Goal: Task Accomplishment & Management: Manage account settings

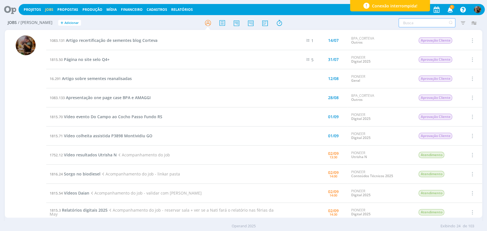
click at [412, 24] on input "text" at bounding box center [427, 22] width 57 height 9
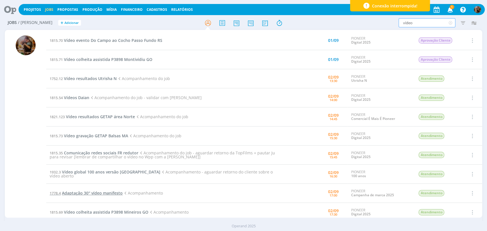
type input "vídeo"
click at [104, 192] on span "Adaptação 30'' vídeo manifesto" at bounding box center [92, 193] width 61 height 5
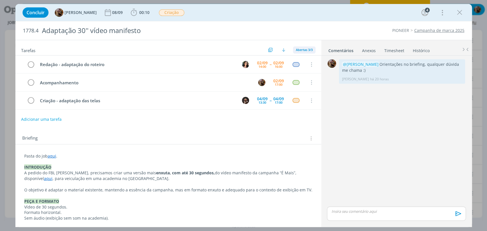
click at [293, 50] on div "Abertas 3/3" at bounding box center [304, 49] width 23 height 7
click at [309, 78] on span "Canceladas 5" at bounding box center [308, 80] width 22 height 5
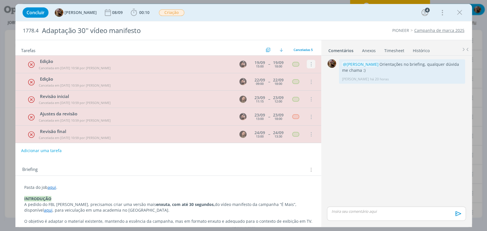
click at [308, 66] on icon "dialog" at bounding box center [311, 64] width 6 height 5
click at [298, 74] on link "Reabrir" at bounding box center [292, 74] width 45 height 9
click at [308, 64] on icon "dialog" at bounding box center [311, 64] width 6 height 5
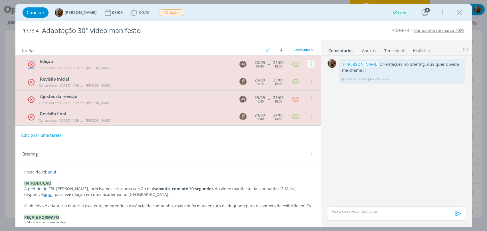
click at [308, 66] on icon "dialog" at bounding box center [311, 64] width 6 height 5
click at [297, 74] on link "Reabrir" at bounding box center [292, 74] width 45 height 9
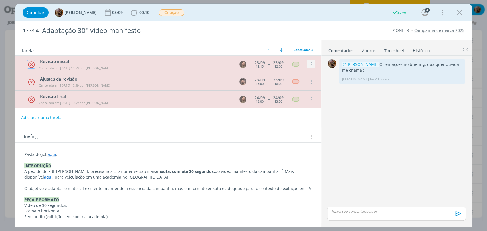
click at [307, 67] on button "dialog" at bounding box center [311, 64] width 9 height 9
click at [297, 75] on link "Reabrir" at bounding box center [292, 74] width 45 height 9
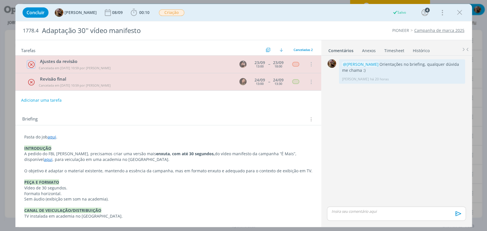
click at [309, 67] on button "dialog" at bounding box center [311, 64] width 9 height 9
click at [301, 76] on link "Reabrir" at bounding box center [292, 74] width 45 height 9
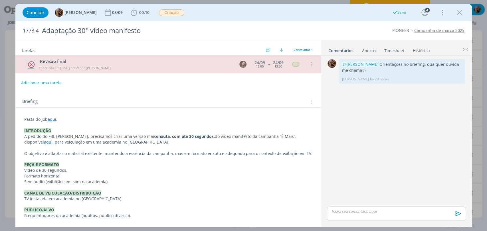
click at [308, 64] on icon "dialog" at bounding box center [311, 64] width 6 height 5
click at [287, 63] on link "Reabrir" at bounding box center [292, 62] width 45 height 9
click at [301, 50] on span "Canceladas 0" at bounding box center [303, 50] width 19 height 4
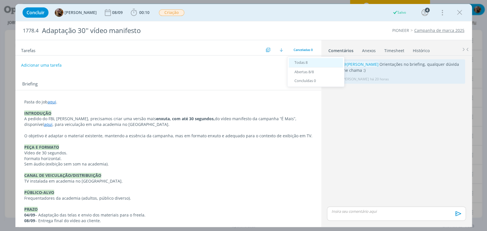
click at [303, 61] on span "Todas 8" at bounding box center [300, 62] width 13 height 5
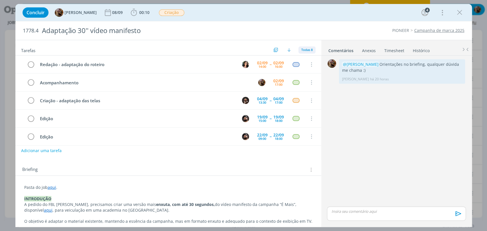
click at [302, 50] on span "Todas 8" at bounding box center [306, 50] width 11 height 4
click at [306, 61] on span "Abertas 8/8" at bounding box center [312, 62] width 19 height 5
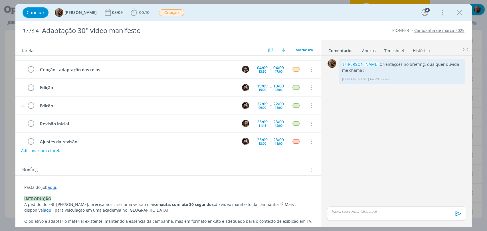
scroll to position [26, 0]
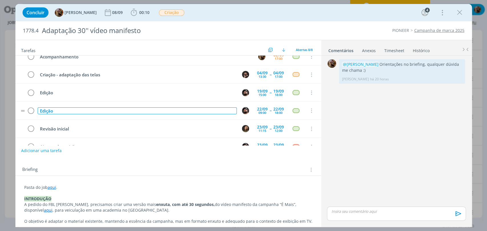
click at [110, 111] on div "Edição" at bounding box center [137, 111] width 199 height 7
copy div "Edição"
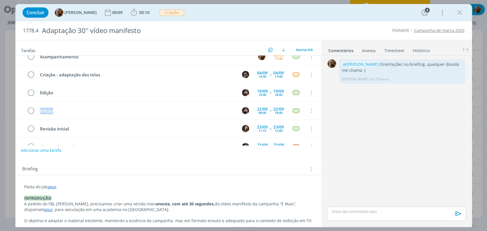
click at [42, 152] on button "Adicionar uma tarefa" at bounding box center [41, 151] width 41 height 10
paste input "Edição"
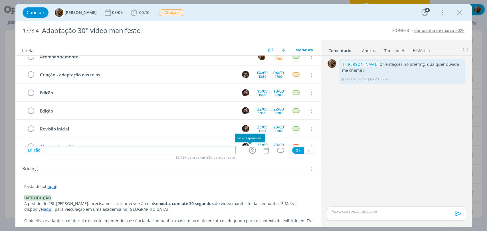
click at [253, 151] on icon "dialog" at bounding box center [252, 150] width 7 height 7
type input "Edição"
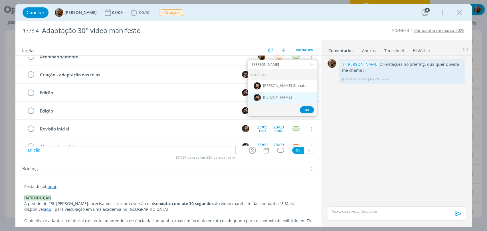
type input "bruno"
click at [266, 99] on span "[PERSON_NAME]" at bounding box center [277, 98] width 29 height 5
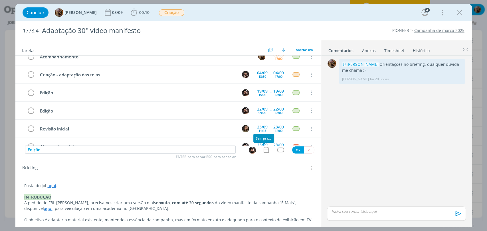
click at [265, 149] on icon "dialog" at bounding box center [265, 149] width 7 height 7
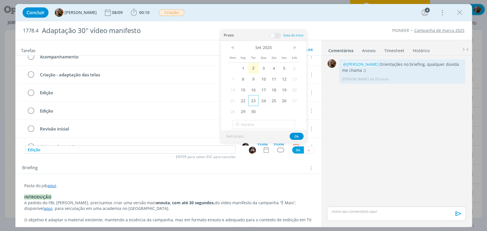
click at [248, 102] on span "23" at bounding box center [253, 100] width 10 height 11
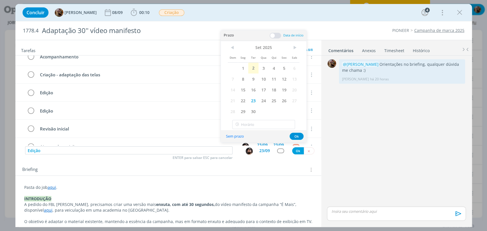
click at [274, 39] on div "Prazo Data de início" at bounding box center [264, 35] width 86 height 11
click at [275, 37] on span at bounding box center [275, 36] width 11 height 6
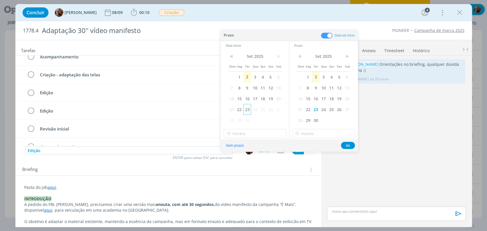
click at [247, 109] on span "23" at bounding box center [247, 109] width 8 height 11
click at [252, 136] on input "14:00" at bounding box center [255, 133] width 63 height 9
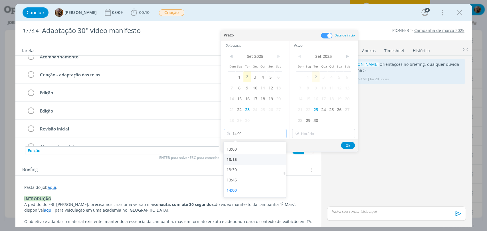
scroll to position [341, 0]
click at [252, 171] on div "09:00" at bounding box center [256, 175] width 64 height 10
type input "09:00"
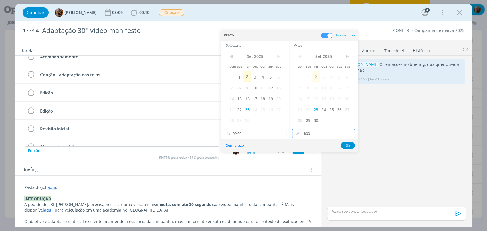
click at [308, 133] on input "14:00" at bounding box center [323, 133] width 63 height 9
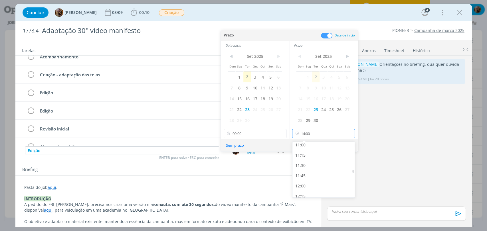
scroll to position [405, 0]
click at [311, 193] on div "11:00" at bounding box center [324, 194] width 64 height 10
type input "11:00"
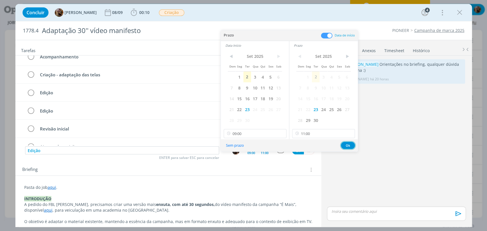
click at [345, 142] on button "Ok" at bounding box center [348, 145] width 14 height 7
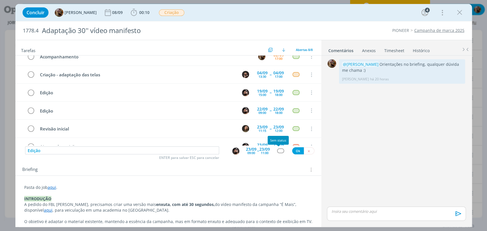
click at [279, 151] on div "dialog" at bounding box center [280, 151] width 7 height 5
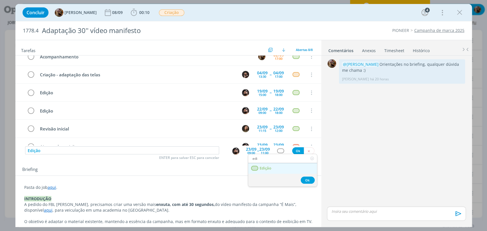
type input "edi"
click at [278, 167] on link "Edição" at bounding box center [282, 168] width 69 height 11
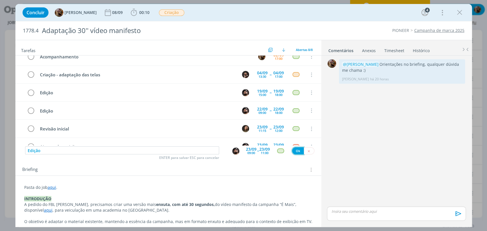
click at [294, 154] on button "Ok" at bounding box center [298, 150] width 12 height 7
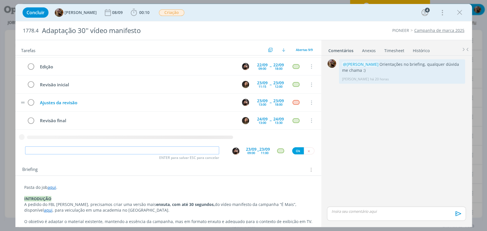
scroll to position [71, 0]
click at [123, 14] on div "08/09" at bounding box center [118, 13] width 12 height 4
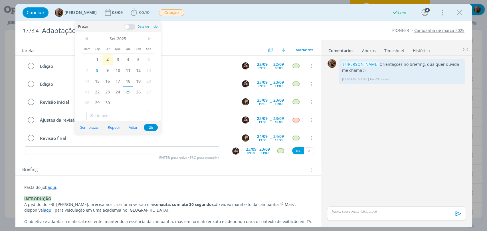
click at [129, 90] on span "25" at bounding box center [128, 91] width 10 height 11
click at [152, 129] on button "Ok" at bounding box center [151, 127] width 14 height 7
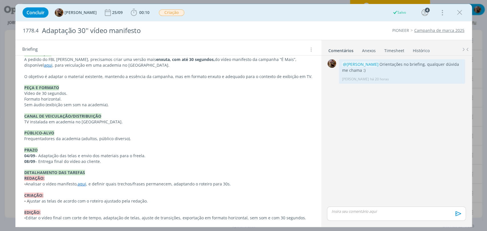
scroll to position [209, 0]
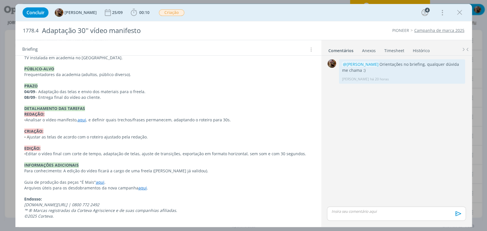
drag, startPoint x: 155, startPoint y: 89, endPoint x: 14, endPoint y: 94, distance: 141.0
click at [15, 93] on div "Concluir Amanda Rodrigues 25/09 00:10 Iniciar Apontar Data * 02/09/2025 Horas *…" at bounding box center [243, 115] width 487 height 231
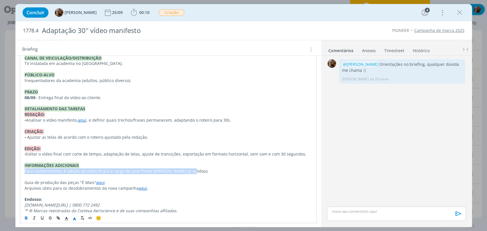
drag, startPoint x: 175, startPoint y: 166, endPoint x: 17, endPoint y: 167, distance: 158.9
click at [17, 167] on div "Pasta do job aqui . INTRODUÇÃO A pedido do FBL Fernando, precisamos criar uma v…" at bounding box center [168, 101] width 306 height 268
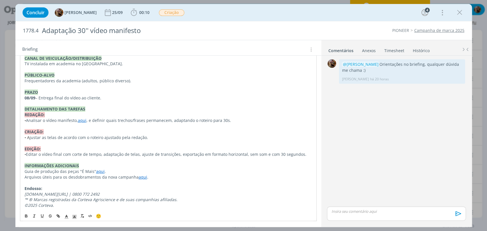
scroll to position [203, 0]
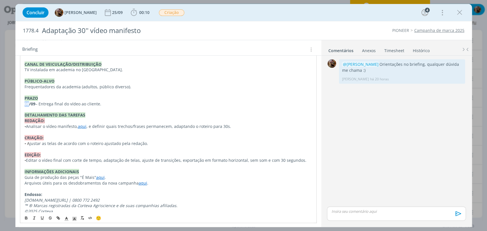
drag, startPoint x: 28, startPoint y: 99, endPoint x: 24, endPoint y: 99, distance: 3.7
click at [25, 101] on strong "08/09" at bounding box center [30, 103] width 11 height 5
click at [98, 101] on p "25/09 – Entrega final do vídeo ao cliente." at bounding box center [169, 104] width 288 height 6
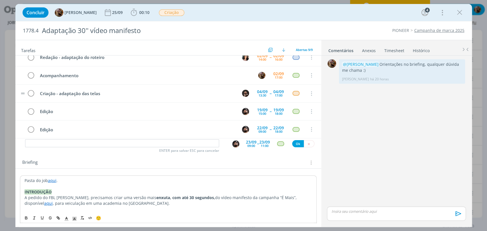
scroll to position [0, 0]
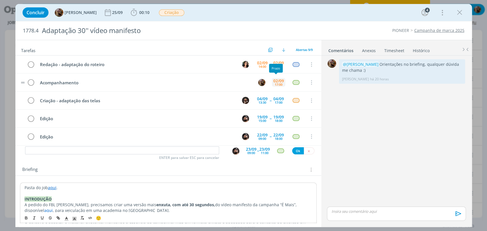
click at [273, 81] on div "02/09" at bounding box center [278, 81] width 11 height 4
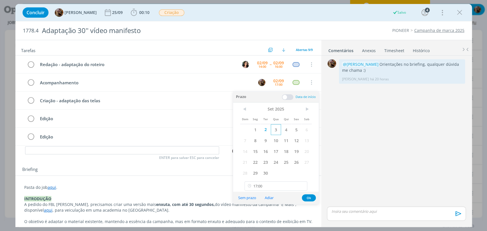
click at [273, 130] on span "3" at bounding box center [276, 129] width 10 height 11
click at [308, 200] on button "Ok" at bounding box center [309, 198] width 14 height 7
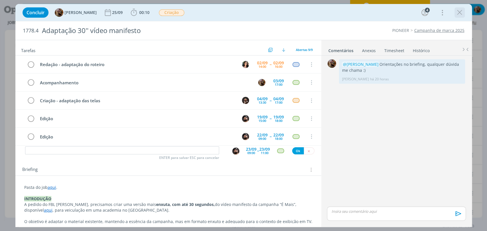
click at [459, 14] on icon "dialog" at bounding box center [459, 12] width 9 height 9
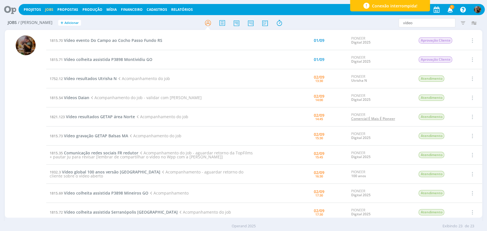
drag, startPoint x: 364, startPoint y: 101, endPoint x: 356, endPoint y: 120, distance: 20.8
click at [364, 101] on link "Digital 2025" at bounding box center [360, 99] width 19 height 5
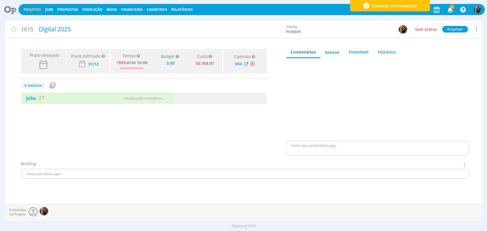
type input "0,00"
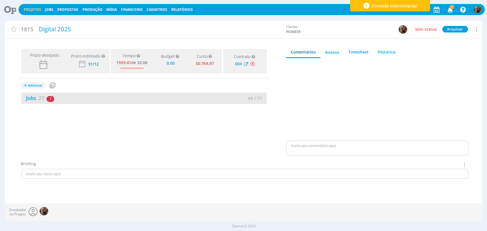
click at [122, 103] on div "Jobs 27 7 atrasados 44 / 71" at bounding box center [143, 98] width 245 height 11
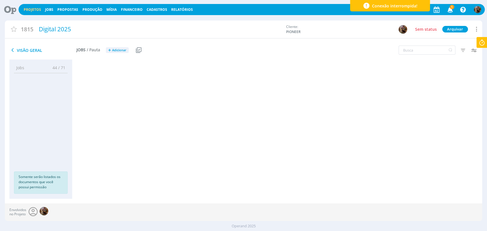
scroll to position [257, 0]
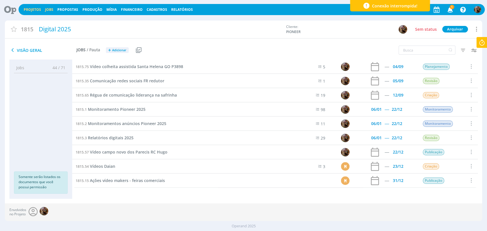
click at [45, 11] on link "Jobs" at bounding box center [49, 9] width 8 height 5
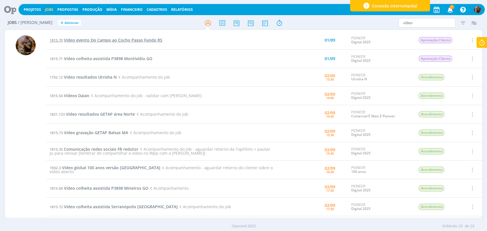
click at [141, 39] on span "Vídeo evento Do Campo ao Cocho Passo Fundo RS" at bounding box center [113, 39] width 98 height 5
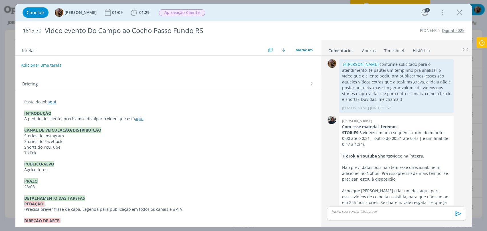
scroll to position [194, 0]
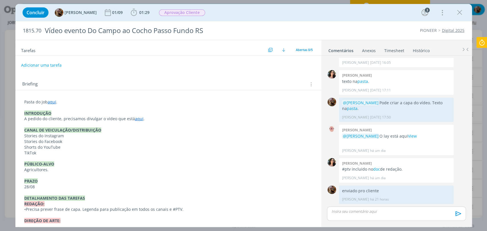
click at [71, 102] on p "Pasta do job aqui ." at bounding box center [168, 102] width 288 height 6
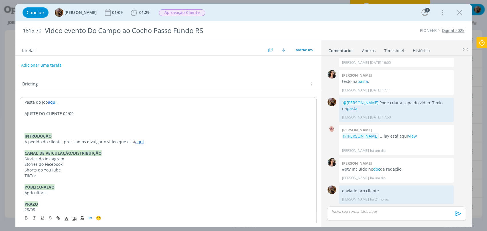
click at [91, 220] on icon "dialog" at bounding box center [90, 218] width 5 height 5
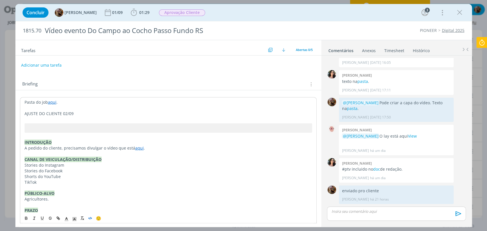
click at [94, 112] on p "AJUSTE DO CLIENTE 02/09" at bounding box center [169, 114] width 288 height 6
click at [87, 112] on p "AJUSTE DO CLIENTE 02/09" at bounding box center [168, 114] width 288 height 6
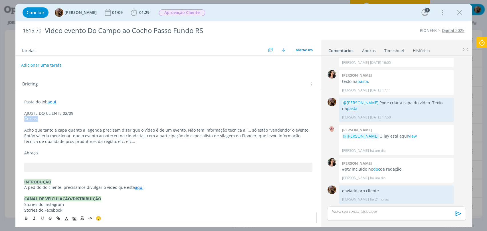
drag, startPoint x: 41, startPoint y: 119, endPoint x: 20, endPoint y: 119, distance: 20.3
click at [21, 119] on div "Pasta do job aqui . AJUSTE DO CLIENTE 02/09 Gurias, Acho que tanto a capa quant…" at bounding box center [168, 227] width 297 height 260
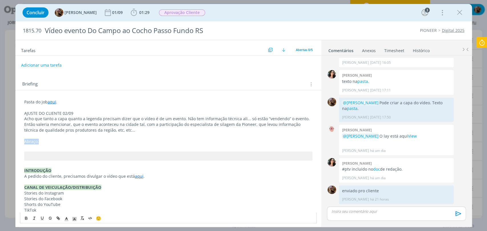
drag, startPoint x: 43, startPoint y: 140, endPoint x: 19, endPoint y: 140, distance: 24.5
click at [19, 140] on div "Pasta do job aqui . AJUSTE DO CLIENTE 02/09 Acho que tanto a capa quanto a lege…" at bounding box center [168, 224] width 306 height 268
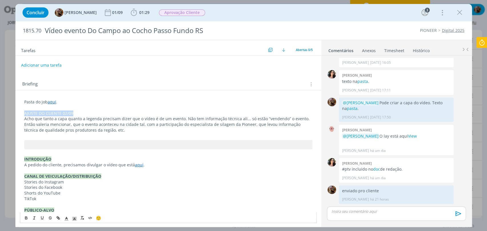
drag, startPoint x: 73, startPoint y: 114, endPoint x: 21, endPoint y: 113, distance: 52.8
click at [21, 113] on div "Pasta do job aqui . AJUSTE DO CLIENTE 02/09 Acho que tanto a capa quanto a lege…" at bounding box center [168, 215] width 297 height 237
click at [25, 217] on icon "dialog" at bounding box center [26, 218] width 5 height 5
click at [75, 218] on polyline "dialog" at bounding box center [74, 219] width 2 height 2
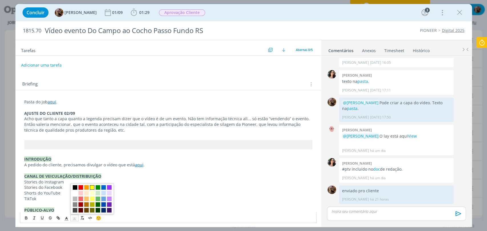
click at [91, 188] on span "dialog" at bounding box center [92, 187] width 5 height 5
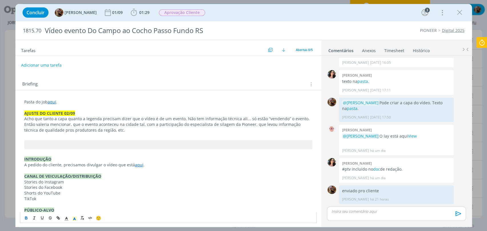
click at [71, 141] on pre "dialog" at bounding box center [168, 144] width 288 height 9
drag, startPoint x: 45, startPoint y: 120, endPoint x: 21, endPoint y: 120, distance: 24.0
click at [21, 120] on div "Pasta do job aqui . AJUSTE DO CLIENTE 02/09 Acho que tanto a capa quanto a lege…" at bounding box center [168, 215] width 297 height 237
click at [227, 121] on span "Tanto a capa quanto a legenda precisam dizer que o vídeo é de um evento. Não te…" at bounding box center [167, 124] width 286 height 17
click at [292, 118] on span "Tanto a capa quanto a legenda precisam dizer que o vídeo é de um evento. Não te…" at bounding box center [168, 124] width 289 height 17
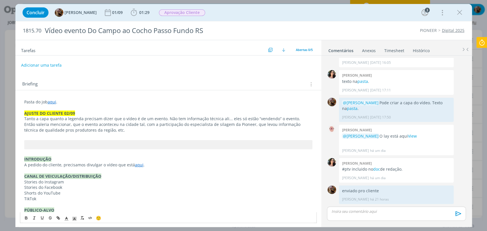
click at [144, 128] on p "﻿ Então valeria mencionar, que o evento aconteceu na cidade tal, com a particip…" at bounding box center [168, 127] width 288 height 11
click at [53, 64] on button "Adicionar uma tarefa" at bounding box center [41, 65] width 41 height 10
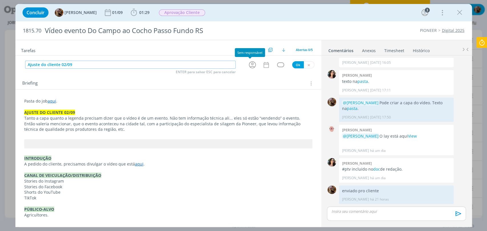
click at [249, 67] on icon "dialog" at bounding box center [252, 64] width 9 height 9
type input "Ajuste do cliente 02/09"
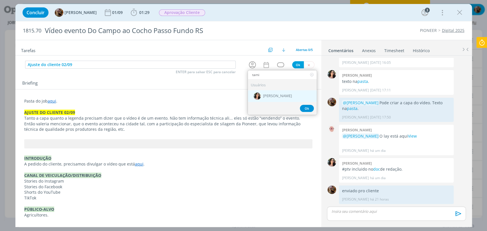
type input "tami"
click at [302, 101] on div "[PERSON_NAME]" at bounding box center [282, 96] width 69 height 12
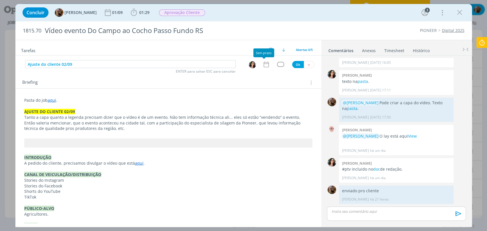
click at [263, 67] on icon "dialog" at bounding box center [265, 65] width 5 height 6
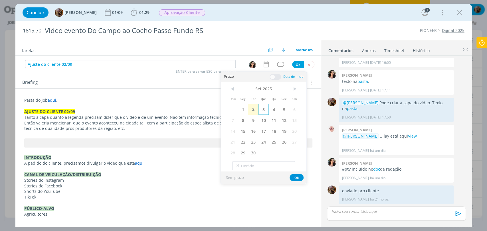
click at [262, 110] on span "3" at bounding box center [263, 109] width 10 height 11
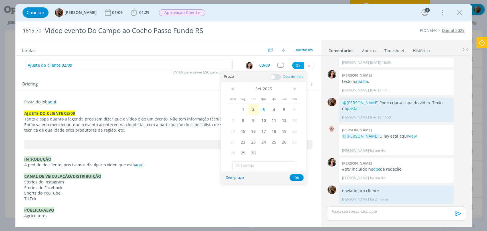
click at [273, 78] on span at bounding box center [275, 77] width 11 height 6
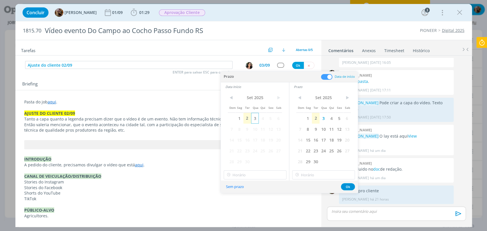
click at [255, 118] on span "3" at bounding box center [255, 118] width 8 height 11
click at [259, 173] on input "14:00" at bounding box center [255, 175] width 63 height 9
click at [244, 117] on div "09:00" at bounding box center [256, 113] width 64 height 10
type input "09:00"
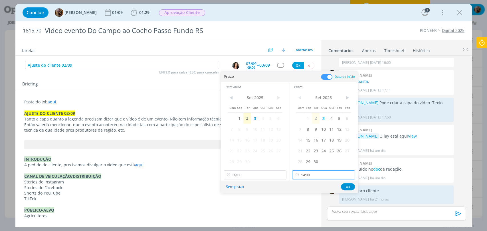
click at [311, 172] on input "14:00" at bounding box center [323, 175] width 63 height 9
click at [310, 160] on div "09:30" at bounding box center [324, 165] width 64 height 10
type input "09:30"
click at [345, 185] on button "Ok" at bounding box center [348, 186] width 14 height 7
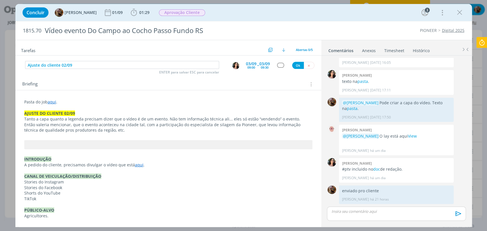
click at [280, 68] on div "Ajuste do cliente 02/09 ENTER para salvar ESC para cancelar 03/09 09:00 -- 03/0…" at bounding box center [168, 65] width 306 height 10
click at [278, 65] on div "dialog" at bounding box center [280, 65] width 7 height 5
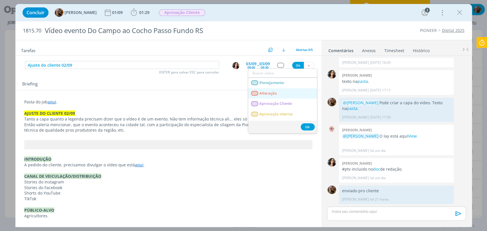
click at [278, 93] on link "Alteração" at bounding box center [282, 93] width 69 height 11
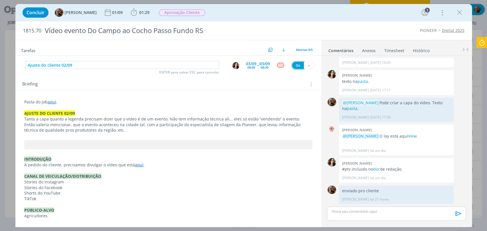
click at [294, 66] on button "Ok" at bounding box center [298, 65] width 12 height 7
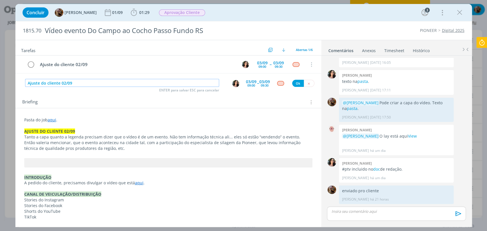
click at [232, 84] on img "dialog" at bounding box center [235, 83] width 7 height 7
type input "Ajuste do cliente 02/09"
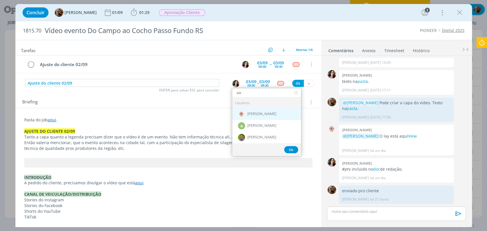
type input "ale"
click at [263, 117] on div "[PERSON_NAME]" at bounding box center [266, 114] width 69 height 12
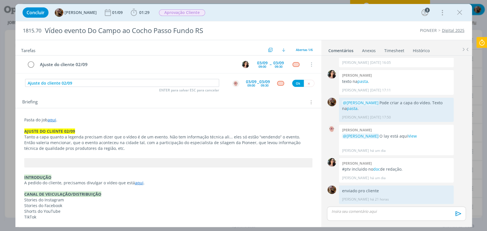
click at [256, 81] on div "03/09 09:00 -- 03/09 09:30" at bounding box center [258, 83] width 24 height 10
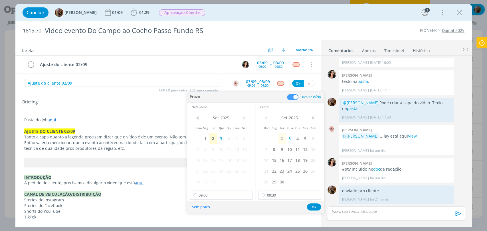
click at [296, 200] on div "< Set 2025 > Dom Seg Ter Qua Qui Sex Sab 1 2 3 4 5 6 7 8 9 10 11 12 13 14 15 16…" at bounding box center [289, 157] width 68 height 90
click at [297, 200] on div "< Set 2025 > Dom Seg Ter Qua Qui Sex Sab 1 2 3 4 5 6 7 8 9 10 11 12 13 14 15 16…" at bounding box center [289, 157] width 68 height 90
click at [295, 197] on input "09:30" at bounding box center [289, 195] width 63 height 9
drag, startPoint x: 282, startPoint y: 173, endPoint x: 277, endPoint y: 168, distance: 7.1
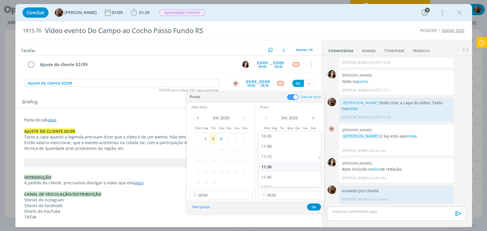
click at [278, 169] on div "00:00 00:15 00:30 00:45 01:00 01:15 01:30 01:45 02:00 02:15 02:30 02:45 03:00 0…" at bounding box center [290, 183] width 64 height 986
click at [277, 167] on div "11:30" at bounding box center [290, 167] width 64 height 10
type input "11:30"
drag, startPoint x: 233, startPoint y: 194, endPoint x: 230, endPoint y: 190, distance: 4.1
click at [232, 194] on input "09:00" at bounding box center [221, 195] width 63 height 9
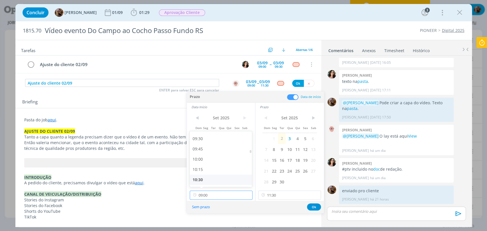
scroll to position [421, 0]
click at [211, 158] on div "10:45" at bounding box center [222, 157] width 64 height 10
type input "10:45"
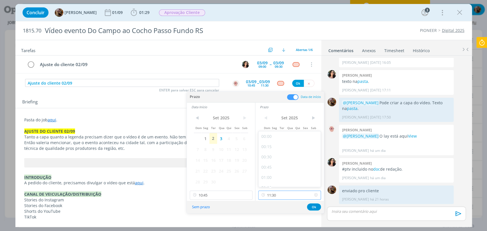
click at [272, 195] on input "11:30" at bounding box center [289, 195] width 63 height 9
click at [272, 169] on div "11:15" at bounding box center [290, 170] width 64 height 10
type input "11:15"
click at [314, 206] on button "Ok" at bounding box center [314, 207] width 14 height 7
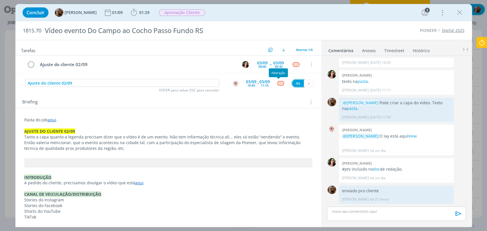
click at [292, 84] on button "Ok" at bounding box center [298, 83] width 12 height 7
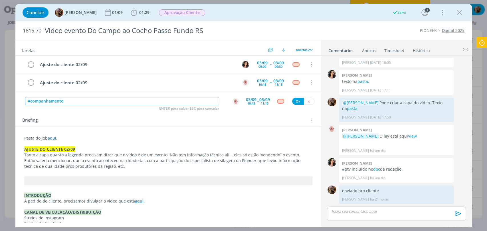
click at [233, 99] on img "dialog" at bounding box center [235, 101] width 7 height 7
type input "Acompanhamento"
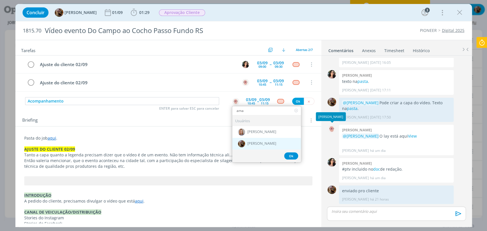
type input "ama"
click at [282, 143] on div "[PERSON_NAME]" at bounding box center [266, 144] width 69 height 12
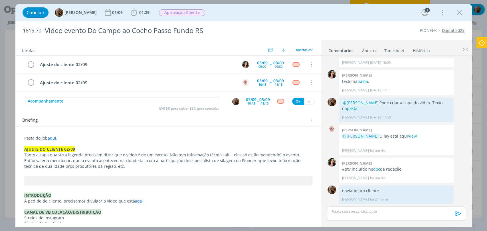
click at [252, 102] on div "10:45" at bounding box center [251, 103] width 8 height 3
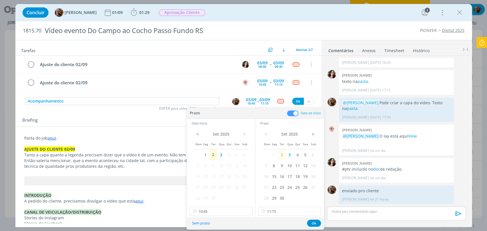
click at [292, 115] on span at bounding box center [292, 114] width 11 height 6
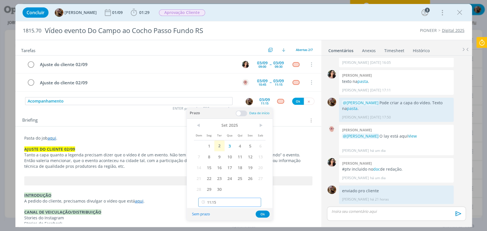
click at [219, 200] on input "11:15" at bounding box center [229, 202] width 63 height 9
click at [210, 165] on div "10:00" at bounding box center [231, 167] width 64 height 10
type input "10:00"
click at [262, 213] on button "Ok" at bounding box center [263, 214] width 14 height 7
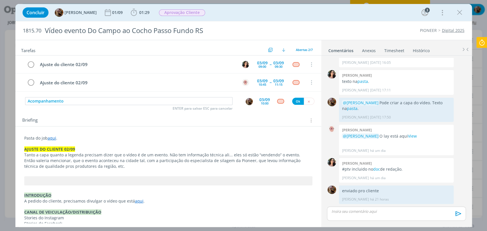
click at [277, 101] on div "dialog" at bounding box center [280, 101] width 7 height 5
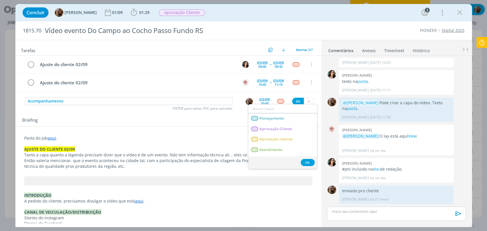
type input "e"
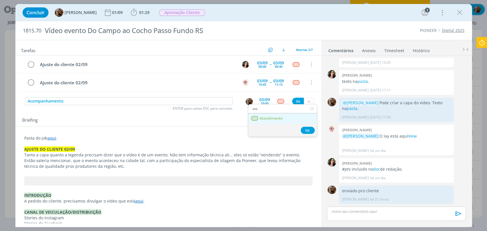
type input "ate"
drag, startPoint x: 272, startPoint y: 115, endPoint x: 278, endPoint y: 113, distance: 6.6
click at [272, 115] on link "Atendimento" at bounding box center [282, 119] width 69 height 11
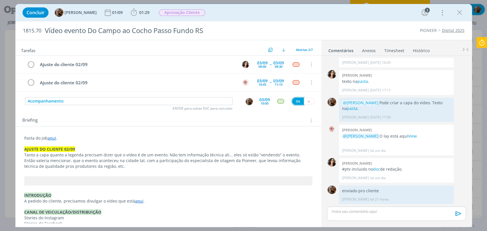
click at [294, 101] on button "Ok" at bounding box center [298, 101] width 12 height 7
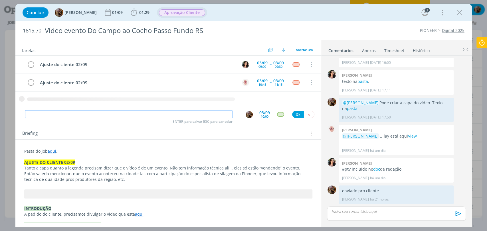
click at [182, 10] on span "Aprovação Cliente" at bounding box center [182, 12] width 46 height 7
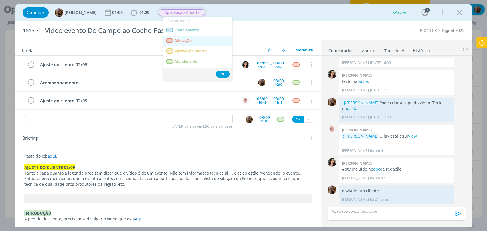
click at [184, 39] on span "Alteração" at bounding box center [182, 41] width 17 height 5
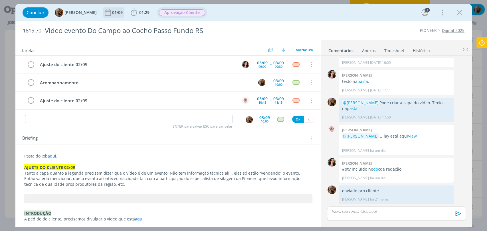
click at [124, 11] on div "01/09" at bounding box center [118, 13] width 12 height 4
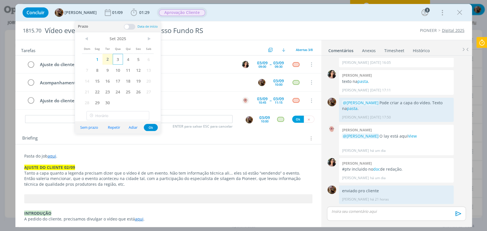
click at [116, 57] on span "3" at bounding box center [118, 59] width 10 height 11
click at [149, 127] on button "Ok" at bounding box center [151, 127] width 14 height 7
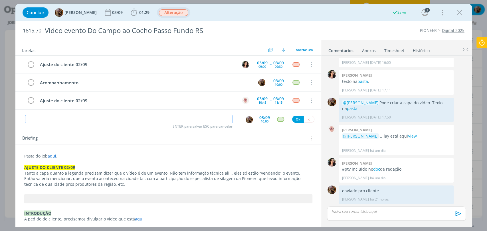
click at [151, 116] on input "dialog" at bounding box center [128, 119] width 207 height 8
click at [366, 210] on p "dialog" at bounding box center [396, 211] width 130 height 5
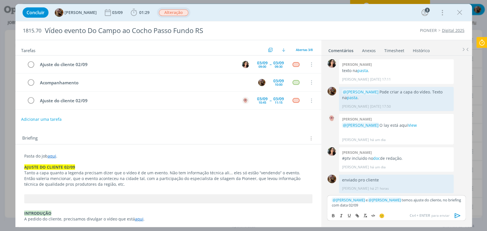
drag, startPoint x: 356, startPoint y: 207, endPoint x: 364, endPoint y: 207, distance: 7.4
click at [366, 207] on p "﻿ @ Tamiris Soares ﻿ e ﻿ @ Alessandro Mença ﻿ temos ajuste do cliente, no brief…" at bounding box center [396, 203] width 130 height 11
drag, startPoint x: 334, startPoint y: 215, endPoint x: 442, endPoint y: 205, distance: 108.0
click at [335, 215] on button "dialog" at bounding box center [333, 216] width 8 height 7
click at [448, 199] on p "﻿ @ Tamiris Soares ﻿ e ﻿ @ Alessandro Mença ﻿ temos ajuste do cliente, no brief…" at bounding box center [396, 203] width 130 height 11
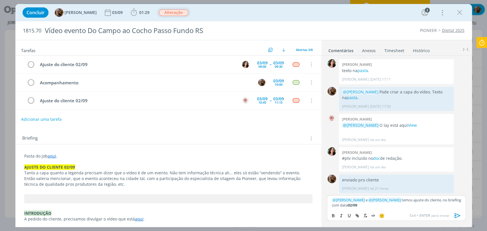
click at [455, 216] on icon "dialog" at bounding box center [457, 215] width 6 height 5
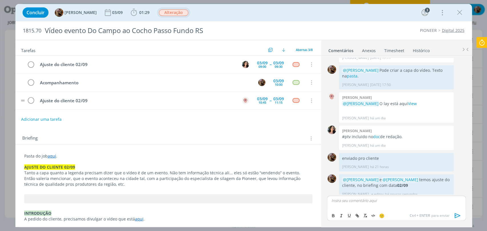
scroll to position [232, 0]
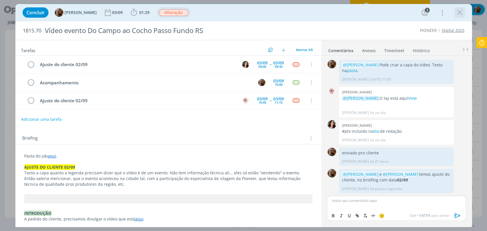
click at [465, 12] on div "Concluir Amanda Rodrigues 03/09 01:29 Iniciar Apontar Data * 02/09/2025 Horas *…" at bounding box center [244, 13] width 448 height 14
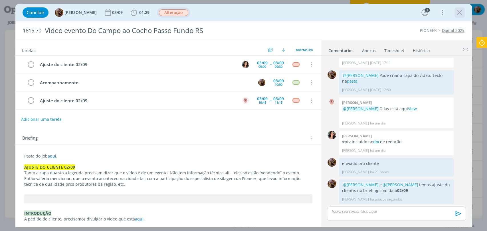
scroll to position [221, 0]
click at [463, 12] on icon "dialog" at bounding box center [459, 12] width 9 height 9
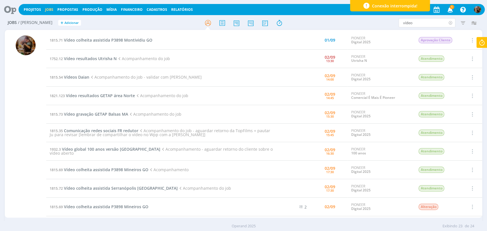
click at [450, 22] on icon at bounding box center [450, 22] width 7 height 9
click at [171, 18] on div at bounding box center [243, 23] width 159 height 10
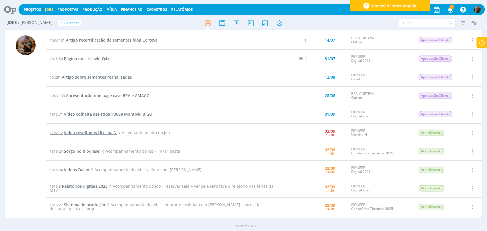
click at [91, 132] on span "Vídeo resultados Utrisha N" at bounding box center [90, 132] width 53 height 5
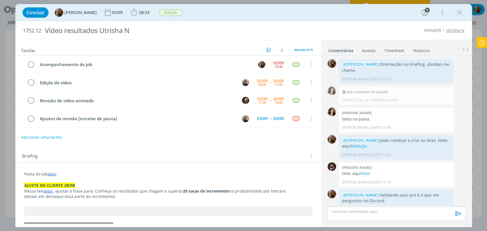
scroll to position [434, 0]
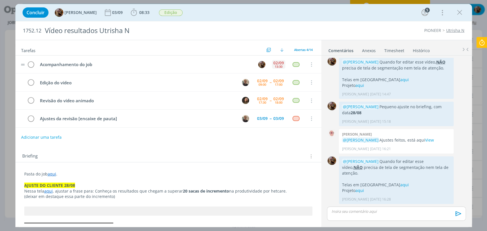
click at [272, 60] on div "02/09 13:30" at bounding box center [278, 64] width 13 height 12
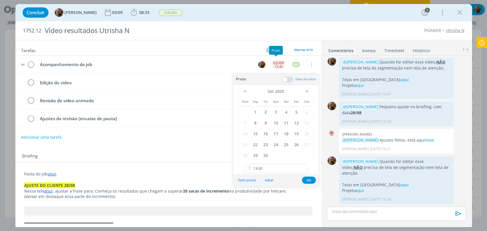
click at [273, 62] on div "02/09" at bounding box center [278, 63] width 11 height 4
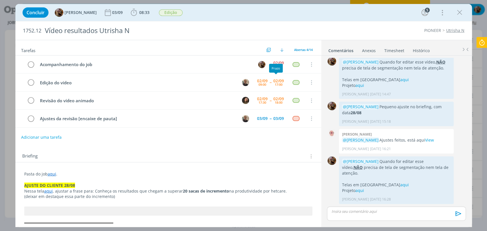
click at [276, 64] on div "Prazo" at bounding box center [276, 68] width 14 height 9
click at [277, 62] on div "02/09" at bounding box center [278, 63] width 11 height 4
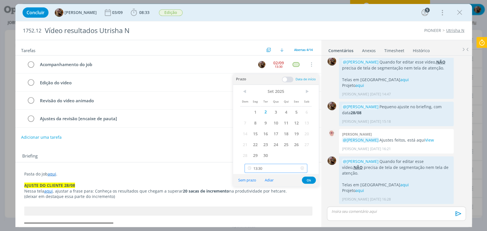
click at [281, 169] on input "13:30" at bounding box center [275, 168] width 63 height 9
click at [265, 108] on div "17:00" at bounding box center [277, 107] width 64 height 10
type input "17:00"
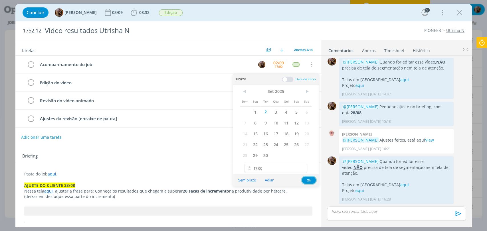
click at [306, 182] on button "Ok" at bounding box center [309, 180] width 14 height 7
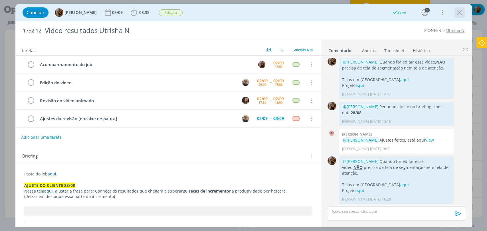
click at [462, 13] on icon "dialog" at bounding box center [459, 12] width 9 height 9
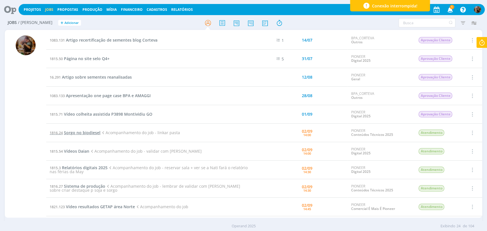
click at [66, 131] on span "Sorgo no biodiesel" at bounding box center [82, 132] width 37 height 5
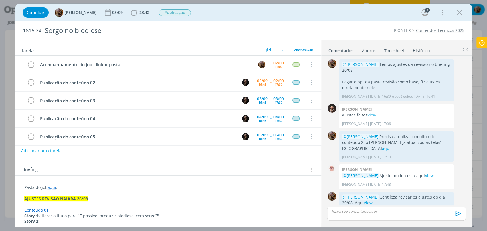
scroll to position [494, 0]
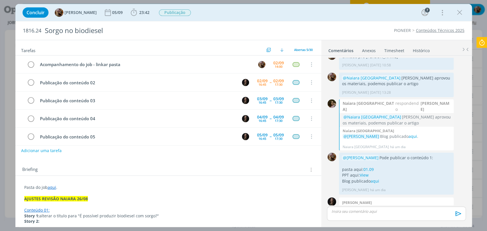
click at [375, 213] on p "dialog" at bounding box center [396, 211] width 130 height 5
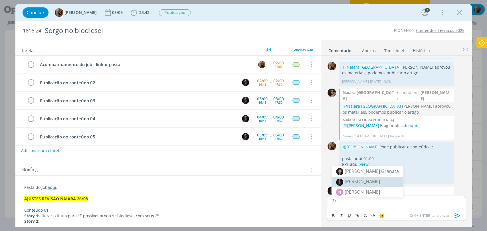
click at [362, 183] on span "[PERSON_NAME]" at bounding box center [362, 182] width 35 height 6
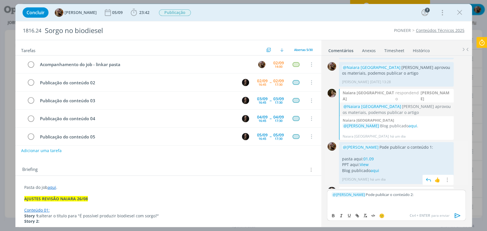
scroll to position [511, 0]
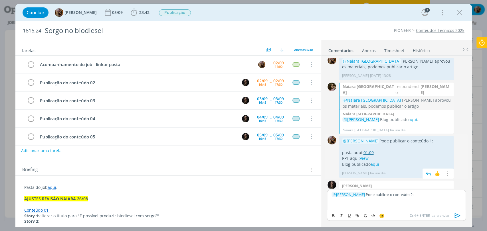
click at [365, 150] on link "01.09" at bounding box center [368, 152] width 10 height 5
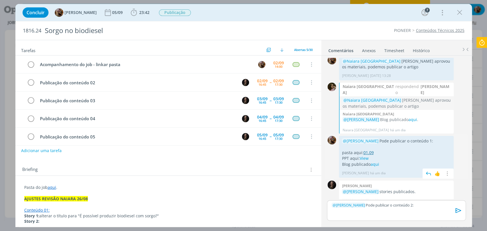
scroll to position [500, 0]
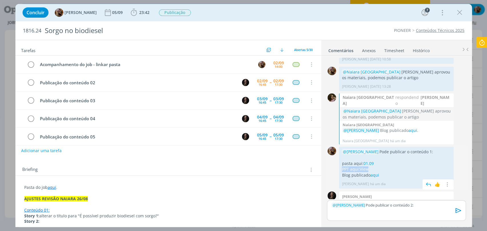
drag, startPoint x: 371, startPoint y: 152, endPoint x: 342, endPoint y: 152, distance: 28.8
click at [342, 167] on p "PPT aqui: View" at bounding box center [396, 170] width 109 height 6
click at [363, 173] on p "Blog publicado aqui" at bounding box center [396, 176] width 109 height 6
drag, startPoint x: 385, startPoint y: 159, endPoint x: 341, endPoint y: 154, distance: 43.7
click at [342, 154] on div "@Natalia Gass Pode publicar o conteúdo 1: pasta aqui: 01.09 PPT aqui: View Blog…" at bounding box center [396, 163] width 109 height 29
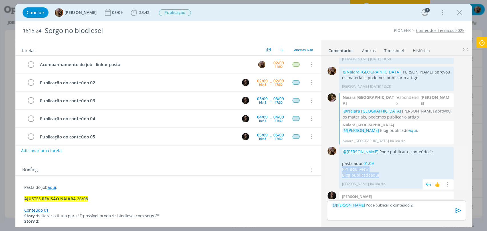
copy div "PPT aqui: View Blog publicado aqui"
drag, startPoint x: 367, startPoint y: 213, endPoint x: 367, endPoint y: 216, distance: 3.7
click at [367, 213] on p "dialog" at bounding box center [396, 210] width 130 height 5
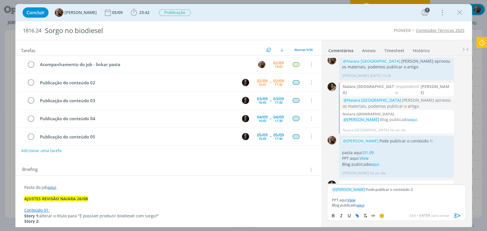
click at [366, 195] on p "dialog" at bounding box center [396, 194] width 130 height 5
click at [365, 156] on link "View" at bounding box center [363, 158] width 9 height 5
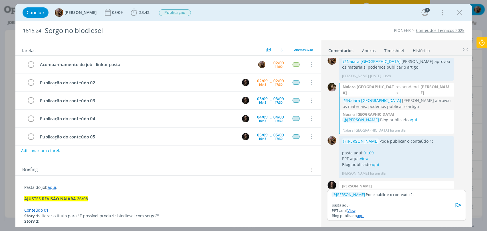
click at [361, 206] on p "pasta aqui:" at bounding box center [396, 205] width 130 height 5
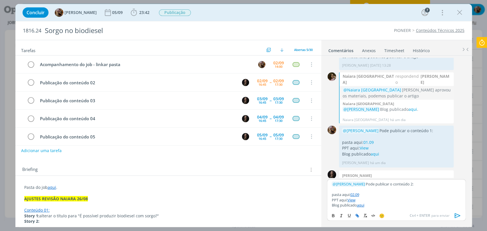
click at [459, 215] on icon "dialog" at bounding box center [457, 216] width 9 height 9
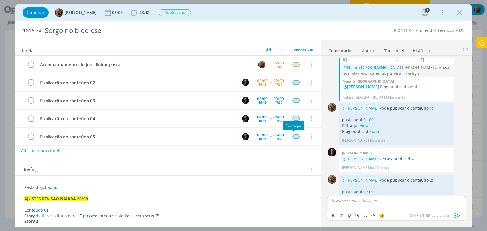
scroll to position [550, 0]
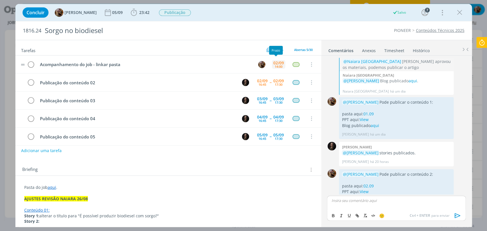
click at [276, 62] on div "02/09" at bounding box center [278, 63] width 11 height 4
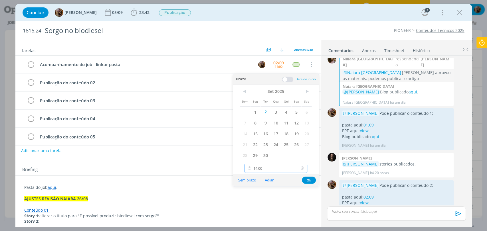
click at [270, 167] on input "14:00" at bounding box center [275, 168] width 63 height 9
click at [258, 128] on div "11:45" at bounding box center [277, 124] width 64 height 10
type input "11:45"
click at [273, 115] on span "3" at bounding box center [276, 112] width 10 height 11
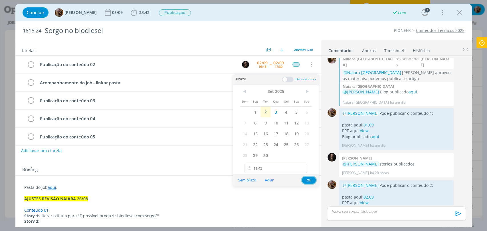
click at [308, 180] on button "Ok" at bounding box center [309, 180] width 14 height 7
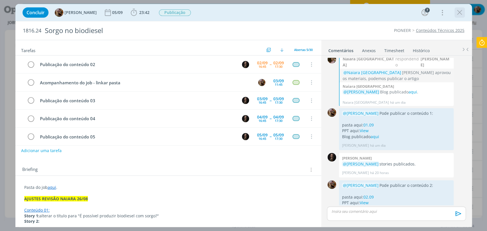
click at [459, 14] on icon "dialog" at bounding box center [459, 12] width 9 height 9
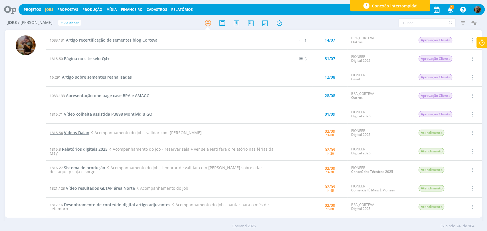
click at [76, 133] on span "Vídeos Daian" at bounding box center [76, 132] width 25 height 5
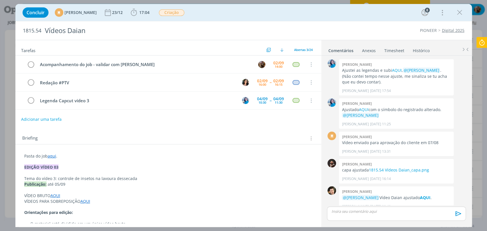
scroll to position [494, 0]
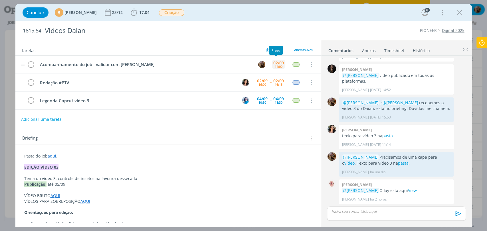
click at [273, 62] on div "02/09" at bounding box center [278, 63] width 11 height 4
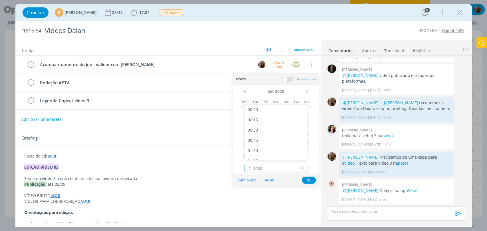
click at [280, 169] on input "14:00" at bounding box center [275, 168] width 63 height 9
click at [265, 122] on div "17:00" at bounding box center [277, 118] width 64 height 10
type input "17:00"
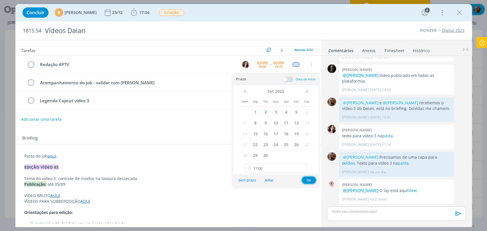
click at [309, 181] on button "Ok" at bounding box center [309, 180] width 14 height 7
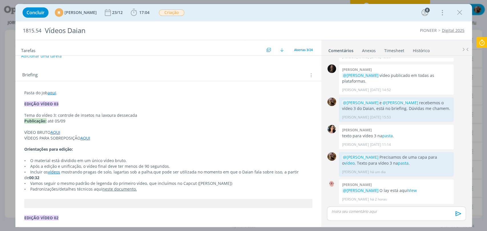
scroll to position [0, 0]
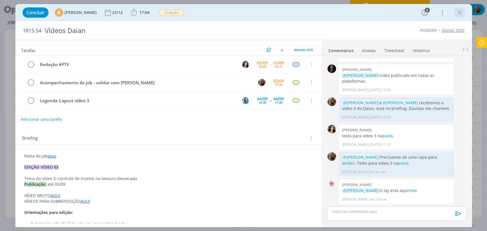
click at [457, 14] on icon "dialog" at bounding box center [459, 12] width 9 height 9
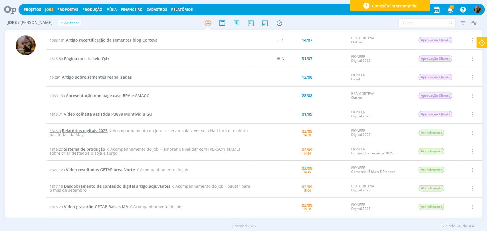
click at [92, 131] on span "Relatórios digitais 2025" at bounding box center [85, 130] width 46 height 5
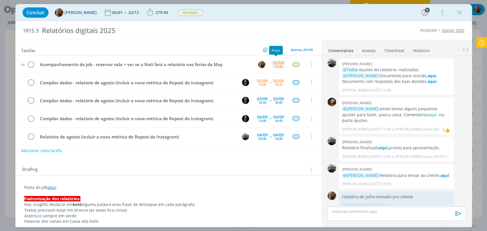
click at [275, 67] on div "14:30" at bounding box center [279, 66] width 8 height 3
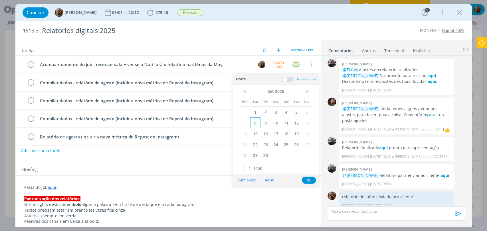
click at [258, 123] on span "8" at bounding box center [255, 123] width 10 height 11
click at [306, 183] on button "Ok" at bounding box center [309, 180] width 14 height 7
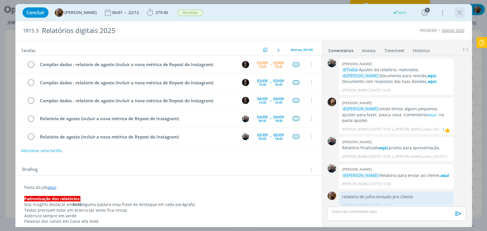
click at [463, 12] on icon "dialog" at bounding box center [459, 12] width 9 height 9
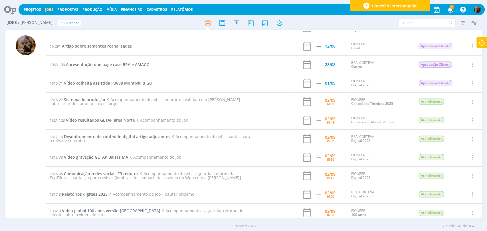
scroll to position [32, 0]
click at [101, 98] on span "Sistema de produção" at bounding box center [84, 98] width 41 height 5
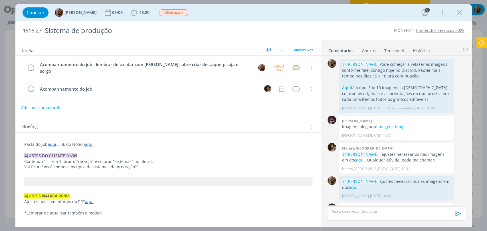
scroll to position [545, 0]
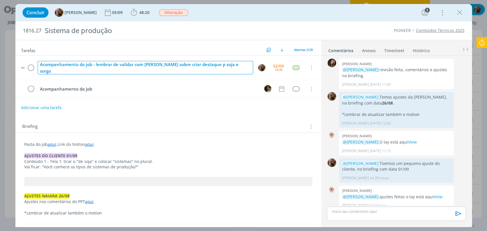
click at [96, 67] on div "Acompanhamento do job - lembrar de validar com Carol sobre criar destaque p soj…" at bounding box center [145, 67] width 215 height 13
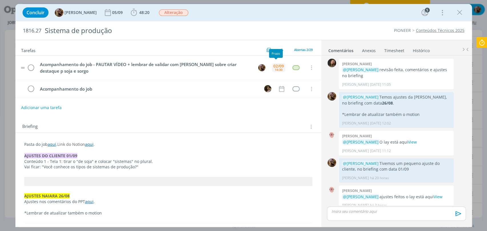
click at [274, 67] on div "02/09" at bounding box center [278, 66] width 11 height 4
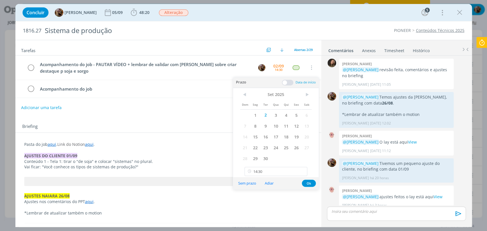
click at [280, 166] on div "< Set 2025 > Dom Seg Ter Qua Qui Sex Sab 1 2 3 4 5 6 7 8 9 10 11 12 13 14 15 16…" at bounding box center [276, 133] width 86 height 90
click at [280, 167] on input "14:30" at bounding box center [275, 171] width 63 height 9
click at [269, 154] on div "16:00" at bounding box center [277, 154] width 64 height 10
type input "16:00"
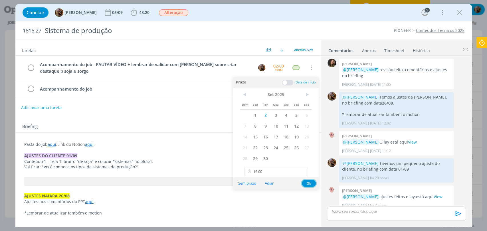
click at [304, 181] on button "Ok" at bounding box center [309, 183] width 14 height 7
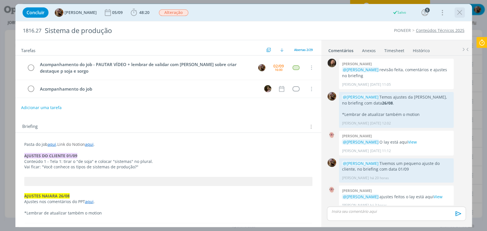
click at [457, 13] on icon "dialog" at bounding box center [459, 12] width 9 height 9
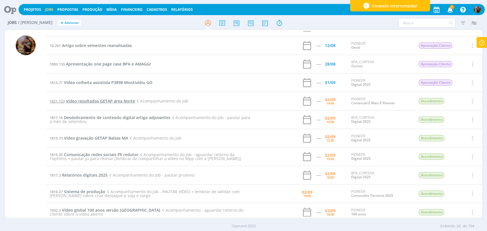
click at [99, 102] on span "Vídeo resultados GETAP área Norte" at bounding box center [100, 100] width 69 height 5
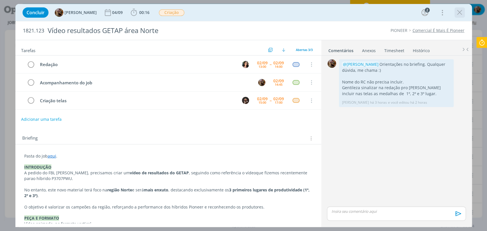
click at [457, 14] on icon "dialog" at bounding box center [459, 12] width 9 height 9
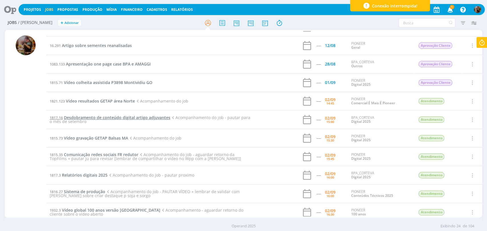
click at [132, 119] on span "Desdobramento de conteúdo digital artigo adjuvantes" at bounding box center [117, 117] width 106 height 5
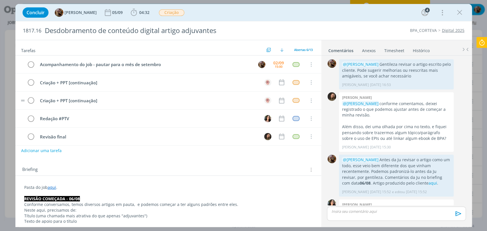
scroll to position [272, 0]
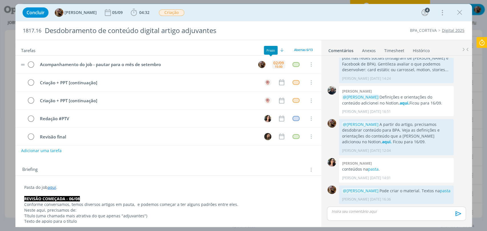
click at [276, 63] on div "02/09" at bounding box center [278, 63] width 11 height 4
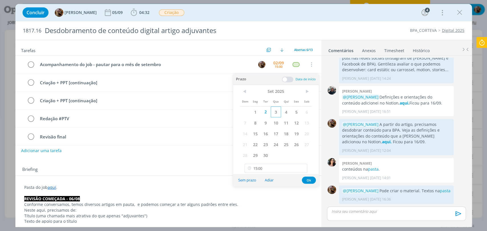
click at [273, 114] on span "3" at bounding box center [276, 112] width 10 height 11
click at [305, 182] on button "Ok" at bounding box center [309, 180] width 14 height 7
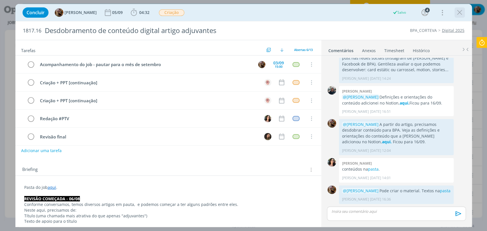
click at [460, 15] on icon "dialog" at bounding box center [459, 12] width 9 height 9
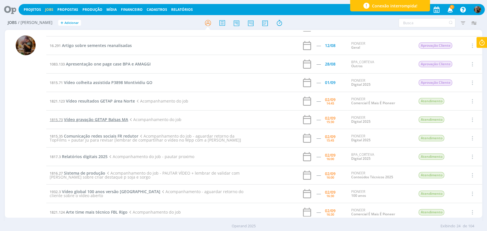
click at [122, 118] on span "Vídeo gravação GETAP Balsas MA" at bounding box center [96, 119] width 64 height 5
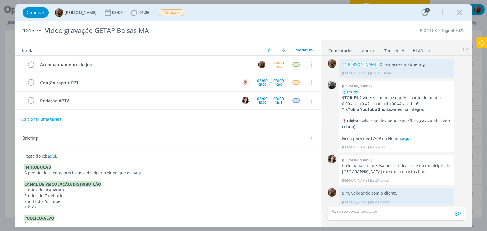
scroll to position [2, 0]
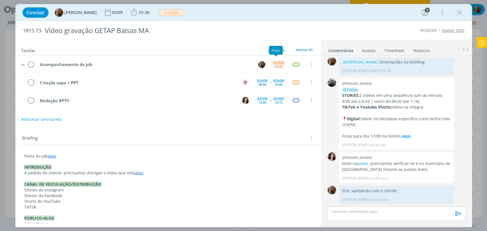
click at [276, 67] on div "15:30" at bounding box center [279, 66] width 8 height 3
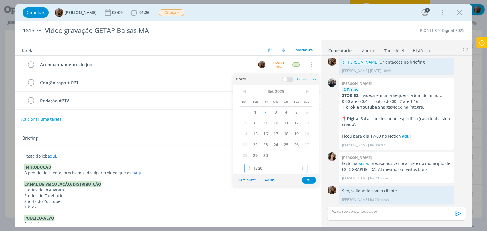
click at [283, 171] on input "15:30" at bounding box center [275, 168] width 63 height 9
click at [270, 133] on div "16:30" at bounding box center [277, 131] width 64 height 10
type input "16:30"
click at [306, 179] on button "Ok" at bounding box center [309, 180] width 14 height 7
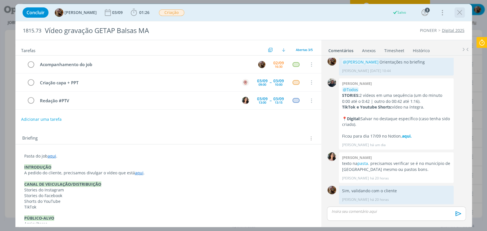
click at [460, 13] on icon "dialog" at bounding box center [459, 12] width 9 height 9
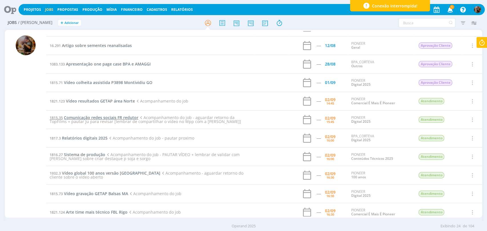
click at [114, 115] on span "Comunicação redes sociais FR redutor" at bounding box center [101, 117] width 74 height 5
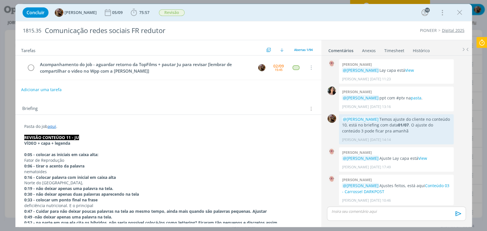
scroll to position [580, 0]
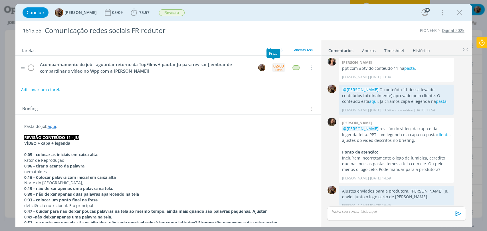
click at [275, 71] on div "15:45" at bounding box center [279, 69] width 8 height 3
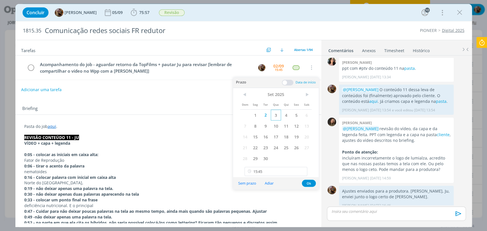
click at [275, 116] on span "3" at bounding box center [276, 115] width 10 height 11
click at [304, 183] on button "Ok" at bounding box center [309, 183] width 14 height 7
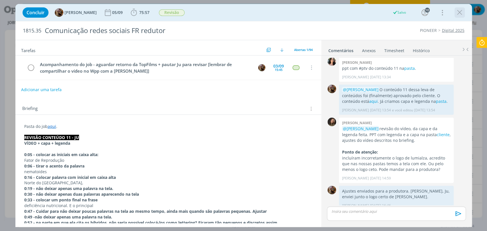
click at [461, 15] on icon "dialog" at bounding box center [459, 12] width 9 height 9
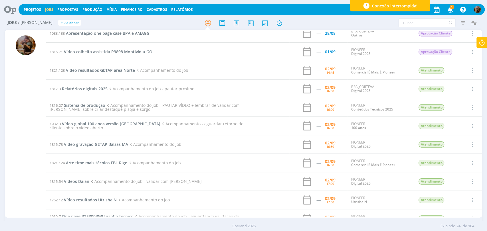
scroll to position [63, 0]
click at [99, 86] on span "Relatórios digitais 2025" at bounding box center [85, 87] width 46 height 5
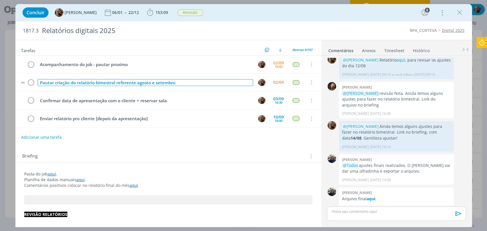
click at [185, 84] on div "Pautar criação do relatório bimestral referente agosto e setembro" at bounding box center [145, 82] width 215 height 7
drag, startPoint x: 195, startPoint y: 82, endPoint x: 179, endPoint y: 81, distance: 16.6
click at [179, 81] on div "Pautar criação do relatório bimestral referente agosto e setembro [PAUTAR para …" at bounding box center [145, 82] width 215 height 7
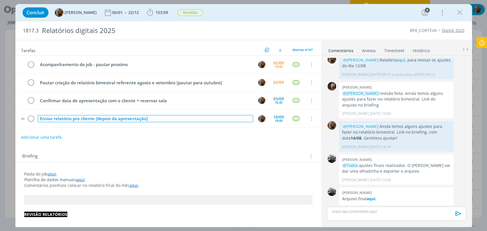
click at [232, 116] on div "Enviar relatório pro cliente [depois da apresentação]" at bounding box center [145, 118] width 215 height 7
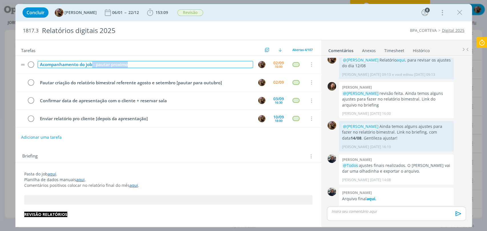
drag, startPoint x: 145, startPoint y: 67, endPoint x: 92, endPoint y: 67, distance: 53.6
click at [92, 67] on div "Acompanhamento do job - pautar proximo" at bounding box center [145, 64] width 215 height 7
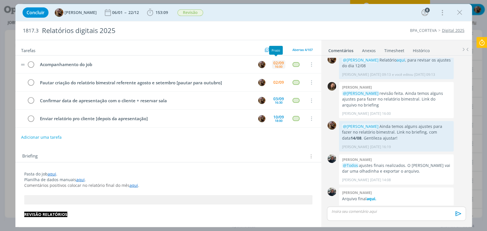
click at [275, 65] on div "16:00" at bounding box center [279, 66] width 8 height 3
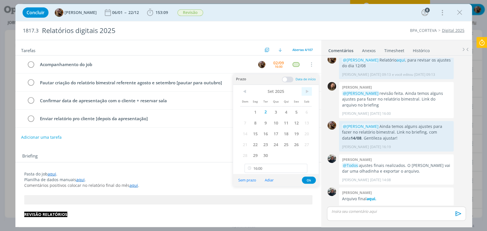
click at [304, 93] on span ">" at bounding box center [307, 91] width 10 height 9
click at [295, 123] on span "10" at bounding box center [296, 123] width 10 height 11
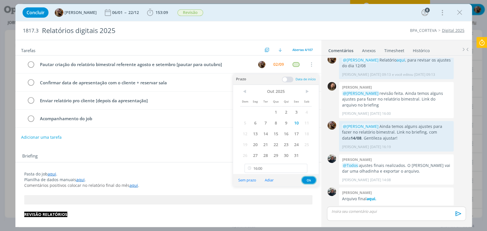
click at [309, 181] on button "Ok" at bounding box center [309, 180] width 14 height 7
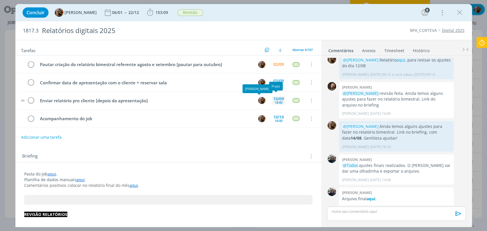
click at [276, 104] on div "18:00" at bounding box center [279, 102] width 8 height 3
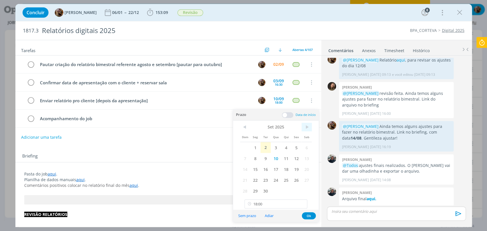
click at [305, 128] on span ">" at bounding box center [307, 127] width 10 height 9
click at [297, 156] on span "10" at bounding box center [296, 158] width 10 height 11
click at [309, 217] on button "Ok" at bounding box center [309, 216] width 14 height 7
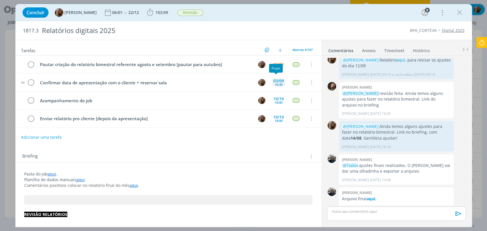
click at [275, 83] on div "16:30" at bounding box center [279, 84] width 8 height 3
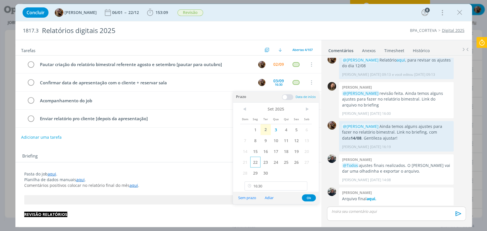
click at [258, 163] on span "22" at bounding box center [255, 162] width 10 height 11
click at [308, 197] on button "Ok" at bounding box center [309, 198] width 14 height 7
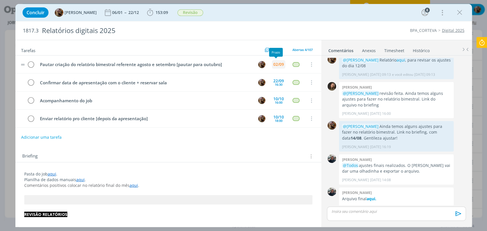
click at [274, 62] on div "02/09" at bounding box center [278, 64] width 11 height 4
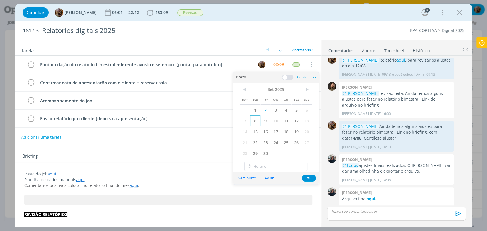
click at [256, 120] on span "8" at bounding box center [255, 121] width 10 height 11
click at [308, 179] on button "Ok" at bounding box center [309, 178] width 14 height 7
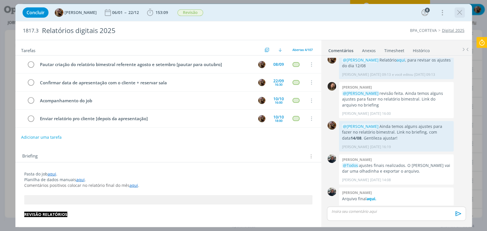
click at [463, 11] on icon "dialog" at bounding box center [459, 12] width 9 height 9
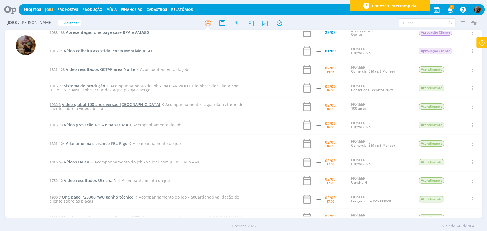
click at [96, 103] on span "Vídeo global 100 anos versão Brasil" at bounding box center [111, 104] width 98 height 5
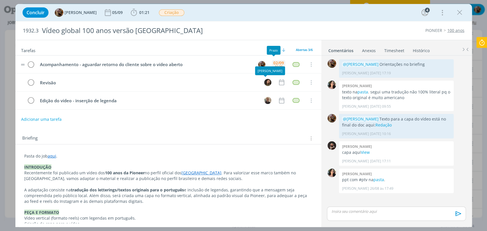
click at [276, 62] on div "02/09" at bounding box center [278, 63] width 11 height 4
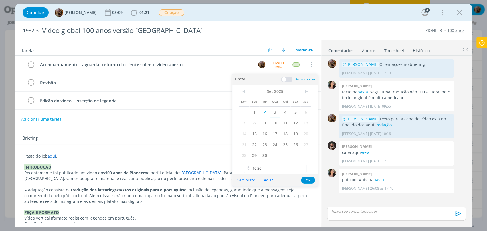
click at [275, 110] on span "3" at bounding box center [275, 112] width 10 height 11
click at [308, 181] on button "Ok" at bounding box center [308, 180] width 14 height 7
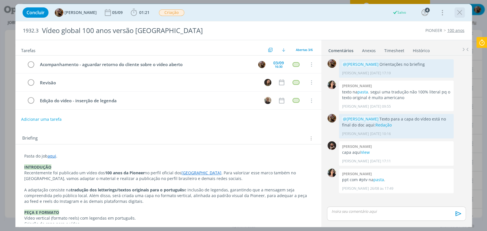
click at [461, 13] on icon "dialog" at bounding box center [459, 12] width 9 height 9
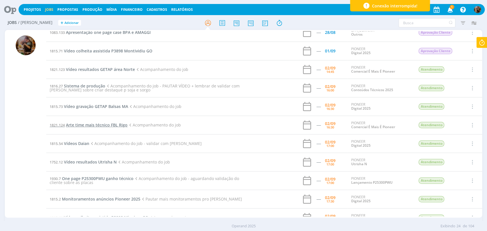
click at [106, 124] on span "Arte time mais técnico FBL Rigo" at bounding box center [97, 124] width 62 height 5
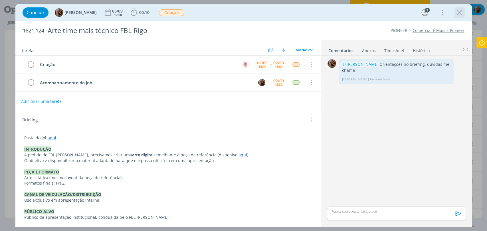
click at [460, 13] on icon "dialog" at bounding box center [459, 12] width 9 height 9
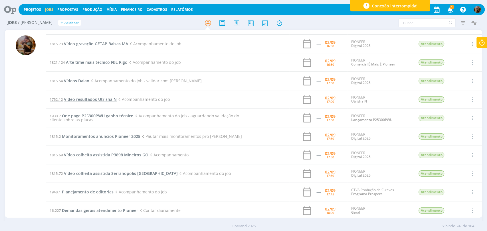
scroll to position [127, 0]
click at [105, 117] on span "One page P25300PWU ganho técnico" at bounding box center [98, 115] width 72 height 5
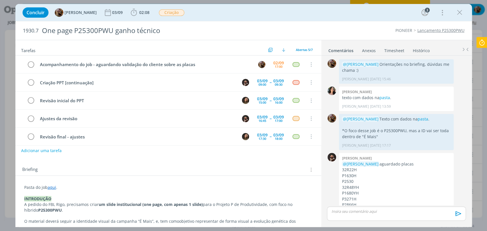
scroll to position [41, 0]
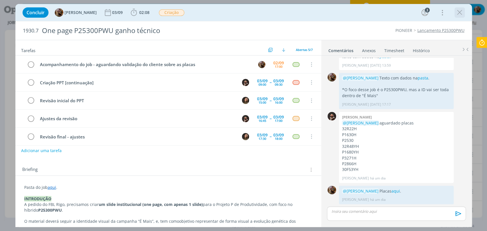
click at [460, 13] on icon "dialog" at bounding box center [459, 12] width 9 height 9
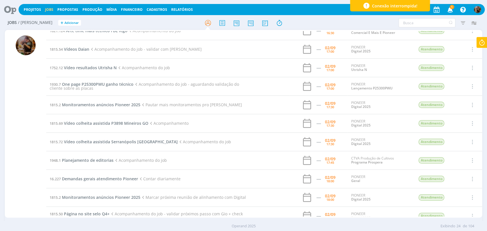
scroll to position [158, 0]
click at [126, 106] on span "Monitoramentos anúncios Pioneer 2025" at bounding box center [101, 104] width 78 height 5
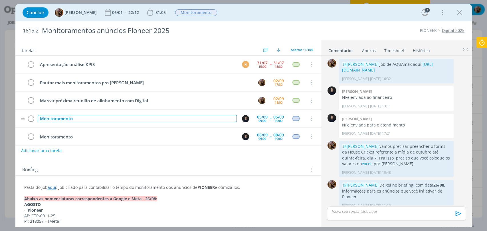
click at [139, 119] on div "Monitoramento" at bounding box center [137, 118] width 199 height 7
copy div "Monitoramento"
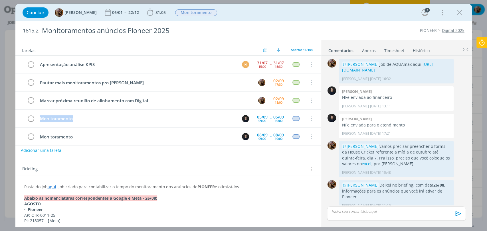
click at [52, 151] on button "Adicionar uma tarefa" at bounding box center [41, 151] width 41 height 10
paste input "Monitoramento"
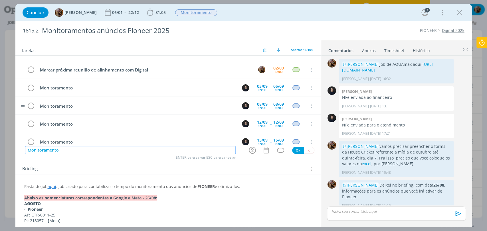
scroll to position [32, 0]
type input "Monitoramento"
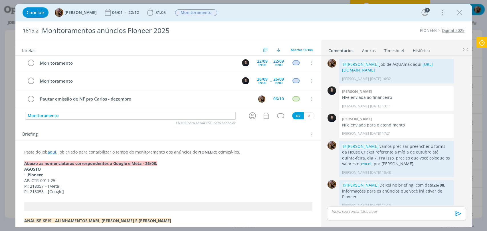
scroll to position [0, 0]
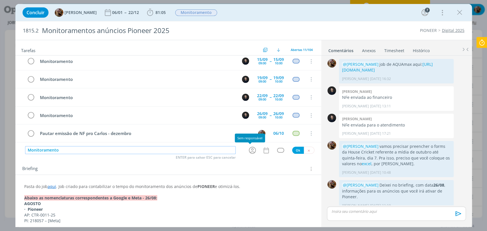
click at [249, 151] on icon "dialog" at bounding box center [252, 150] width 9 height 9
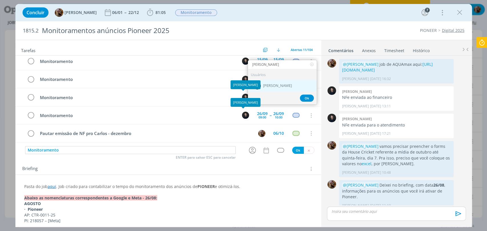
type input "carlos"
click at [263, 85] on span "[PERSON_NAME]" at bounding box center [277, 86] width 29 height 5
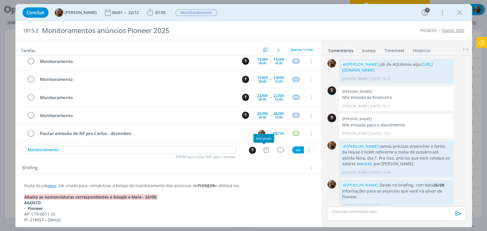
click at [266, 153] on icon "dialog" at bounding box center [265, 149] width 7 height 7
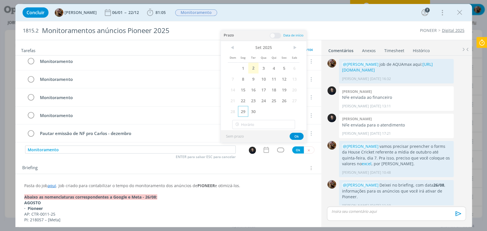
click at [242, 111] on span "29" at bounding box center [243, 111] width 10 height 11
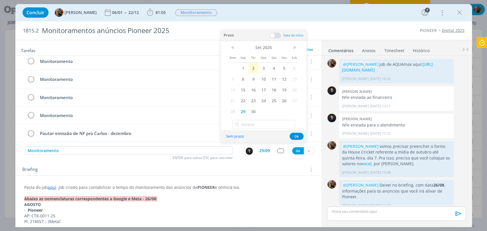
drag, startPoint x: 276, startPoint y: 34, endPoint x: 268, endPoint y: 71, distance: 37.4
click at [276, 34] on span at bounding box center [275, 36] width 11 height 6
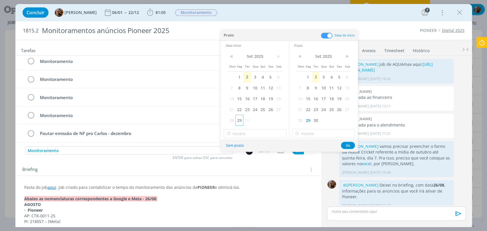
click at [242, 117] on span "29" at bounding box center [239, 120] width 8 height 11
click at [253, 135] on input "14:00" at bounding box center [255, 133] width 63 height 9
click at [237, 145] on div "09:00" at bounding box center [256, 144] width 64 height 10
type input "09:00"
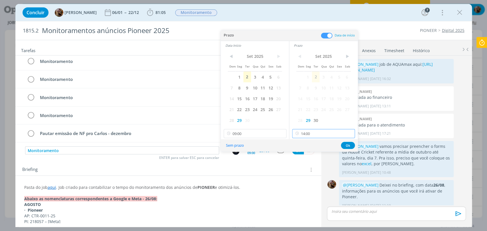
click at [309, 136] on input "14:00" at bounding box center [323, 133] width 63 height 9
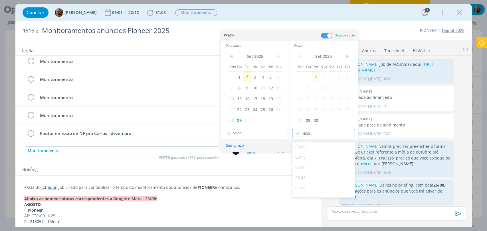
scroll to position [405, 0]
click at [310, 155] on div "10:00" at bounding box center [324, 153] width 64 height 10
type input "10:00"
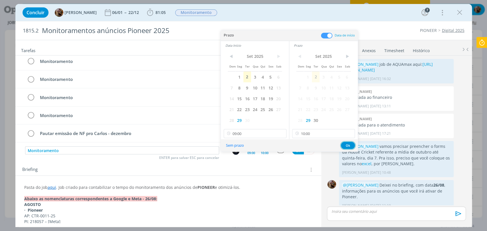
click at [342, 145] on button "Ok" at bounding box center [348, 145] width 14 height 7
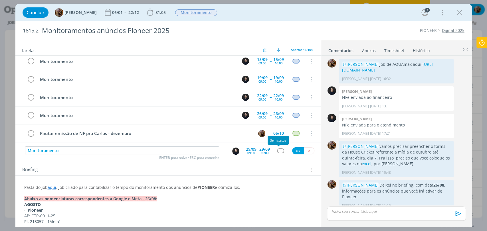
click at [277, 152] on div "dialog" at bounding box center [280, 151] width 7 height 5
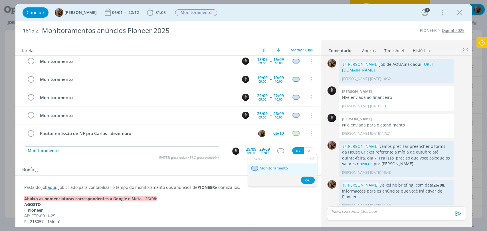
type input "monit"
click at [278, 172] on link "Monitoramento" at bounding box center [282, 168] width 69 height 11
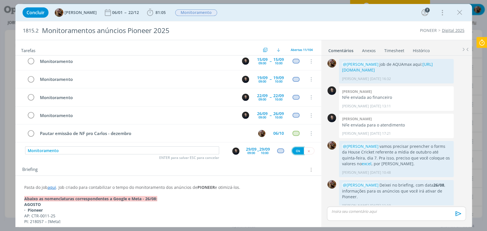
click at [295, 153] on button "Ok" at bounding box center [298, 150] width 12 height 7
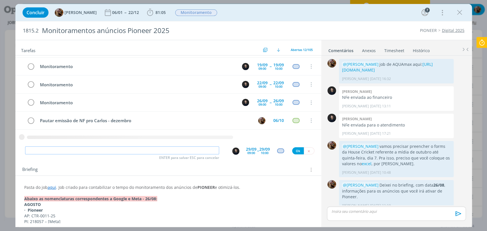
paste input "Monitoramento"
type input "Monitoramento"
click at [248, 152] on div "09:00" at bounding box center [251, 152] width 8 height 3
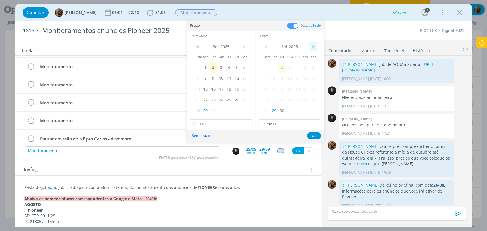
click at [314, 45] on span ">" at bounding box center [313, 47] width 8 height 9
click at [305, 66] on span "3" at bounding box center [305, 67] width 8 height 11
click at [245, 45] on span ">" at bounding box center [244, 47] width 8 height 9
click at [238, 68] on span "3" at bounding box center [236, 67] width 8 height 11
click at [309, 136] on button "Ok" at bounding box center [314, 135] width 14 height 7
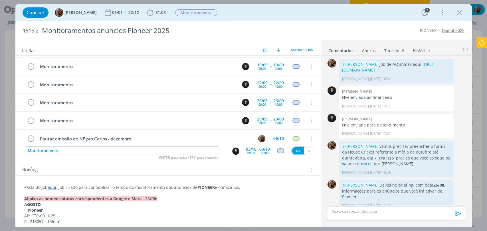
click at [293, 151] on button "Ok" at bounding box center [298, 150] width 12 height 7
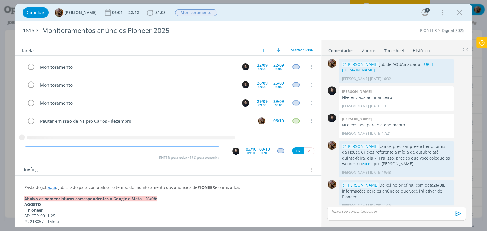
paste input "Monitoramento"
type input "Monitoramento"
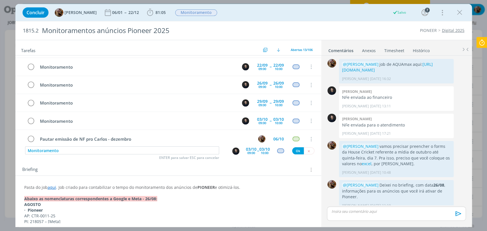
click at [247, 154] on div "09:00" at bounding box center [251, 152] width 8 height 3
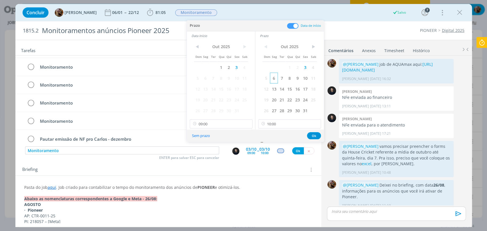
click at [275, 81] on span "6" at bounding box center [274, 78] width 8 height 11
click at [207, 79] on span "6" at bounding box center [205, 78] width 8 height 11
drag, startPoint x: 312, startPoint y: 135, endPoint x: 288, endPoint y: 152, distance: 29.3
click at [311, 135] on button "Ok" at bounding box center [314, 135] width 14 height 7
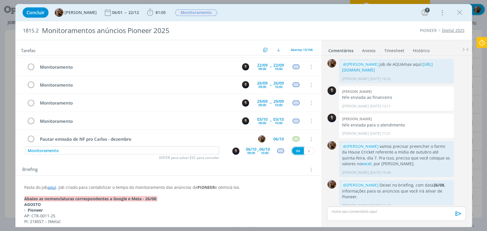
click at [292, 151] on button "Ok" at bounding box center [298, 150] width 12 height 7
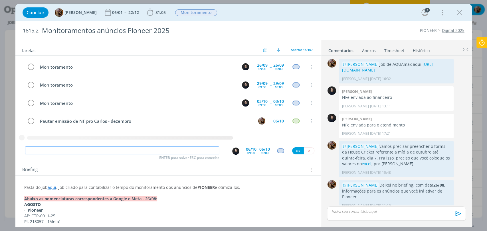
paste input "Monitoramento"
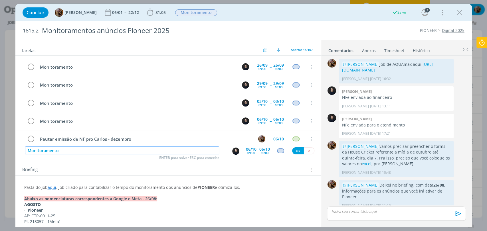
type input "Monitoramento"
click at [250, 151] on div "09:00" at bounding box center [251, 152] width 8 height 3
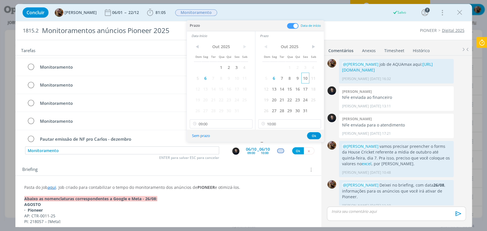
click at [307, 79] on span "10" at bounding box center [305, 78] width 8 height 11
click at [236, 78] on span "10" at bounding box center [236, 78] width 8 height 11
drag, startPoint x: 313, startPoint y: 135, endPoint x: 310, endPoint y: 137, distance: 3.0
click at [313, 135] on button "Ok" at bounding box center [314, 135] width 14 height 7
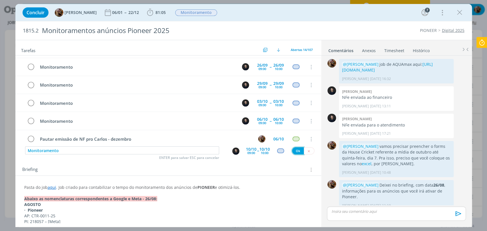
click at [297, 152] on button "Ok" at bounding box center [298, 150] width 12 height 7
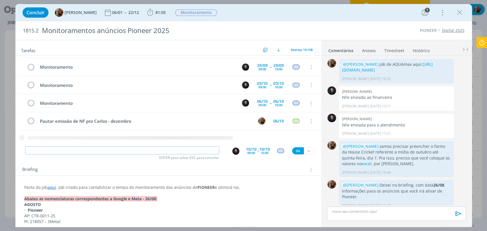
paste input "Monitoramento"
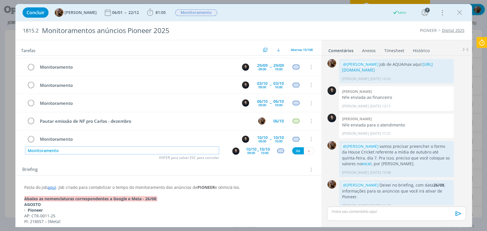
type input "Monitoramento"
click at [247, 152] on div "09:00" at bounding box center [251, 152] width 8 height 3
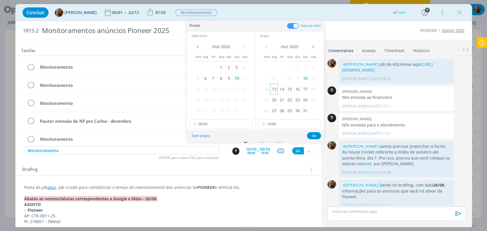
click at [274, 91] on span "13" at bounding box center [274, 89] width 8 height 11
click at [206, 92] on span "13" at bounding box center [205, 89] width 8 height 11
click at [312, 137] on button "Ok" at bounding box center [314, 135] width 14 height 7
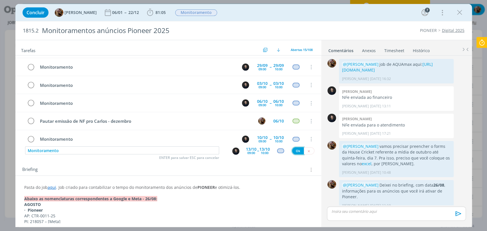
click at [294, 151] on button "Ok" at bounding box center [298, 150] width 12 height 7
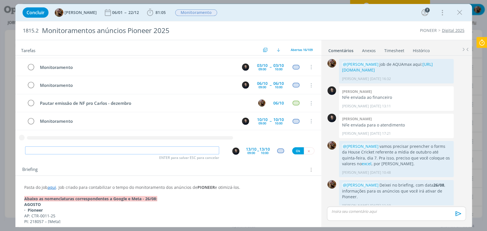
paste input "Monitoramento"
type input "Monitoramento"
click at [248, 152] on div "09:00" at bounding box center [251, 152] width 8 height 3
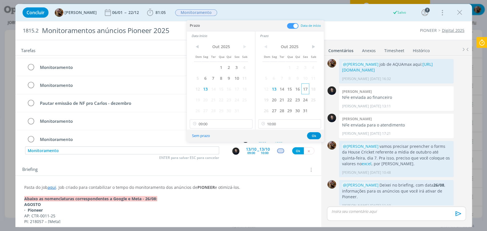
click at [304, 90] on span "17" at bounding box center [305, 89] width 8 height 11
click at [237, 90] on span "17" at bounding box center [236, 89] width 8 height 11
click at [314, 138] on button "Ok" at bounding box center [314, 135] width 14 height 7
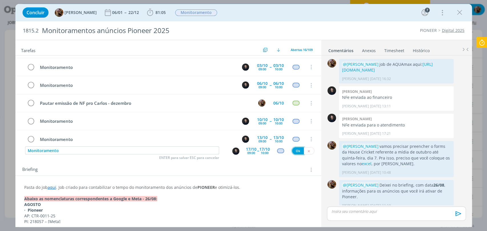
click at [293, 150] on button "Ok" at bounding box center [298, 150] width 12 height 7
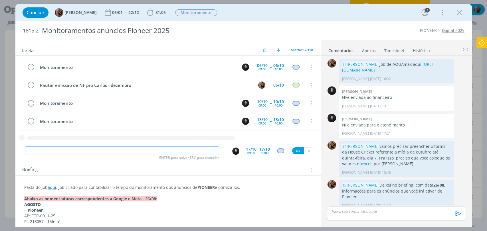
paste input "Monitoramento"
type input "Monitoramento"
click at [249, 149] on div "17/10" at bounding box center [251, 149] width 11 height 4
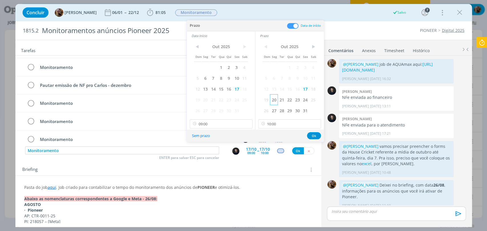
click at [276, 101] on span "20" at bounding box center [274, 99] width 8 height 11
click at [208, 100] on span "20" at bounding box center [205, 99] width 8 height 11
drag, startPoint x: 314, startPoint y: 133, endPoint x: 303, endPoint y: 148, distance: 18.4
click at [314, 133] on button "Ok" at bounding box center [314, 135] width 14 height 7
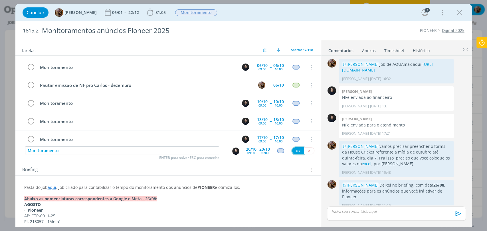
click at [293, 150] on button "Ok" at bounding box center [298, 150] width 12 height 7
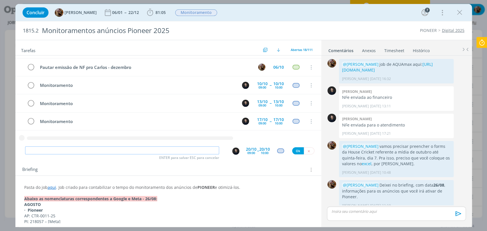
paste input "Monitoramento"
type input "Monitoramento"
click at [247, 151] on div "09:00" at bounding box center [251, 152] width 8 height 3
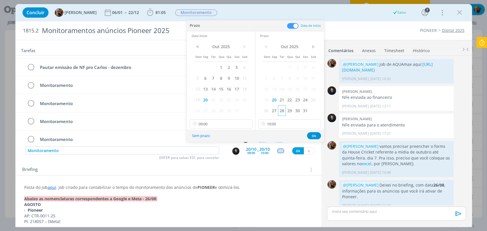
click at [304, 103] on span "24" at bounding box center [305, 99] width 8 height 11
click at [237, 101] on span "24" at bounding box center [236, 99] width 8 height 11
click at [313, 136] on button "Ok" at bounding box center [314, 135] width 14 height 7
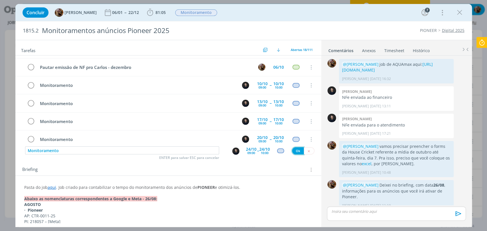
click at [296, 151] on button "Ok" at bounding box center [298, 150] width 12 height 7
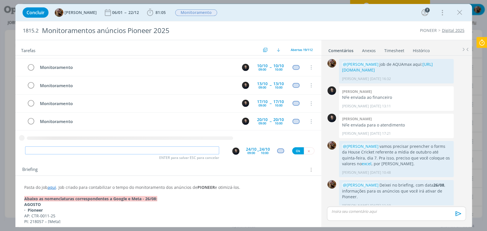
paste input "Monitoramento"
type input "Monitoramento"
click at [248, 151] on div "09:00" at bounding box center [251, 152] width 8 height 3
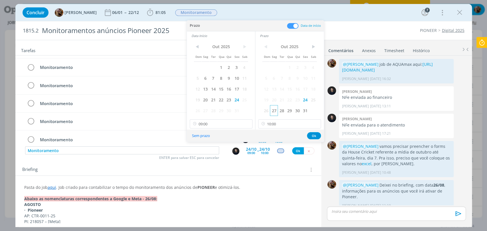
click at [272, 113] on span "27" at bounding box center [274, 110] width 8 height 11
click at [207, 112] on span "27" at bounding box center [205, 110] width 8 height 11
click at [313, 137] on button "Ok" at bounding box center [314, 135] width 14 height 7
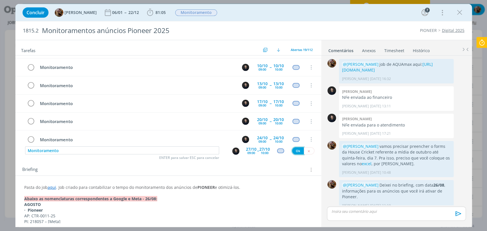
click at [292, 153] on button "Ok" at bounding box center [298, 150] width 12 height 7
paste input "Monitoramento"
type input "Monitoramento"
click at [263, 154] on div "10:00" at bounding box center [265, 152] width 8 height 3
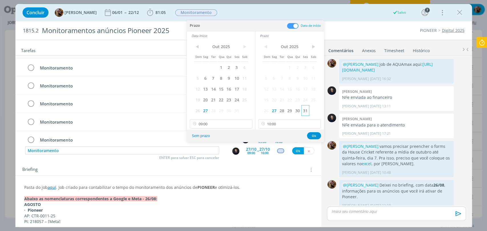
click at [304, 112] on span "31" at bounding box center [305, 110] width 8 height 11
click at [236, 110] on span "31" at bounding box center [236, 110] width 8 height 11
click at [312, 137] on button "Ok" at bounding box center [314, 135] width 14 height 7
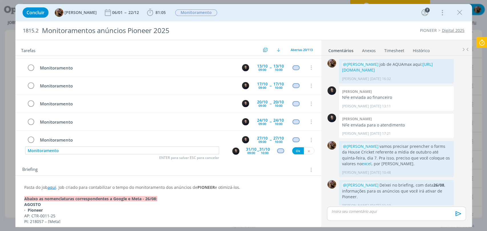
click at [296, 154] on div "Monitoramento ENTER para salvar ESC para cancelar 31/10 09:00 -- 31/10 10:00 Ok" at bounding box center [168, 151] width 306 height 10
click at [296, 153] on button "Ok" at bounding box center [298, 150] width 12 height 7
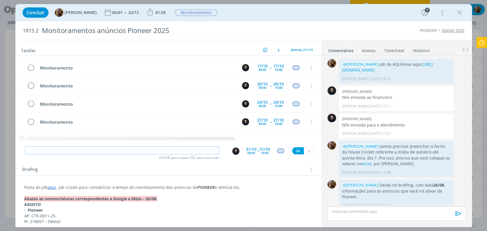
paste input "Monitoramento"
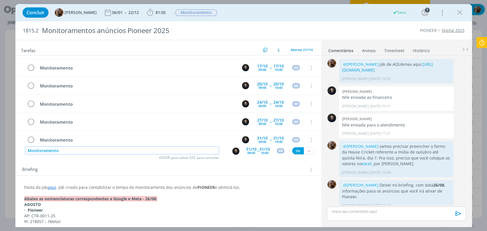
type input "Monitoramento"
click at [247, 152] on div "09:00" at bounding box center [251, 152] width 8 height 3
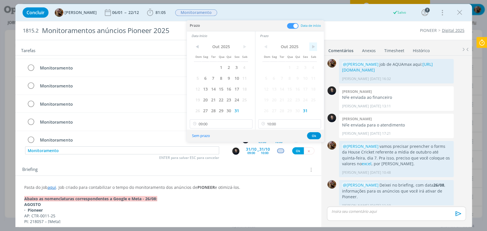
click at [312, 49] on span ">" at bounding box center [313, 47] width 8 height 9
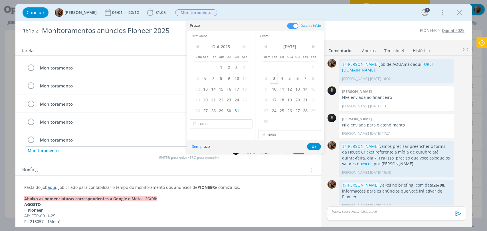
click at [277, 77] on span "3" at bounding box center [274, 78] width 8 height 11
click at [242, 46] on span ">" at bounding box center [244, 47] width 8 height 9
click at [203, 77] on span "3" at bounding box center [205, 78] width 8 height 11
click at [312, 147] on button "Ok" at bounding box center [314, 146] width 14 height 7
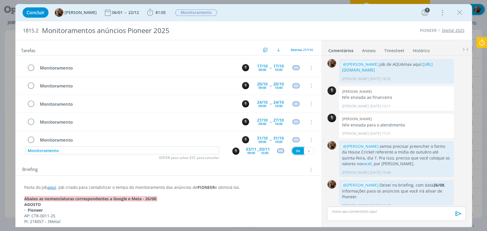
click at [292, 151] on button "Ok" at bounding box center [298, 150] width 12 height 7
paste input "Monitoramento"
type input "Monitoramento"
click at [261, 151] on div "10:00" at bounding box center [265, 152] width 8 height 3
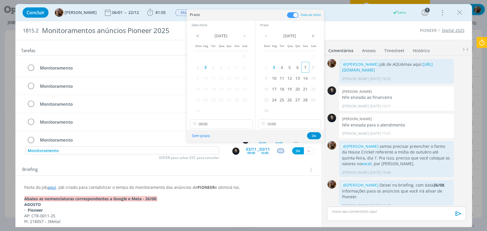
click at [304, 68] on span "7" at bounding box center [305, 67] width 8 height 11
click at [236, 68] on span "7" at bounding box center [236, 67] width 8 height 11
click at [312, 134] on button "Ok" at bounding box center [314, 135] width 14 height 7
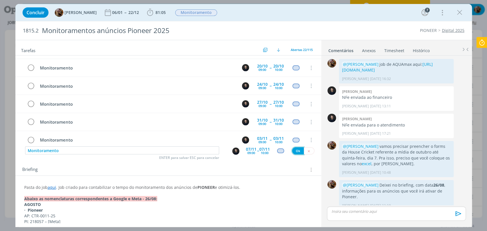
click at [294, 151] on button "Ok" at bounding box center [298, 150] width 12 height 7
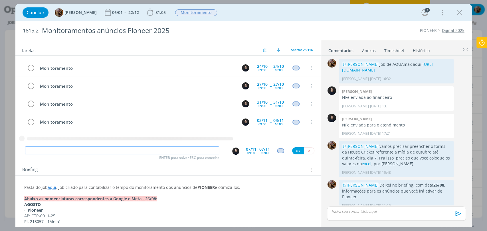
paste input "Monitoramento"
type input "Monitoramento"
click at [252, 151] on div "09:00" at bounding box center [251, 152] width 8 height 3
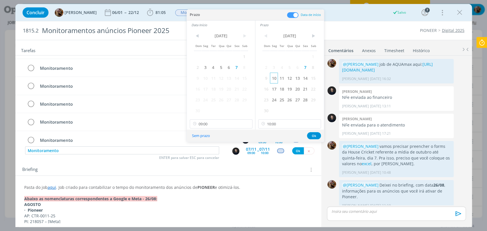
click at [273, 79] on span "10" at bounding box center [274, 78] width 8 height 11
click at [206, 78] on span "10" at bounding box center [205, 78] width 8 height 11
click at [311, 134] on button "Ok" at bounding box center [314, 135] width 14 height 7
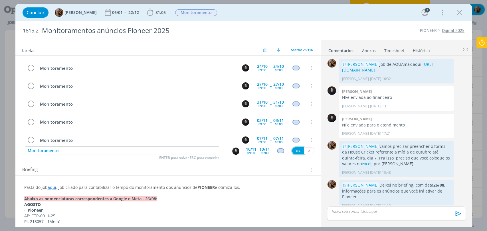
click at [294, 149] on button "Ok" at bounding box center [298, 150] width 12 height 7
paste input "Monitoramento"
type input "Monitoramento"
click at [252, 151] on div "09:00" at bounding box center [251, 152] width 8 height 3
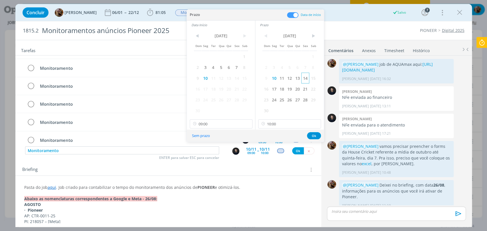
click at [303, 80] on span "14" at bounding box center [305, 78] width 8 height 11
click at [239, 79] on span "14" at bounding box center [236, 78] width 8 height 11
drag, startPoint x: 315, startPoint y: 134, endPoint x: 306, endPoint y: 146, distance: 15.5
click at [315, 134] on button "Ok" at bounding box center [314, 135] width 14 height 7
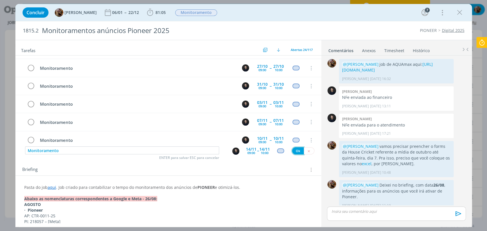
click at [295, 151] on button "Ok" at bounding box center [298, 150] width 12 height 7
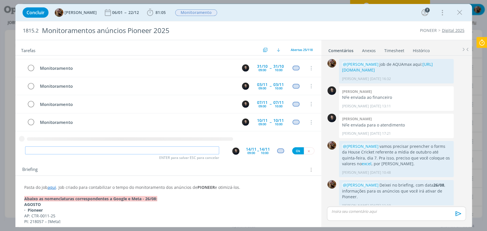
paste input "Monitoramento"
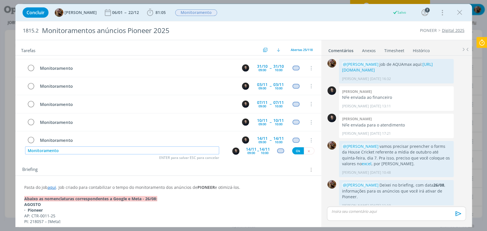
type input "Monitoramento"
click at [248, 151] on div "09:00" at bounding box center [251, 152] width 8 height 3
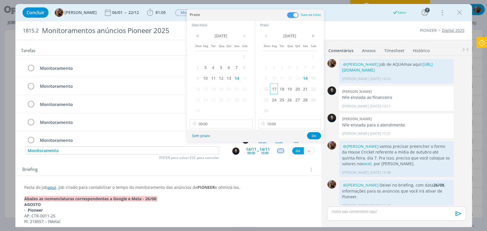
click at [272, 89] on span "17" at bounding box center [274, 89] width 8 height 11
click at [207, 89] on span "17" at bounding box center [205, 89] width 8 height 11
click at [316, 137] on button "Ok" at bounding box center [314, 135] width 14 height 7
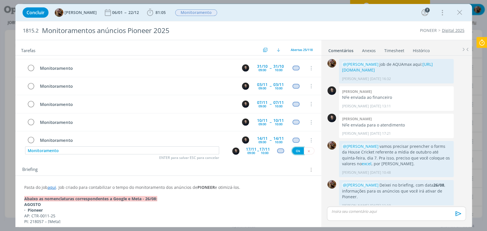
click at [295, 148] on button "Ok" at bounding box center [298, 150] width 12 height 7
paste input "Monitoramento"
type input "Monitoramento"
click at [251, 152] on div "09:00" at bounding box center [251, 152] width 8 height 3
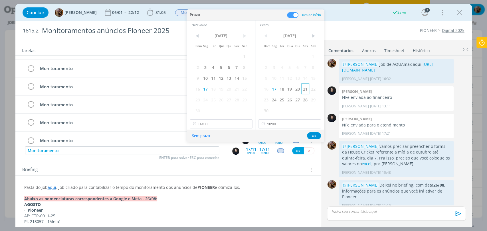
click at [307, 88] on span "21" at bounding box center [305, 89] width 8 height 11
click at [238, 90] on span "21" at bounding box center [236, 89] width 8 height 11
click at [313, 136] on button "Ok" at bounding box center [314, 135] width 14 height 7
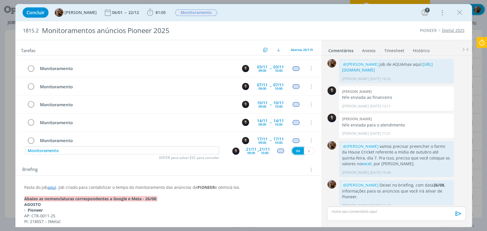
click at [296, 150] on button "Ok" at bounding box center [298, 150] width 12 height 7
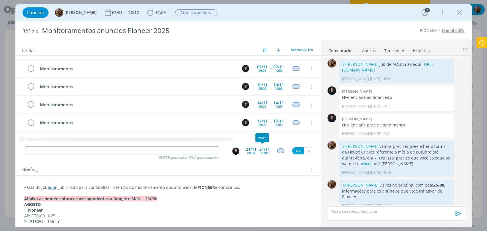
paste input "Monitoramento"
type input "Monitoramento"
click at [251, 153] on div "09:00" at bounding box center [251, 152] width 8 height 3
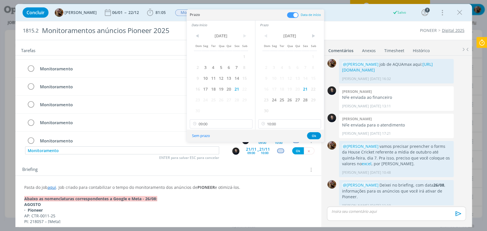
click at [274, 102] on span "24" at bounding box center [274, 99] width 8 height 11
click at [207, 100] on span "24" at bounding box center [205, 99] width 8 height 11
click at [308, 136] on button "Ok" at bounding box center [314, 135] width 14 height 7
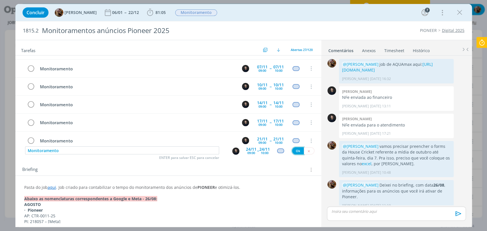
click at [297, 152] on button "Ok" at bounding box center [298, 150] width 12 height 7
paste input "Monitoramento"
type input "Monitoramento"
click at [254, 155] on div "24/11 09:00" at bounding box center [251, 151] width 11 height 10
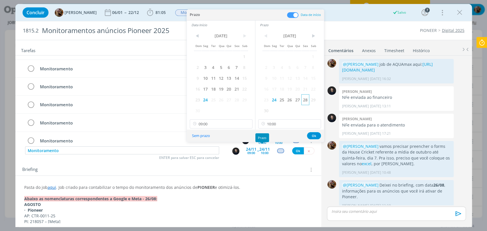
click at [305, 102] on span "28" at bounding box center [305, 99] width 8 height 11
click at [240, 101] on span "29" at bounding box center [244, 99] width 8 height 11
click at [237, 100] on span "28" at bounding box center [236, 99] width 8 height 11
click at [311, 137] on button "Ok" at bounding box center [314, 135] width 14 height 7
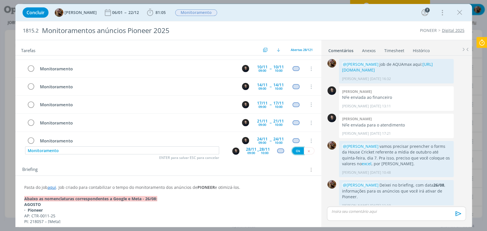
click at [293, 151] on button "Ok" at bounding box center [298, 150] width 12 height 7
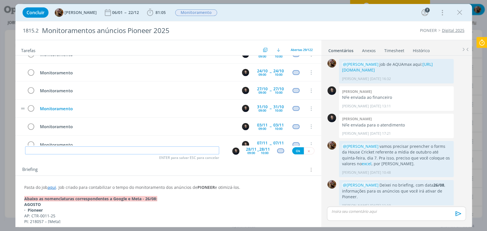
scroll to position [434, 0]
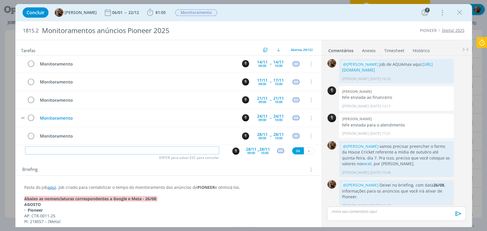
paste input "Monitoramento"
type input "Monitoramento"
click at [247, 152] on div "09:00" at bounding box center [251, 152] width 8 height 3
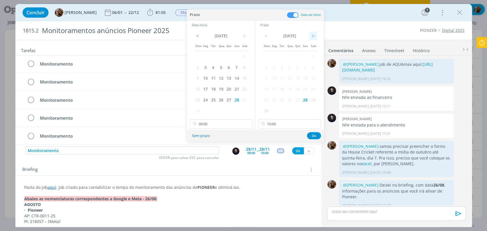
click at [312, 39] on span ">" at bounding box center [313, 36] width 8 height 9
click at [278, 56] on span "2" at bounding box center [282, 56] width 8 height 11
click at [276, 57] on span "1" at bounding box center [274, 56] width 8 height 11
click at [243, 37] on span ">" at bounding box center [244, 36] width 8 height 9
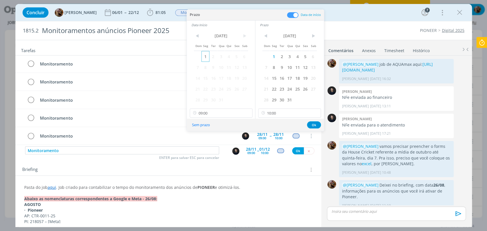
click at [205, 55] on span "1" at bounding box center [205, 56] width 8 height 11
click at [312, 125] on button "Ok" at bounding box center [314, 125] width 14 height 7
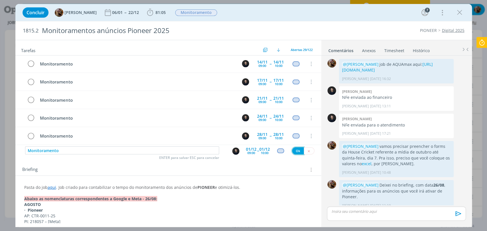
click at [298, 151] on button "Ok" at bounding box center [298, 150] width 12 height 7
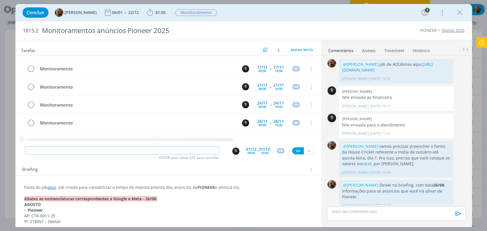
paste input "Monitoramento"
type input "Monitoramento"
click at [252, 151] on div "01/12" at bounding box center [251, 149] width 11 height 4
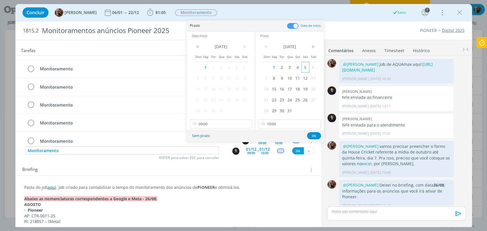
click at [304, 68] on span "5" at bounding box center [305, 67] width 8 height 11
click at [234, 69] on span "5" at bounding box center [236, 67] width 8 height 11
click at [317, 134] on button "Ok" at bounding box center [314, 135] width 14 height 7
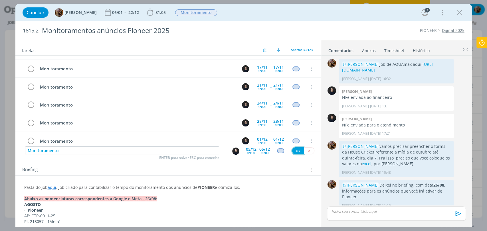
click at [298, 151] on button "Ok" at bounding box center [298, 150] width 12 height 7
paste input "Monitoramento"
type input "Monitoramento"
click at [253, 153] on div "05/12 09:00" at bounding box center [251, 151] width 11 height 10
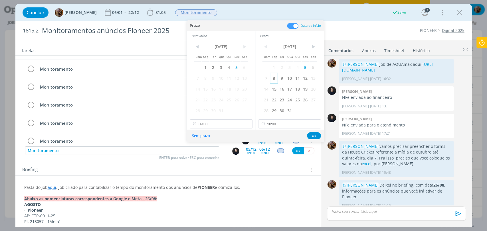
click at [274, 78] on span "8" at bounding box center [274, 78] width 8 height 11
click at [205, 76] on span "8" at bounding box center [205, 78] width 8 height 11
drag, startPoint x: 314, startPoint y: 134, endPoint x: 310, endPoint y: 138, distance: 5.3
click at [313, 134] on button "Ok" at bounding box center [314, 135] width 14 height 7
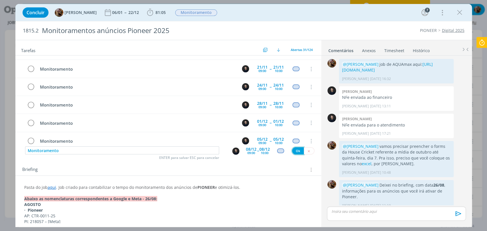
click at [292, 151] on button "Ok" at bounding box center [298, 150] width 12 height 7
paste input "Monitoramento"
click at [233, 153] on img "dialog" at bounding box center [235, 151] width 7 height 7
type input "Monitoramento"
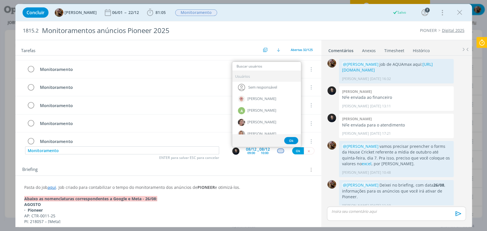
click at [248, 154] on div "09:00" at bounding box center [251, 152] width 8 height 3
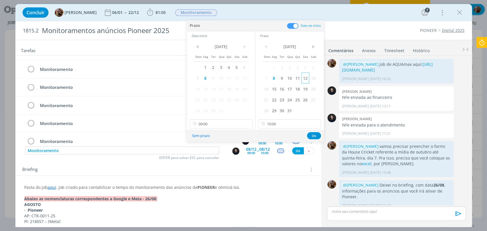
click at [301, 79] on span "12" at bounding box center [305, 78] width 8 height 11
click at [237, 78] on span "12" at bounding box center [236, 78] width 8 height 11
click at [317, 137] on button "Ok" at bounding box center [314, 135] width 14 height 7
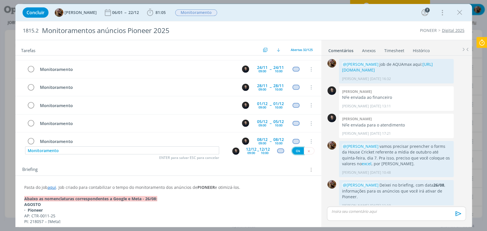
click at [297, 149] on button "Ok" at bounding box center [298, 150] width 12 height 7
paste input "Monitoramento"
type input "Monitoramento"
click at [252, 150] on div "12/12" at bounding box center [251, 149] width 11 height 4
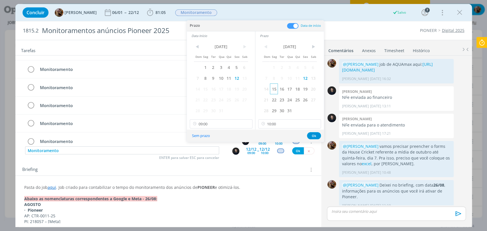
click at [276, 90] on span "15" at bounding box center [274, 89] width 8 height 11
click at [207, 87] on span "15" at bounding box center [205, 89] width 8 height 11
click at [312, 136] on button "Ok" at bounding box center [314, 135] width 14 height 7
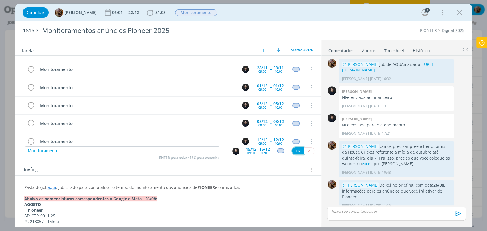
drag, startPoint x: 296, startPoint y: 150, endPoint x: 219, endPoint y: 124, distance: 81.2
click at [296, 151] on button "Ok" at bounding box center [298, 150] width 12 height 7
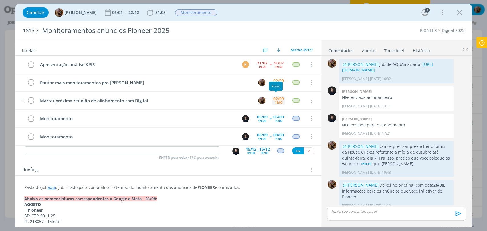
click at [272, 99] on div "02/09 18:00" at bounding box center [278, 100] width 13 height 12
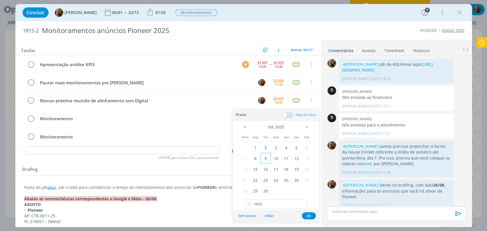
click at [266, 162] on span "9" at bounding box center [265, 158] width 10 height 11
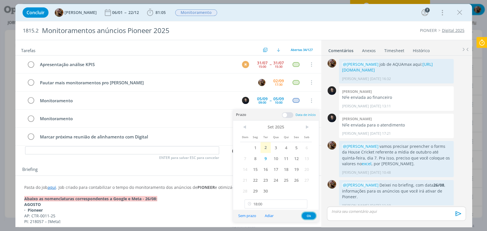
click at [310, 215] on button "Ok" at bounding box center [309, 216] width 14 height 7
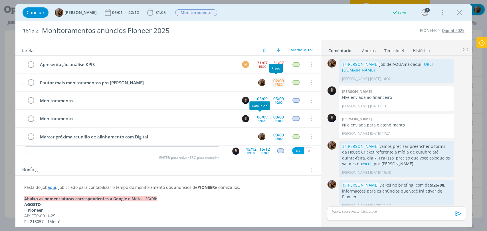
click at [275, 84] on div "17:30" at bounding box center [279, 84] width 8 height 3
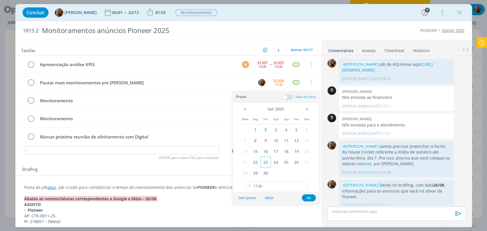
click at [266, 165] on span "23" at bounding box center [265, 162] width 10 height 11
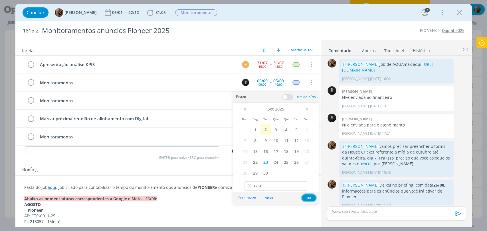
click at [306, 197] on button "Ok" at bounding box center [309, 198] width 14 height 7
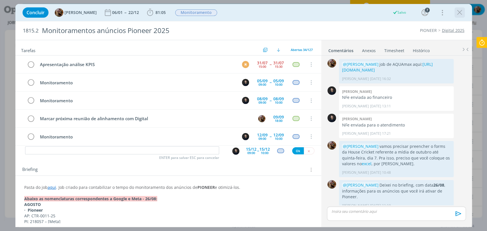
click at [461, 11] on icon "dialog" at bounding box center [459, 12] width 9 height 9
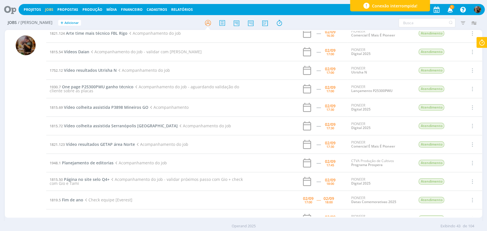
scroll to position [158, 0]
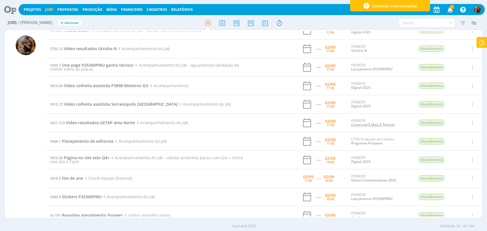
click at [351, 126] on link "Comercial É Mais É Pioneer" at bounding box center [373, 124] width 44 height 5
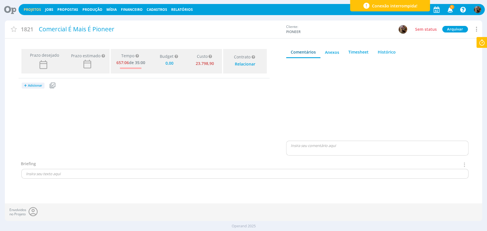
type input "0,00"
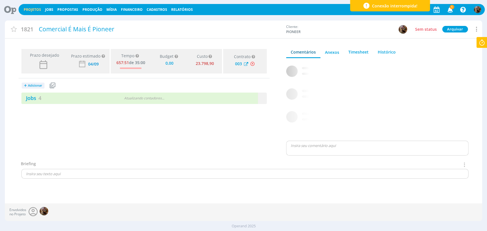
click at [95, 95] on div "Jobs 4" at bounding box center [62, 98] width 83 height 8
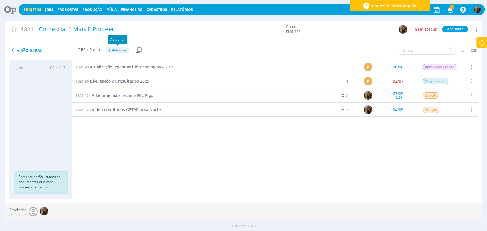
click at [114, 51] on span "Adicionar" at bounding box center [119, 50] width 14 height 4
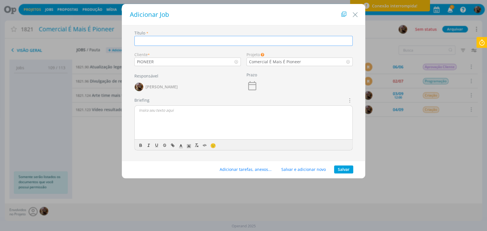
paste input "Vídeo Soja LP Sorriso"
click at [151, 40] on input "Vídeo Soja LP Sorriso" at bounding box center [243, 41] width 219 height 10
click at [185, 39] on input "Vídeo soja LP Sorriso" at bounding box center [243, 41] width 219 height 10
type input "Vídeo soja LP Sorriso FBL Fernando"
click at [338, 169] on button "Salvar" at bounding box center [343, 170] width 19 height 8
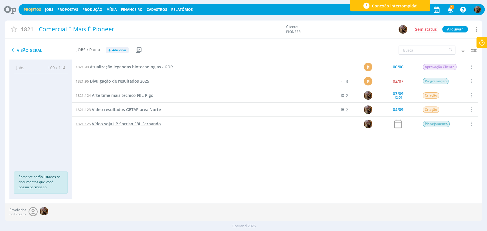
click at [147, 124] on span "Vídeo soja LP Sorriso FBL Fernando" at bounding box center [126, 123] width 69 height 5
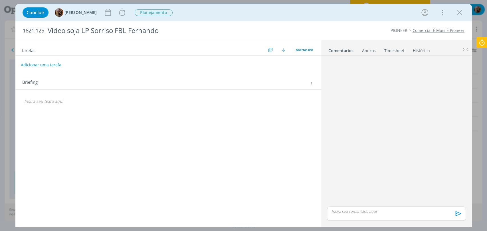
click at [48, 64] on button "Adicionar uma tarefa" at bounding box center [41, 65] width 41 height 10
click at [252, 67] on icon "dialog" at bounding box center [252, 64] width 9 height 9
type input "Edição do vídeo [extra]"
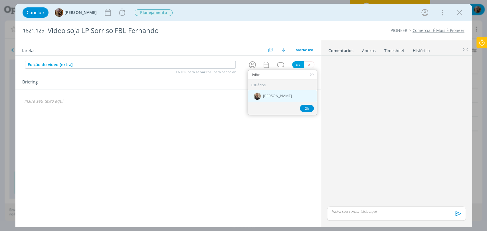
type input "bilhe"
click at [288, 98] on div "[PERSON_NAME]" at bounding box center [282, 96] width 69 height 12
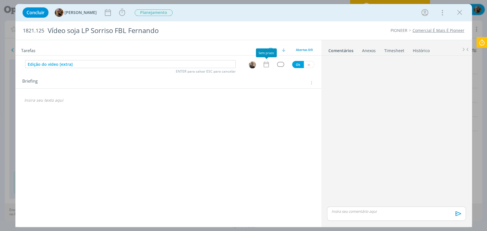
click at [269, 67] on icon "dialog" at bounding box center [265, 64] width 7 height 7
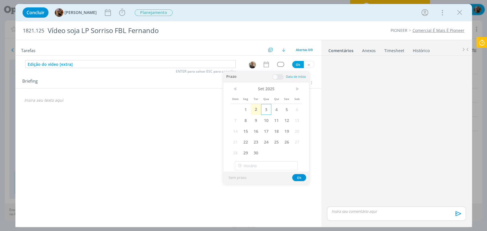
click at [262, 110] on span "3" at bounding box center [266, 109] width 10 height 11
click at [276, 76] on span at bounding box center [277, 77] width 11 height 6
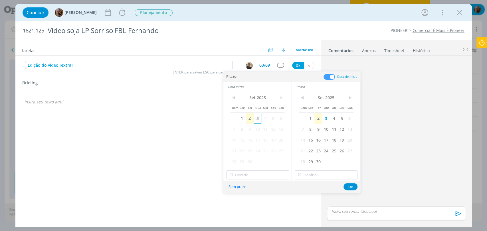
click at [256, 119] on span "3" at bounding box center [258, 118] width 8 height 11
click at [264, 172] on input "14:00" at bounding box center [257, 175] width 63 height 9
click at [249, 142] on div "19:00" at bounding box center [258, 143] width 64 height 10
type input "19:00"
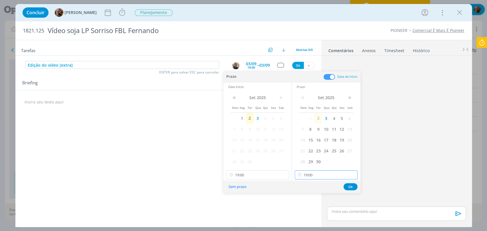
click at [316, 174] on input "19:00" at bounding box center [326, 175] width 63 height 9
click at [316, 139] on div "20:00" at bounding box center [327, 137] width 64 height 10
type input "20:00"
click at [353, 184] on button "Ok" at bounding box center [350, 186] width 14 height 7
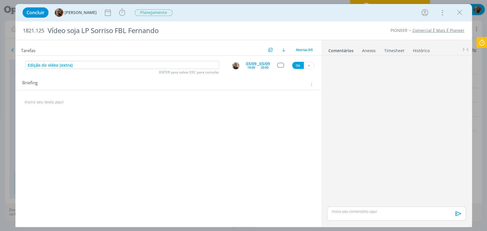
click at [282, 66] on div "dialog" at bounding box center [280, 65] width 7 height 5
click at [276, 70] on div "Edição do vídeo [extra] ENTER para salvar ESC para cancelar 03/09 19:00 -- 03/0…" at bounding box center [168, 65] width 306 height 10
click at [281, 65] on div "dialog" at bounding box center [280, 65] width 7 height 5
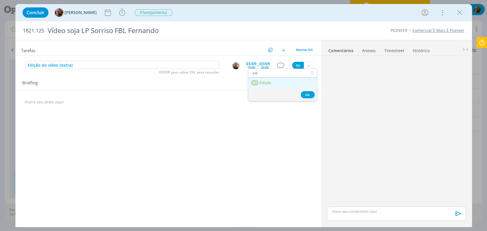
type input "edi"
drag, startPoint x: 278, startPoint y: 80, endPoint x: 287, endPoint y: 75, distance: 10.7
click at [278, 80] on link "Edição" at bounding box center [282, 83] width 69 height 11
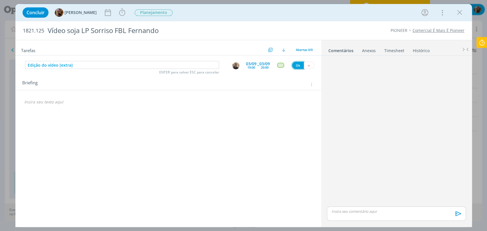
click at [297, 65] on button "Ok" at bounding box center [298, 65] width 12 height 7
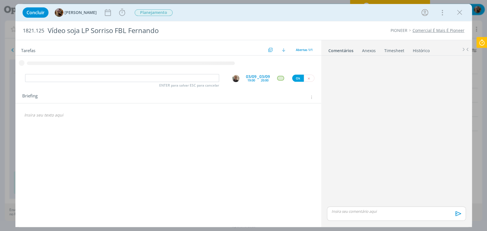
click at [310, 97] on icon "dialog" at bounding box center [311, 97] width 4 height 5
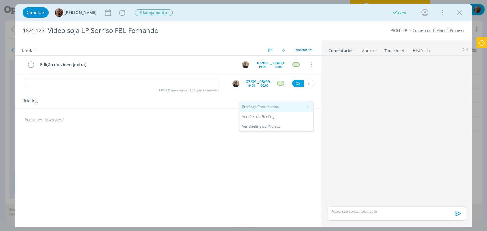
click at [297, 108] on div "Briefings Predefinidos" at bounding box center [276, 107] width 74 height 10
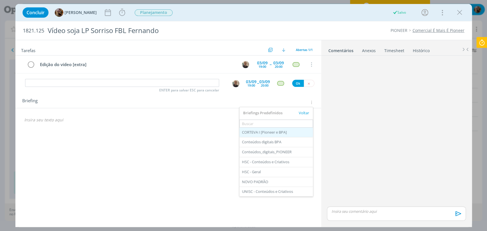
click at [266, 129] on div "CORTEVA I [Pioneer e BPA]" at bounding box center [276, 133] width 74 height 10
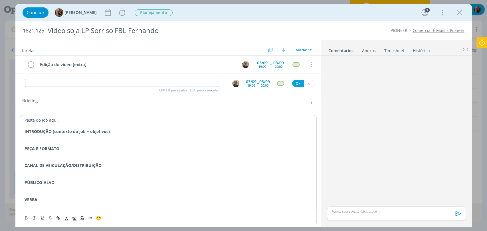
click at [167, 84] on input "dialog" at bounding box center [122, 83] width 194 height 8
type input "Acompanhamento"
click at [112, 16] on icon "dialog" at bounding box center [108, 12] width 9 height 9
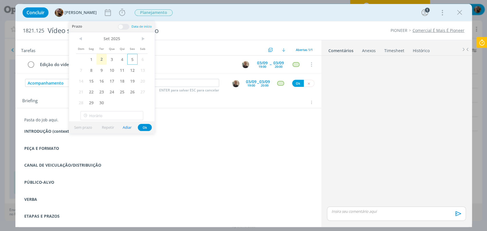
click at [128, 61] on span "5" at bounding box center [132, 59] width 10 height 11
click at [144, 125] on button "Ok" at bounding box center [145, 127] width 14 height 7
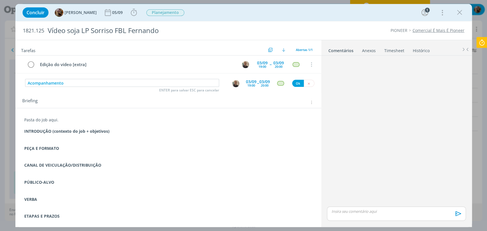
click at [232, 83] on img "dialog" at bounding box center [235, 83] width 7 height 7
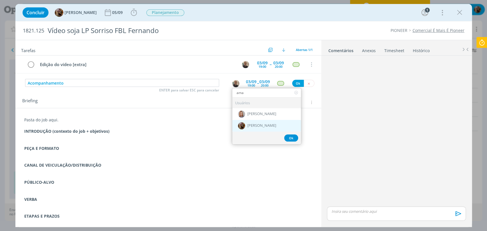
type input "ama"
click at [258, 121] on div "[PERSON_NAME]" at bounding box center [266, 126] width 69 height 12
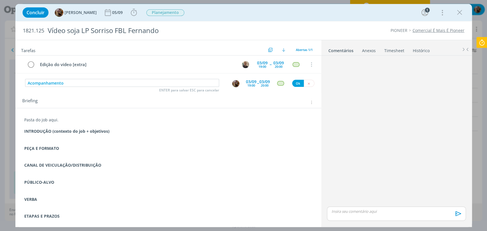
click at [248, 81] on div "03/09" at bounding box center [251, 82] width 11 height 4
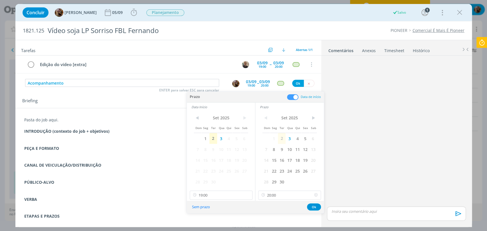
click at [318, 195] on icon at bounding box center [315, 195] width 7 height 9
click at [249, 195] on icon at bounding box center [247, 195] width 7 height 9
click at [293, 96] on span at bounding box center [292, 97] width 11 height 6
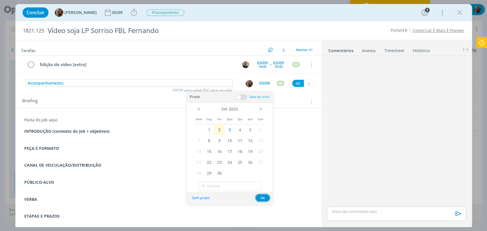
click at [260, 201] on button "Ok" at bounding box center [263, 198] width 14 height 7
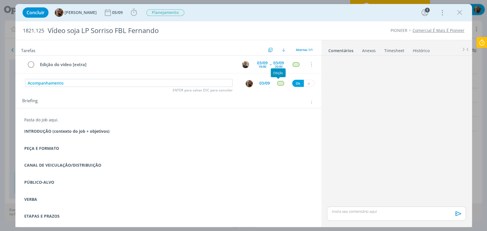
click at [278, 85] on div "dialog" at bounding box center [280, 83] width 7 height 5
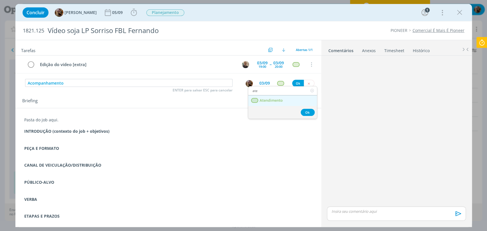
type input "ate"
click at [271, 96] on link "Atendimento" at bounding box center [282, 101] width 69 height 11
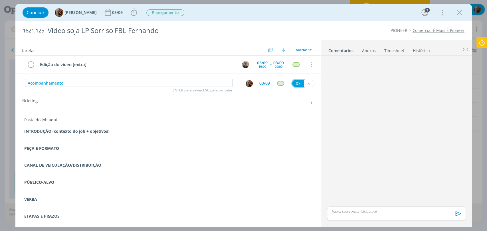
click at [295, 86] on button "Ok" at bounding box center [298, 83] width 12 height 7
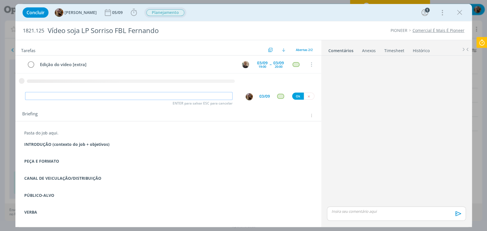
click at [162, 10] on span "Planejamento" at bounding box center [165, 12] width 38 height 7
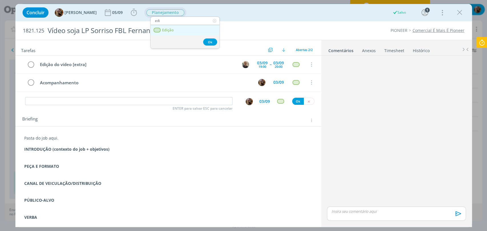
type input "edi"
click at [176, 29] on link "Edição" at bounding box center [185, 30] width 69 height 11
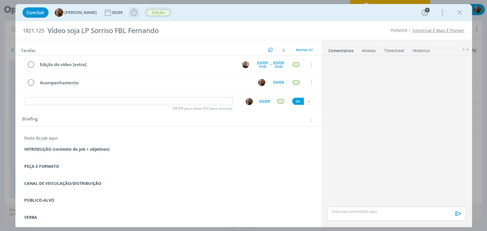
click at [135, 11] on icon "dialog" at bounding box center [134, 12] width 9 height 9
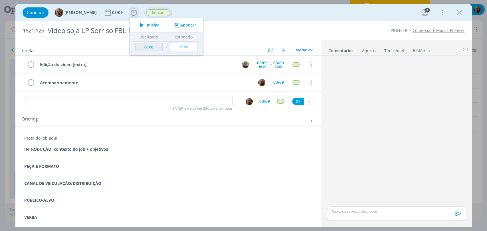
click at [156, 26] on span "Iniciar" at bounding box center [153, 25] width 12 height 4
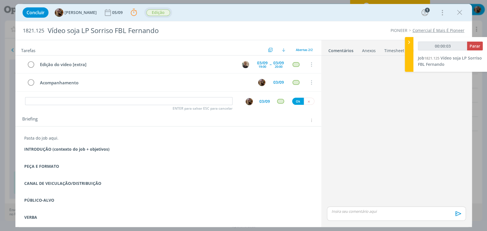
click at [141, 159] on p "dialog" at bounding box center [168, 161] width 288 height 6
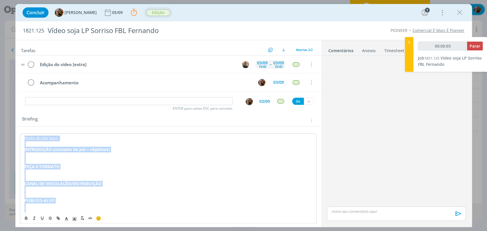
copy div "Pasta do job aqui. INTRODUÇÃO (contexto do job + objetivos) PEÇA E FORMATO CANA…"
click at [187, 138] on p "Pasta do job aqui." at bounding box center [168, 139] width 288 height 6
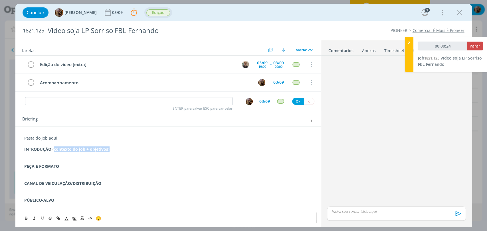
drag, startPoint x: 119, startPoint y: 151, endPoint x: 53, endPoint y: 149, distance: 65.9
click at [53, 149] on p "INTRODUÇÃO (contexto do job + objetivos)" at bounding box center [168, 150] width 288 height 6
type input "00:00:25"
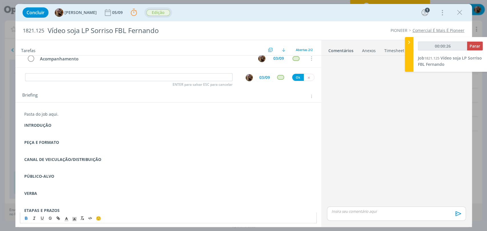
scroll to position [62, 0]
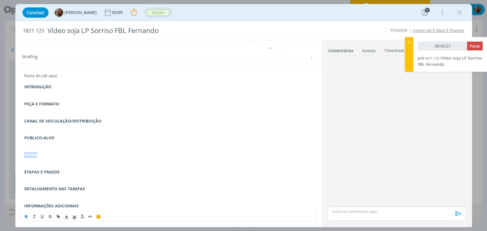
drag, startPoint x: 55, startPoint y: 153, endPoint x: 24, endPoint y: 157, distance: 31.8
click at [24, 157] on p "VERBA" at bounding box center [168, 155] width 288 height 6
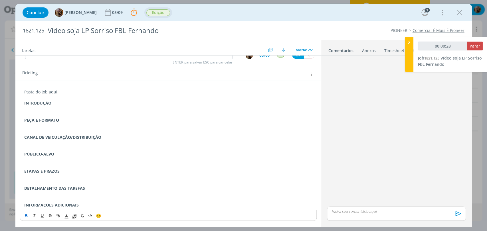
scroll to position [46, 0]
click at [60, 174] on p "ETAPAS E PRAZOS" at bounding box center [168, 172] width 288 height 6
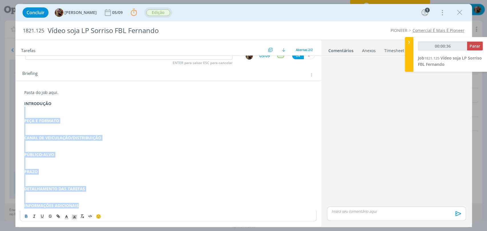
drag, startPoint x: 89, startPoint y: 207, endPoint x: 21, endPoint y: 106, distance: 121.9
click at [21, 106] on div "Pasta do job aqui. INTRODUÇÃO PEÇA E FORMATO CANAL DE VEICULAÇÃO/DISTRIBUIÇÃO P…" at bounding box center [168, 149] width 297 height 123
click at [39, 109] on p "dialog" at bounding box center [168, 110] width 288 height 6
click at [82, 192] on p "dialog" at bounding box center [168, 195] width 288 height 6
drag, startPoint x: 88, startPoint y: 205, endPoint x: 22, endPoint y: 102, distance: 123.3
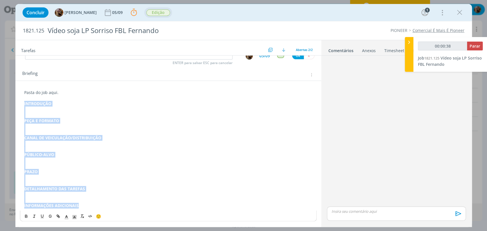
click at [22, 102] on div "Pasta do job aqui. INTRODUÇÃO PEÇA E FORMATO CANAL DE VEICULAÇÃO/DISTRIBUIÇÃO P…" at bounding box center [168, 149] width 297 height 123
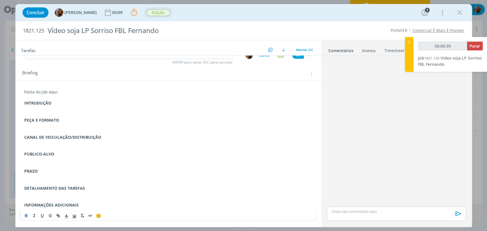
click at [75, 217] on span "dialog" at bounding box center [74, 216] width 8 height 7
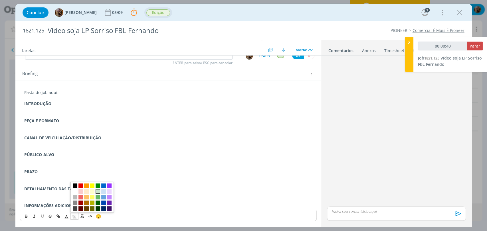
click at [96, 192] on span "dialog" at bounding box center [98, 191] width 5 height 5
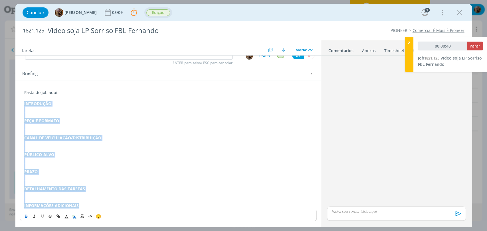
click at [104, 171] on p "PRAZO" at bounding box center [168, 172] width 288 height 6
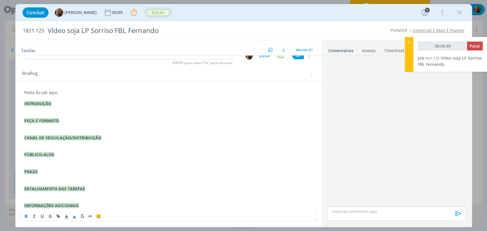
click at [35, 125] on p "dialog" at bounding box center [168, 127] width 288 height 6
click at [35, 128] on p "Vídeo de até 30 segundos." at bounding box center [168, 127] width 288 height 6
click at [41, 143] on p "dialog" at bounding box center [168, 144] width 288 height 6
click at [48, 160] on p "dialog" at bounding box center [168, 161] width 288 height 6
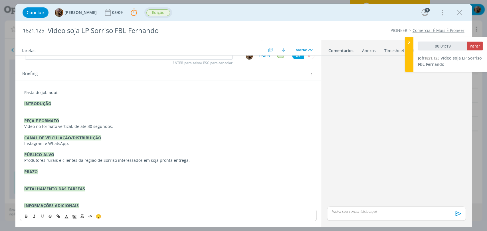
click at [71, 194] on p "dialog" at bounding box center [168, 195] width 288 height 6
click at [23, 202] on div "Pasta do job aqui. INTRODUÇÃO PEÇA E FORMATO Vídeo no formato vertical, de até …" at bounding box center [168, 152] width 297 height 129
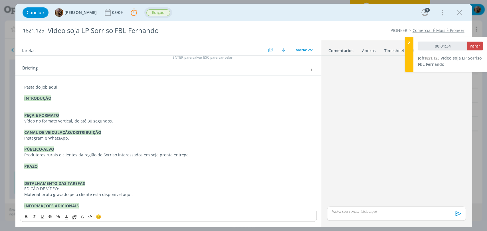
scroll to position [51, 0]
click at [131, 195] on p "Material bruto gravado pelo cliente está disponível aqui." at bounding box center [168, 195] width 288 height 6
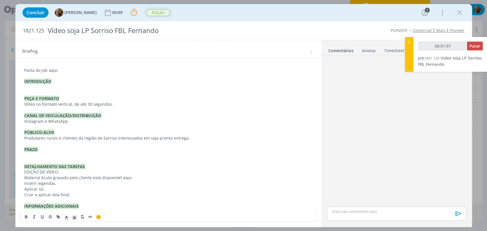
scroll to position [68, 0]
drag, startPoint x: 49, startPoint y: 194, endPoint x: 23, endPoint y: 194, distance: 26.0
click at [23, 194] on div "Pasta do job aqui. INTRODUÇÃO PEÇA E FORMATO Vídeo no formato vertical, de até …" at bounding box center [168, 138] width 297 height 146
click at [89, 197] on p "dialog" at bounding box center [168, 200] width 288 height 6
click at [87, 194] on p "Adicionar tela final." at bounding box center [168, 195] width 288 height 6
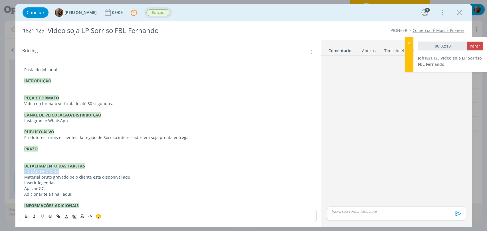
drag, startPoint x: 63, startPoint y: 171, endPoint x: 16, endPoint y: 171, distance: 46.8
click at [16, 171] on div "Pasta do job aqui. INTRODUÇÃO PEÇA E FORMATO Vídeo no formato vertical, de até …" at bounding box center [168, 141] width 306 height 166
click at [23, 215] on button "dialog" at bounding box center [27, 216] width 8 height 7
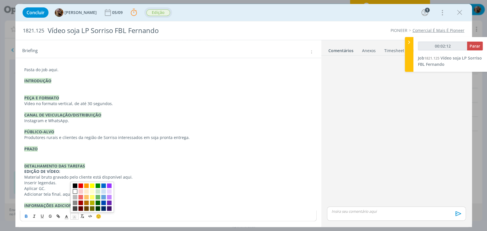
click at [74, 215] on icon "dialog" at bounding box center [74, 217] width 5 height 5
click at [82, 190] on span "dialog" at bounding box center [80, 191] width 5 height 5
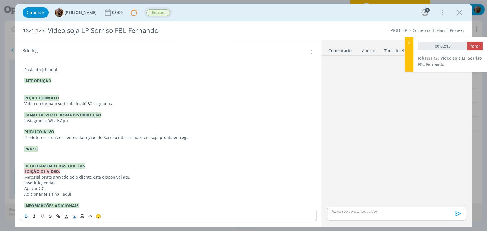
click at [80, 163] on strong "DETALHAMENTO DAS TAREFAS" at bounding box center [54, 165] width 61 height 5
drag, startPoint x: 39, startPoint y: 178, endPoint x: 21, endPoint y: 178, distance: 17.4
click at [21, 178] on div "Pasta do job aqui. INTRODUÇÃO PEÇA E FORMATO Vídeo no formato vertical, de até …" at bounding box center [168, 138] width 297 height 146
drag, startPoint x: 48, startPoint y: 178, endPoint x: 50, endPoint y: 181, distance: 3.7
click at [48, 178] on p "Vídeos bruto gravado pelo cliente está disponível aqui." at bounding box center [168, 178] width 288 height 6
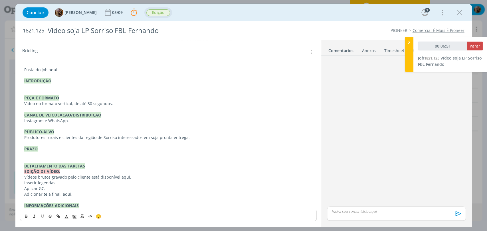
click at [130, 178] on p "Vídeos brutos gravado pelo cliente está disponível aqui." at bounding box center [168, 178] width 288 height 6
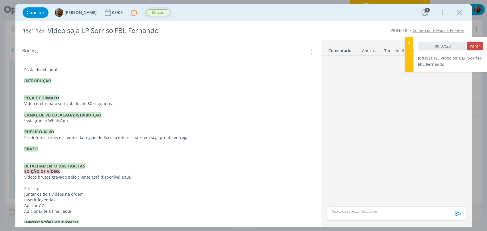
drag, startPoint x: 117, startPoint y: 189, endPoint x: 112, endPoint y: 195, distance: 7.9
click at [116, 190] on p "Precisa:" at bounding box center [168, 189] width 288 height 6
click at [112, 195] on p "Juntar os dois vídeos na ordem:" at bounding box center [168, 195] width 288 height 6
click at [104, 195] on p "Juntar os dois vídeos na ordem que segue: IMG_7003 - take 1" at bounding box center [168, 195] width 288 height 6
click at [102, 199] on p "IMG_7003 - take 1" at bounding box center [168, 200] width 288 height 6
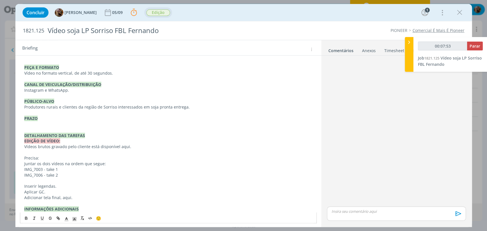
scroll to position [102, 0]
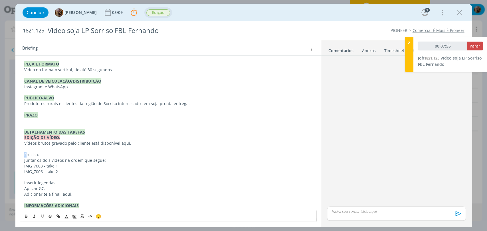
click at [23, 155] on div "Pasta do job aqui. INTRODUÇÃO PEÇA E FORMATO Vídeo no formato vertical, de até …" at bounding box center [168, 121] width 297 height 180
click at [55, 186] on p "Aplicar GC." at bounding box center [168, 189] width 288 height 6
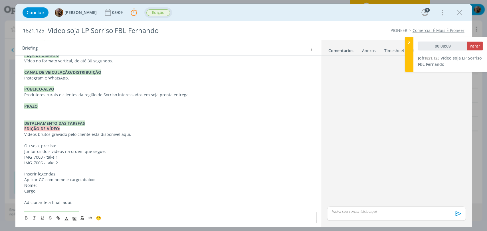
scroll to position [119, 0]
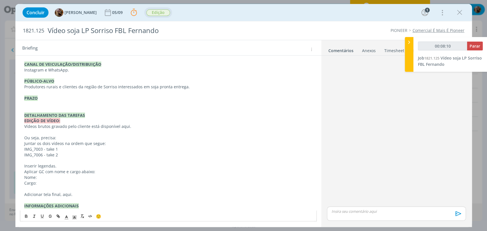
click at [45, 183] on p "Cargo:" at bounding box center [168, 184] width 288 height 6
click at [118, 185] on p "Cargo: Representante comercial da Pioneer" at bounding box center [168, 184] width 288 height 6
click at [49, 178] on p "Nome:" at bounding box center [168, 178] width 288 height 6
click at [88, 177] on p "Nome:" at bounding box center [168, 178] width 288 height 6
click at [63, 165] on p "Inserir legendas." at bounding box center [168, 166] width 288 height 6
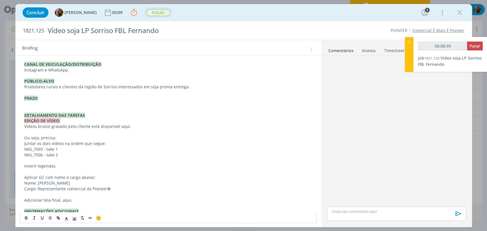
click at [60, 142] on p "Juntar os dois vídeos na ordem que segue:" at bounding box center [168, 144] width 288 height 6
click at [60, 139] on p "Ou seja, precisa:" at bounding box center [168, 138] width 288 height 6
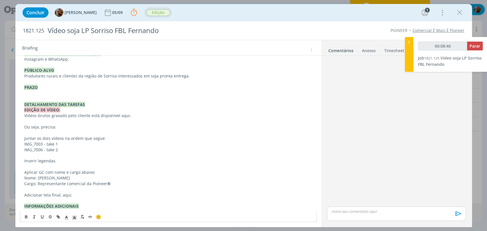
scroll to position [131, 0]
click at [71, 160] on p "Inserir legendas." at bounding box center [168, 161] width 288 height 6
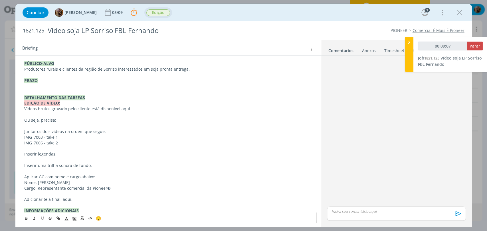
scroll to position [142, 0]
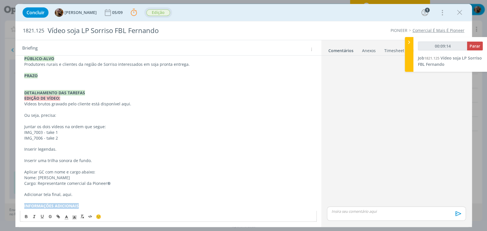
drag, startPoint x: 82, startPoint y: 205, endPoint x: 19, endPoint y: 205, distance: 63.3
click at [19, 205] on div "Pasta do job aqui. INTRODUÇÃO PEÇA E FORMATO Vídeo no formato vertical, de até …" at bounding box center [168, 104] width 306 height 239
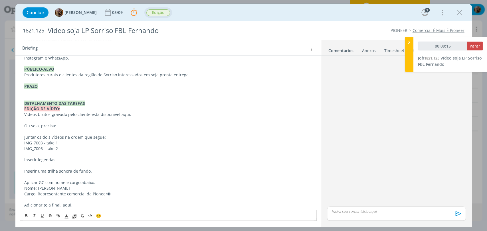
scroll to position [131, 0]
click at [115, 194] on p "Cargo: Representante comercial da Pioneer ®" at bounding box center [168, 195] width 288 height 6
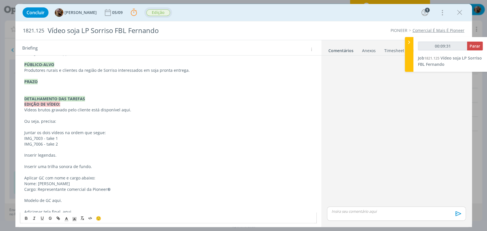
scroll to position [142, 0]
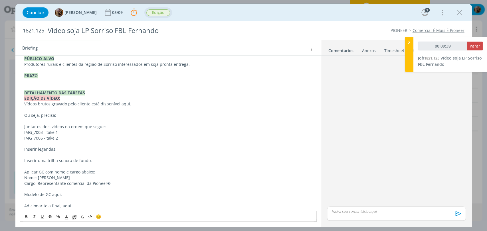
click at [71, 131] on p "IMG_7003 - take 1" at bounding box center [168, 133] width 288 height 6
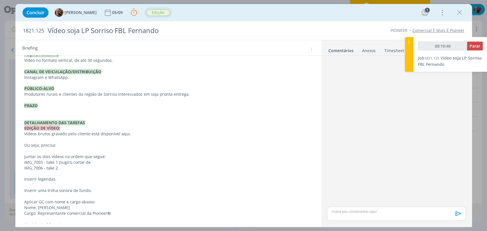
scroll to position [110, 0]
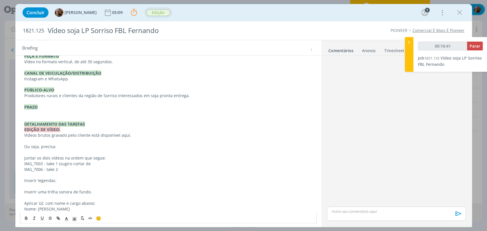
click at [106, 106] on p "PRAZO" at bounding box center [168, 107] width 288 height 6
click at [59, 112] on p "dialog" at bounding box center [168, 113] width 288 height 6
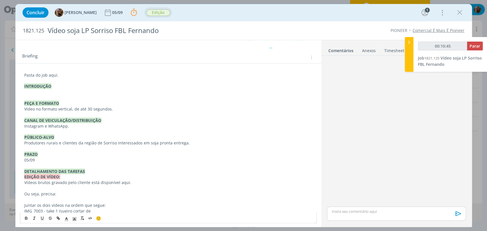
scroll to position [15, 0]
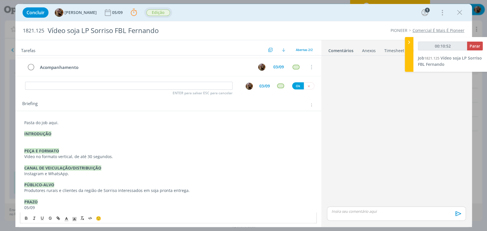
click at [39, 137] on p "dialog" at bounding box center [168, 140] width 288 height 6
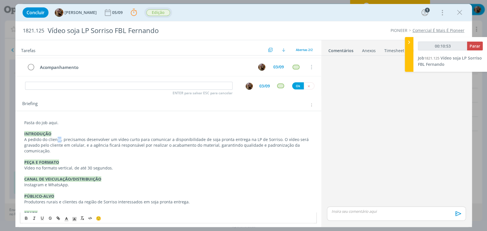
drag, startPoint x: 60, startPoint y: 140, endPoint x: 56, endPoint y: 140, distance: 3.7
click at [56, 140] on p "A pedido do cliente, precisamos desenvolver um vídeo curto para comunicar a dis…" at bounding box center [168, 145] width 288 height 17
click at [85, 154] on p "dialog" at bounding box center [168, 157] width 288 height 6
drag, startPoint x: 106, startPoint y: 140, endPoint x: 85, endPoint y: 141, distance: 21.5
click at [85, 141] on p "A pedido do cliente, precisamos desenvolver um vídeo curto para comunicar a dis…" at bounding box center [168, 145] width 288 height 17
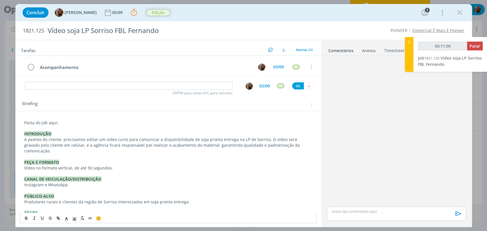
click at [202, 141] on p "A pedido do cliente, precisamos editar um vídeo curto para comunicar a disponib…" at bounding box center [168, 145] width 288 height 17
click at [268, 139] on p "A pedido do cliente, precisamos editar um vídeo curto para comunicar a disponib…" at bounding box center [168, 145] width 288 height 17
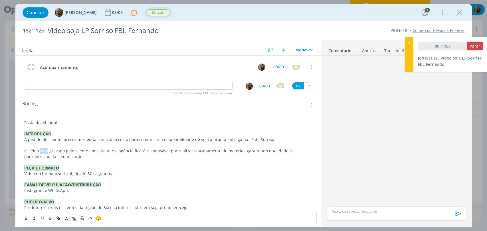
drag, startPoint x: 47, startPoint y: 151, endPoint x: 40, endPoint y: 151, distance: 7.7
click at [40, 151] on p "O vídeo será gravado pelo cliente em celular, e a agência ficará responsável po…" at bounding box center [168, 153] width 288 height 11
click at [62, 150] on p "O vídeo foi gravado pelo cliente em celular, e a agência ficará responsável por…" at bounding box center [168, 153] width 288 height 11
click at [113, 157] on p "O vídeo foi gravado em 2 partes pelo cliente em celular, e a agência ficará res…" at bounding box center [168, 153] width 288 height 11
drag, startPoint x: 148, startPoint y: 151, endPoint x: 129, endPoint y: 152, distance: 19.7
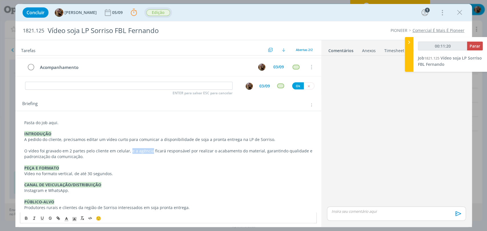
click at [129, 152] on p "O vídeo foi gravado em 2 partes pelo cliente em celular, e a agência ficará res…" at bounding box center [168, 153] width 288 height 11
click at [132, 154] on p "O vídeo foi gravado em 2 partes pelo cliente em celular, e a agência ficará res…" at bounding box center [168, 153] width 288 height 11
click at [131, 153] on p "O vídeo foi gravado em 2 partes pelo cliente em celular, e a agência ficará res…" at bounding box center [168, 153] width 288 height 11
click at [141, 150] on p "O vídeo foi gravado em 2 partes pelo cliente em celular, e, a agência ficará re…" at bounding box center [168, 153] width 288 height 11
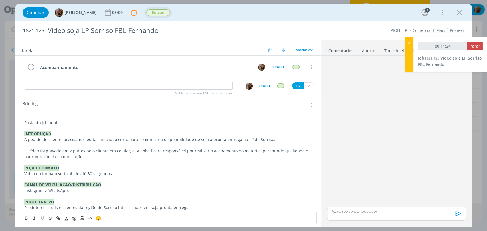
click at [148, 155] on p "O vídeo foi gravado em 2 partes pelo cliente em celular, e, a Sobe ficará respo…" at bounding box center [168, 153] width 288 height 11
click at [74, 156] on p "O vídeo foi gravado em 2 partes pelo cliente em celular, e, a Sobe ficará respo…" at bounding box center [168, 153] width 288 height 11
drag, startPoint x: 75, startPoint y: 156, endPoint x: 46, endPoint y: 156, distance: 28.8
click at [46, 156] on p "O vídeo foi gravado em 2 partes pelo cliente em celular, e, a Sobe ficará respo…" at bounding box center [168, 153] width 288 height 11
click at [144, 167] on p "PEÇA E FORMATO" at bounding box center [168, 168] width 288 height 6
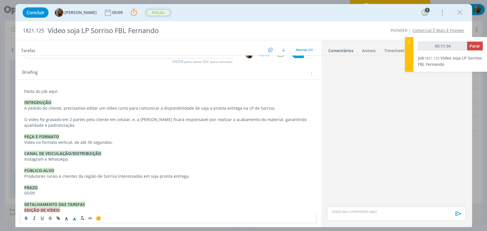
scroll to position [47, 0]
click at [106, 147] on p "dialog" at bounding box center [168, 148] width 288 height 6
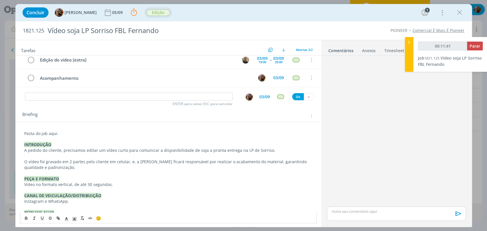
scroll to position [0, 0]
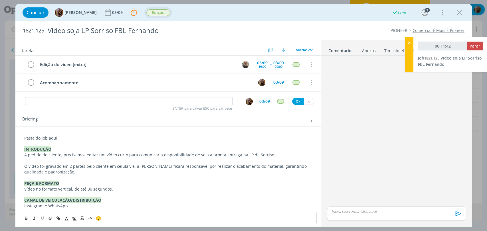
click at [265, 155] on p "A pedido do cliente, precisamos editar um vídeo curto para comunicar a disponib…" at bounding box center [168, 155] width 288 height 6
click at [36, 31] on span "1821.125" at bounding box center [33, 31] width 21 height 6
copy span "1821.125"
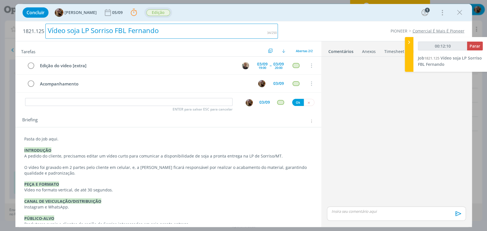
click at [95, 30] on div "Vídeo soja LP Sorriso FBL Fernando" at bounding box center [161, 31] width 233 height 15
copy div "Vídeo soja LP Sorriso FBL Fernando"
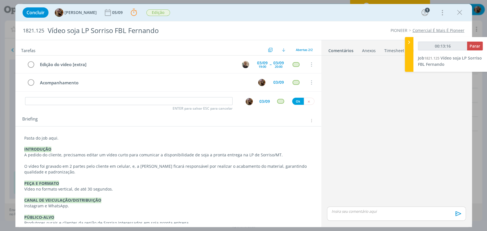
click at [52, 140] on p "Pasta do job aqui." at bounding box center [168, 139] width 288 height 6
click at [52, 140] on p "Pasta do job aqui." at bounding box center [169, 139] width 288 height 6
type input "00:13:18"
click at [59, 221] on button "dialog" at bounding box center [58, 218] width 8 height 7
paste input "https://sobeae.sharepoint.com/:f:/s/SOBEAE/EjeYyoPph4FIssb_cTzwMGoBdHzJRBcsNkFT…"
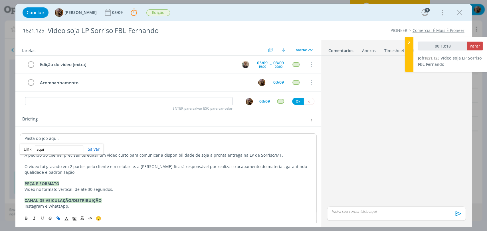
type input "https://sobeae.sharepoint.com/:f:/s/SOBEAE/EjeYyoPph4FIssb_cTzwMGoBdHzJRBcsNkFT…"
click at [97, 162] on p "dialog" at bounding box center [169, 161] width 288 height 6
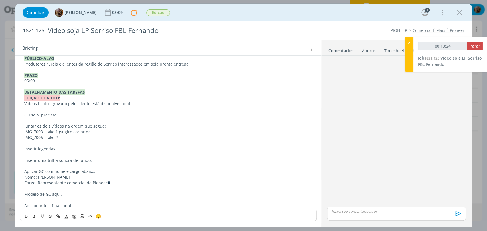
scroll to position [159, 0]
click at [145, 120] on p "dialog" at bounding box center [168, 121] width 288 height 6
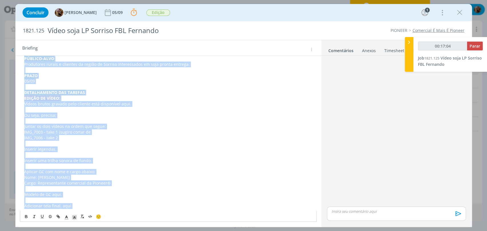
copy div "Pasta do job aqui . INTRODUÇÃO A pedido do cliente, precisamos editar um vídeo …"
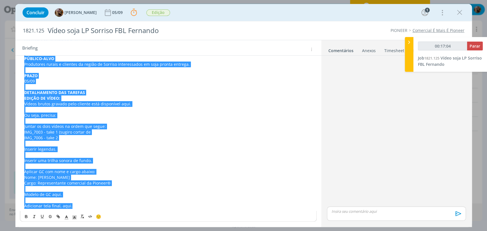
type input "00:17:05"
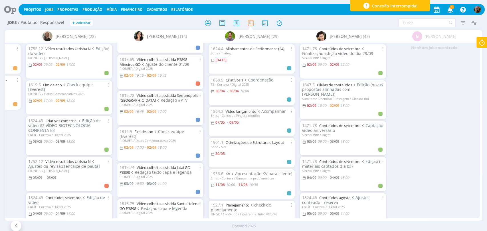
scroll to position [95, 0]
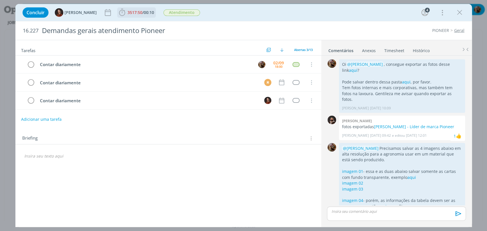
drag, startPoint x: 0, startPoint y: 0, endPoint x: 135, endPoint y: 9, distance: 135.0
click at [135, 8] on button "3517:50 / 00:10" at bounding box center [137, 12] width 38 height 9
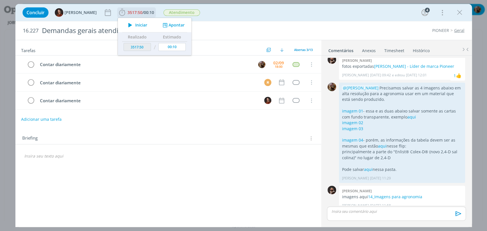
click at [140, 24] on span "Iniciar" at bounding box center [141, 25] width 12 height 4
click at [273, 66] on div "02/09 18:00" at bounding box center [278, 64] width 13 height 12
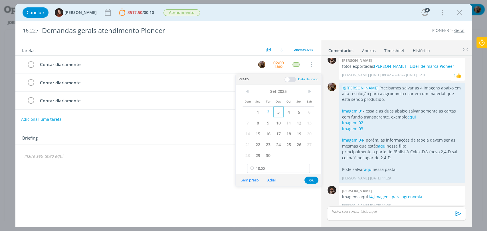
drag, startPoint x: 280, startPoint y: 112, endPoint x: 281, endPoint y: 117, distance: 4.4
click at [280, 112] on span "3" at bounding box center [278, 112] width 10 height 11
click at [308, 179] on button "Ok" at bounding box center [311, 180] width 14 height 7
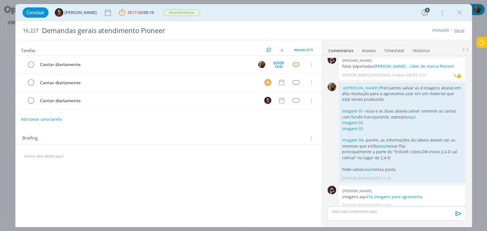
click at [486, 46] on icon at bounding box center [482, 42] width 10 height 11
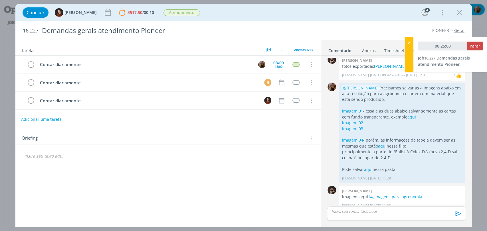
type input "00:25:01"
click at [471, 47] on span "Parar" at bounding box center [475, 45] width 11 height 5
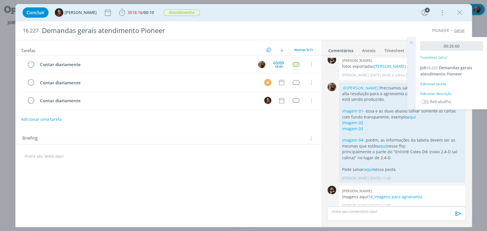
click at [440, 93] on div "Adicionar descrição" at bounding box center [451, 93] width 62 height 5
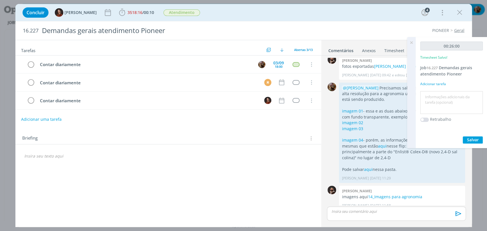
click at [442, 97] on textarea at bounding box center [452, 103] width 60 height 20
type textarea "atendimento"
click at [474, 138] on span "Salvar" at bounding box center [473, 139] width 12 height 5
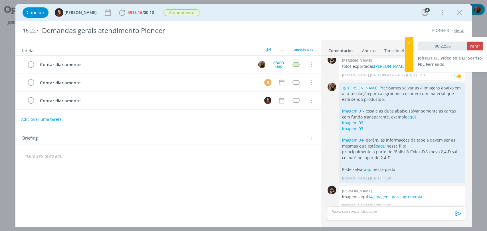
type input "00:23:36"
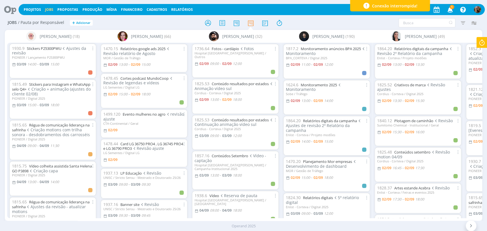
scroll to position [253, 0]
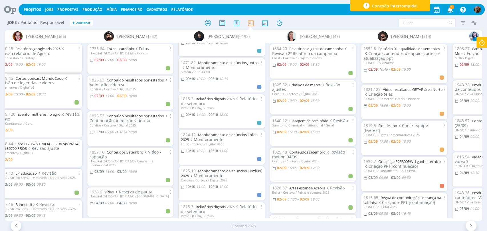
scroll to position [3526, 0]
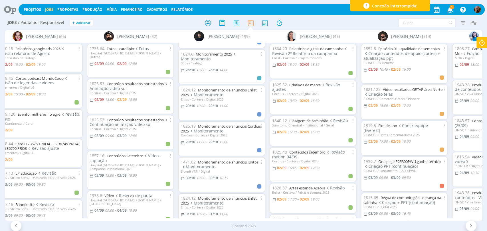
scroll to position [4797, 0]
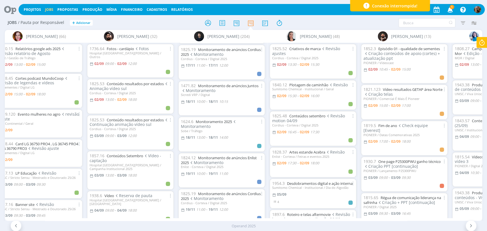
scroll to position [5990, 0]
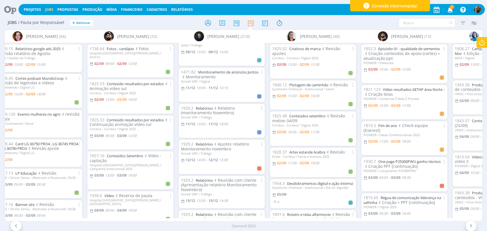
scroll to position [7044, 0]
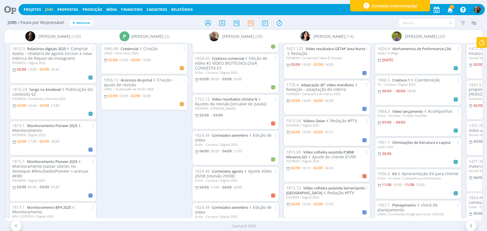
scroll to position [63, 0]
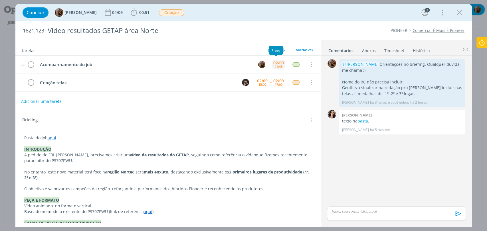
click at [276, 61] on div "02/09" at bounding box center [278, 63] width 11 height 4
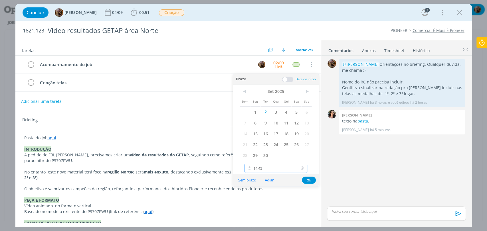
click at [286, 165] on input "14:45" at bounding box center [275, 168] width 63 height 9
click at [258, 108] on div "17:30" at bounding box center [277, 107] width 64 height 10
type input "17:30"
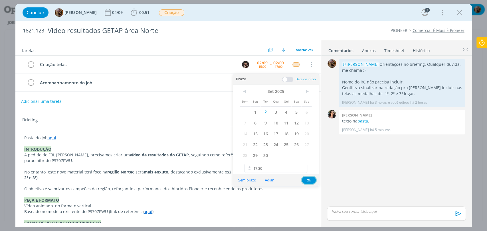
click at [307, 182] on button "Ok" at bounding box center [309, 180] width 14 height 7
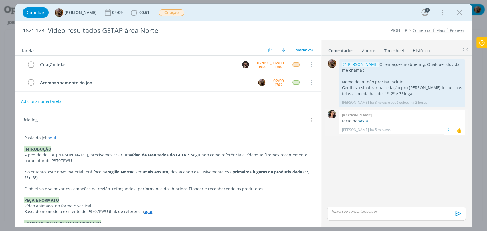
click at [365, 121] on link "pasta" at bounding box center [362, 120] width 11 height 5
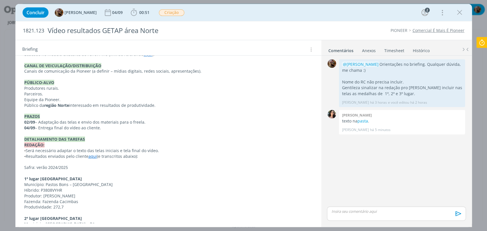
scroll to position [158, 0]
drag, startPoint x: 75, startPoint y: 167, endPoint x: 11, endPoint y: 165, distance: 63.9
click at [11, 165] on div "Concluir Amanda Rodrigues 04/09 00:51 Iniciar Apontar Data * 02/09/2025 Horas *…" at bounding box center [243, 115] width 487 height 231
copy p "Safra: verão 2024/2025"
click at [114, 185] on p "Município: Pastos Bons – MA" at bounding box center [168, 184] width 288 height 6
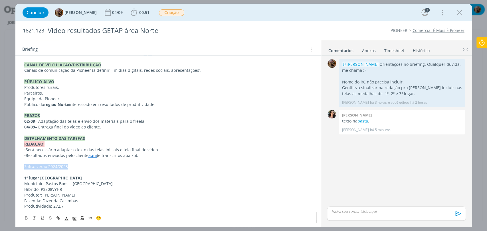
drag, startPoint x: 71, startPoint y: 166, endPoint x: 17, endPoint y: 164, distance: 53.9
click at [17, 164] on div "Pasta do job aqui . INTRODUÇÃO A pedido do FBL Geliandro Rigo, precisamos criar…" at bounding box center [168, 207] width 306 height 478
copy p "Safra: verão 2024/2025"
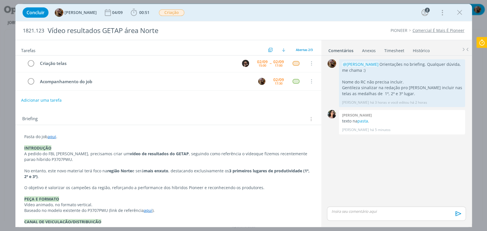
scroll to position [0, 0]
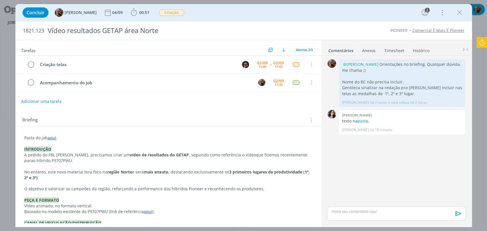
click at [52, 137] on link "aqui" at bounding box center [52, 137] width 9 height 5
click at [55, 149] on link "https://sobeae.sharepoint.com/:f:/s/SOBEAE/ErmcX6RGiXVBp-oXLxUQYwwBcdBnq7-3BpWz…" at bounding box center [61, 148] width 43 height 7
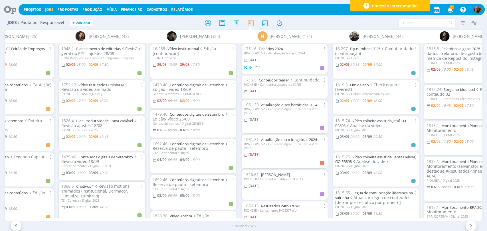
scroll to position [0, 474]
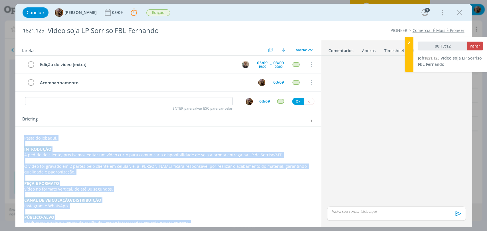
scroll to position [159, 0]
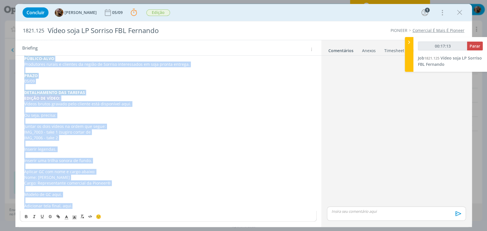
click at [103, 153] on p "dialog" at bounding box center [168, 155] width 288 height 6
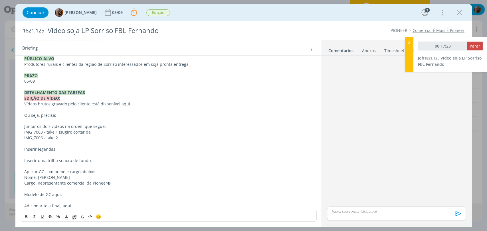
click at [121, 104] on p "Vídeos brutos gravado pelo cliente está disponível aqui." at bounding box center [168, 104] width 288 height 6
type input "00:17:24"
click at [58, 215] on icon "dialog" at bounding box center [58, 217] width 5 height 5
type input "aqui"
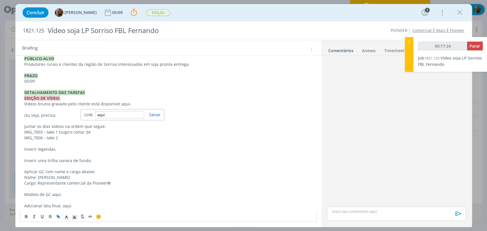
type input "00:17:25"
paste input "https://sobeae.sharepoint.com/:f:/s/SOBEAE/EmNTY47DYi1KjsyHSXyKBPsBtcQSnAyzPNps…"
type input "https://sobeae.sharepoint.com/:f:/s/SOBEAE/EmNTY47DYi1KjsyHSXyKBPsBtcQSnAyzPNps…"
click at [203, 130] on p "IMG_7003 - take 1 (sugiro cortar de" at bounding box center [168, 133] width 288 height 6
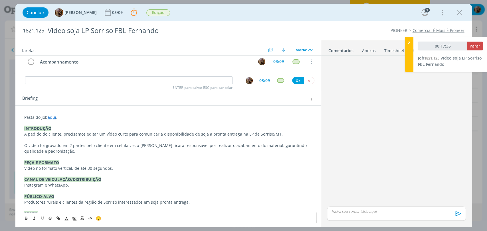
scroll to position [0, 0]
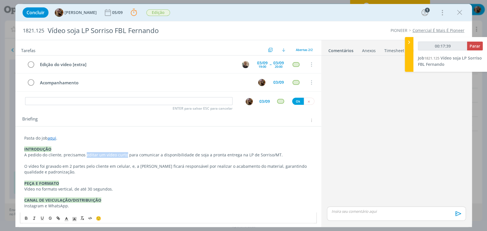
drag, startPoint x: 84, startPoint y: 155, endPoint x: 124, endPoint y: 156, distance: 39.1
click at [124, 156] on p "A pedido do cliente, precisamos editar um vídeo curto para comunicar a disponib…" at bounding box center [168, 155] width 288 height 6
click at [27, 219] on icon "dialog" at bounding box center [26, 218] width 5 height 5
click at [201, 155] on p "A pedido do cliente, precisamos editar um vídeo curto para comunicar a disponib…" at bounding box center [168, 155] width 288 height 6
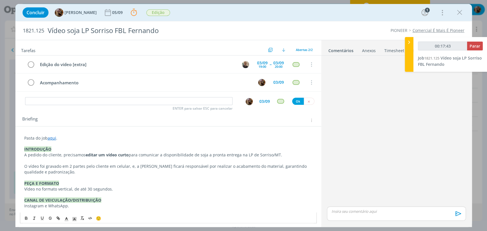
click at [214, 159] on p "dialog" at bounding box center [168, 161] width 288 height 6
drag, startPoint x: 197, startPoint y: 155, endPoint x: 237, endPoint y: 157, distance: 39.7
click at [237, 157] on p "A pedido do cliente, precisamos editar um vídeo curto para comunicar a disponib…" at bounding box center [168, 155] width 288 height 6
click at [26, 217] on icon "dialog" at bounding box center [26, 218] width 5 height 5
click at [258, 156] on p "A pedido do cliente, precisamos editar um vídeo curto para comunicar a disponib…" at bounding box center [168, 155] width 288 height 6
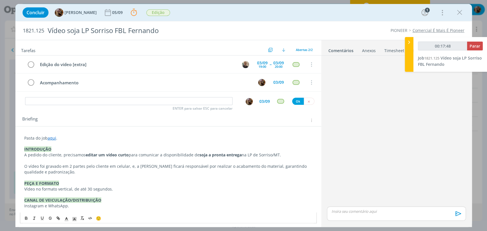
click at [253, 165] on p "O vídeo foi gravado em 2 partes pelo cliente em celular, e, a Sobe ficará respo…" at bounding box center [168, 169] width 288 height 11
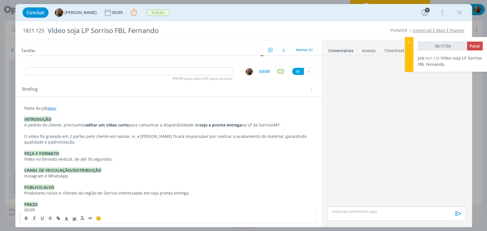
scroll to position [32, 0]
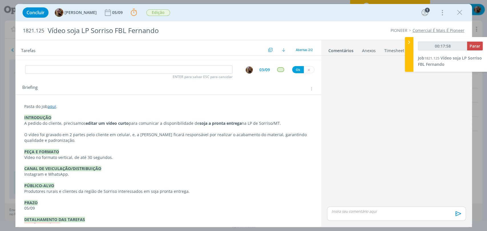
click at [109, 134] on p "O vídeo foi gravado em 2 partes pelo cliente em celular, e, a Sobe ficará respo…" at bounding box center [168, 137] width 288 height 11
click at [105, 134] on p "O vídeo foi gravado em 2 partes pelo cliente em celular, e, a Sobe ficará respo…" at bounding box center [168, 137] width 288 height 11
type input "00:17:59"
click at [147, 137] on p "O vídeo foi gravado em 2 partes pelo cliente, utilizando celular, e, a Sobe fic…" at bounding box center [168, 137] width 288 height 11
click at [79, 138] on p "O vídeo foi gravado em 2 partes pelo cliente, utilizando celular. A Sobe ficará…" at bounding box center [168, 137] width 288 height 11
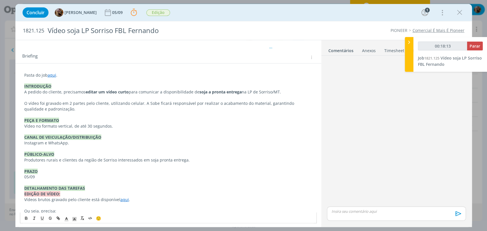
scroll to position [63, 0]
drag, startPoint x: 56, startPoint y: 128, endPoint x: 37, endPoint y: 127, distance: 20.0
click at [37, 127] on p "Vídeo no formato vertical, de até 30 segundos." at bounding box center [168, 126] width 288 height 6
click at [51, 126] on p "Vídeo vertical, de até 30 segundos." at bounding box center [168, 126] width 288 height 6
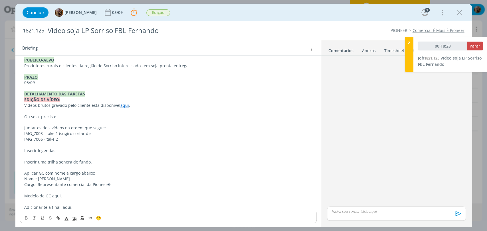
scroll to position [158, 0]
click at [23, 106] on div "Pasta do job aqui . INTRODUÇÃO A pedido do cliente, precisamos editar um vídeo …" at bounding box center [168, 93] width 297 height 236
click at [104, 114] on p "Ou seja, precisa:" at bounding box center [168, 116] width 288 height 6
click at [105, 133] on p "IMG_7003 - take 1 (sugiro cortar de" at bounding box center [168, 133] width 288 height 6
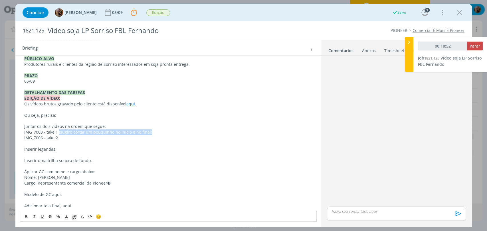
drag, startPoint x: 151, startPoint y: 130, endPoint x: 58, endPoint y: 133, distance: 92.5
click at [58, 133] on p "IMG_7003 - take 1 (sugiro cortar um pouquinho no início e no final)" at bounding box center [168, 133] width 288 height 6
copy p "(sugiro cortar um pouquinho no início e no final)"
click at [90, 138] on p "IMG_7006 - take 2" at bounding box center [168, 138] width 288 height 6
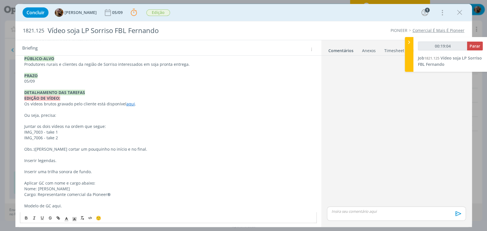
click at [36, 149] on span "(sugiro cortar um pouquinho no início e no final." at bounding box center [90, 149] width 113 height 5
drag, startPoint x: 33, startPoint y: 149, endPoint x: 21, endPoint y: 163, distance: 19.2
click at [19, 151] on div "Pasta do job aqui . INTRODUÇÃO A pedido do cliente, precisamos editar um vídeo …" at bounding box center [168, 102] width 306 height 268
click at [24, 215] on button "dialog" at bounding box center [27, 218] width 8 height 7
click at [73, 161] on p "Inserir legendas." at bounding box center [168, 161] width 288 height 6
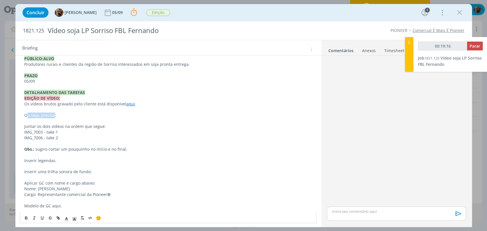
drag, startPoint x: 52, startPoint y: 116, endPoint x: 26, endPoint y: 117, distance: 25.7
click at [26, 117] on p "Ou seja, precisa:" at bounding box center [168, 116] width 288 height 6
click at [20, 127] on div "Pasta do job aqui . INTRODUÇÃO A pedido do cliente, precisamos editar um vídeo …" at bounding box center [168, 99] width 297 height 248
click at [89, 127] on p "1. Juntar os dois vídeos na ordem que segue:" at bounding box center [168, 127] width 288 height 6
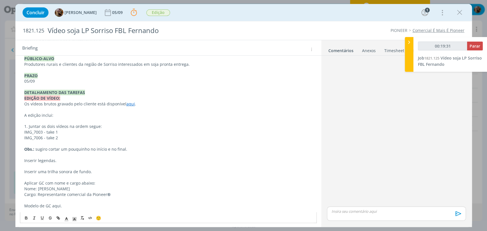
click at [75, 128] on p "1. Juntar os dois vídeos na ordem segue:" at bounding box center [168, 127] width 288 height 6
click at [74, 128] on p "1. Juntar os dois vídeos na ordem segue:" at bounding box center [168, 127] width 288 height 6
click at [73, 126] on p "1. Juntar os dois vídeos na ordem segue:" at bounding box center [168, 127] width 288 height 6
drag, startPoint x: 23, startPoint y: 127, endPoint x: 66, endPoint y: 124, distance: 42.9
click at [66, 124] on div "Pasta do job aqui . INTRODUÇÃO A pedido do cliente, precisamos editar um vídeo …" at bounding box center [168, 99] width 297 height 248
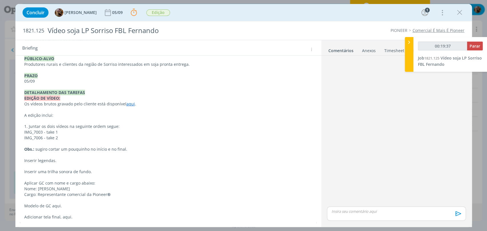
click at [44, 130] on p "IMG_7003 - take 1" at bounding box center [168, 133] width 288 height 6
drag, startPoint x: 68, startPoint y: 125, endPoint x: 22, endPoint y: 126, distance: 45.9
click at [22, 126] on div "Pasta do job aqui . INTRODUÇÃO A pedido do cliente, precisamos editar um vídeo …" at bounding box center [168, 99] width 297 height 248
click at [29, 215] on button "dialog" at bounding box center [27, 218] width 8 height 7
click at [114, 132] on p "IMG_7003 - take 1" at bounding box center [168, 133] width 288 height 6
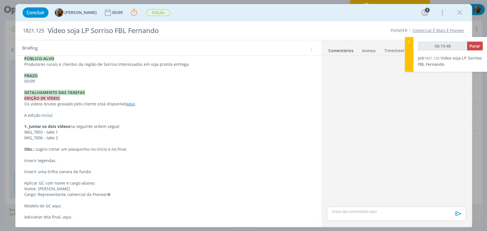
click at [91, 150] on span "sugiro cortar um pouquinho no início e no final." at bounding box center [81, 149] width 92 height 5
click at [112, 149] on span "sugiro cortar um pouquinho do início e no final." at bounding box center [81, 149] width 92 height 5
click at [123, 149] on span "sugiro cortar um pouquinho do início e do final." at bounding box center [81, 149] width 92 height 5
click at [91, 158] on p "Inserir legendas." at bounding box center [168, 161] width 288 height 6
click at [22, 161] on div "Pasta do job aqui . INTRODUÇÃO A pedido do cliente, precisamos editar um vídeo …" at bounding box center [168, 99] width 297 height 248
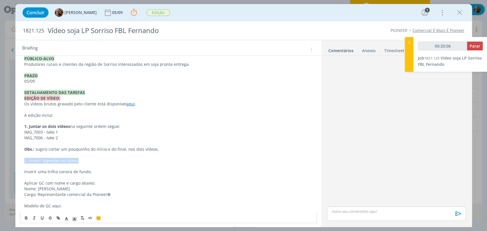
drag, startPoint x: 83, startPoint y: 162, endPoint x: 18, endPoint y: 160, distance: 65.3
click at [18, 160] on div "Pasta do job aqui . INTRODUÇÃO A pedido do cliente, precisamos editar um vídeo …" at bounding box center [168, 102] width 306 height 268
drag, startPoint x: 27, startPoint y: 218, endPoint x: 27, endPoint y: 165, distance: 53.6
click at [27, 217] on icon "dialog" at bounding box center [26, 218] width 5 height 5
drag, startPoint x: 34, startPoint y: 150, endPoint x: 23, endPoint y: 149, distance: 10.9
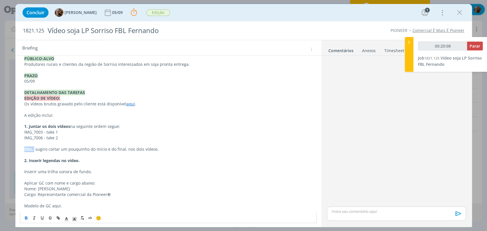
click at [23, 149] on div "Pasta do job aqui . INTRODUÇÃO A pedido do cliente, precisamos editar um vídeo …" at bounding box center [168, 99] width 297 height 248
drag, startPoint x: 27, startPoint y: 219, endPoint x: 60, endPoint y: 224, distance: 33.5
click at [28, 219] on button "dialog" at bounding box center [27, 218] width 8 height 7
click at [76, 219] on icon "dialog" at bounding box center [74, 219] width 5 height 5
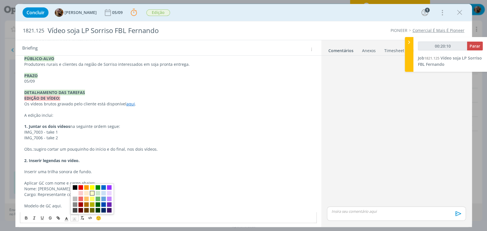
click at [90, 195] on span "dialog" at bounding box center [92, 193] width 5 height 5
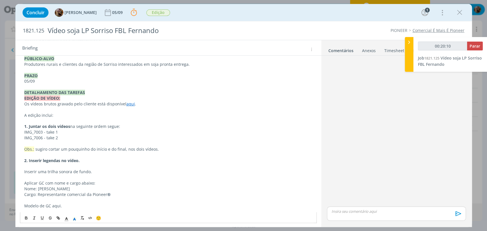
click at [108, 158] on p "2. Inserir legendas no vídeo." at bounding box center [168, 161] width 288 height 6
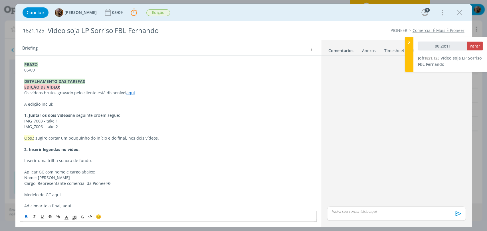
scroll to position [170, 0]
drag, startPoint x: 96, startPoint y: 161, endPoint x: 15, endPoint y: 158, distance: 81.4
click at [15, 158] on div "Concluir Amanda Rodrigues 05/09 Parar Apontar Data * 02/09/2025 Horas * 00:00 T…" at bounding box center [243, 115] width 487 height 231
click at [22, 162] on div "Pasta do job aqui . INTRODUÇÃO A pedido do cliente, precisamos editar um vídeo …" at bounding box center [168, 87] width 297 height 248
click at [151, 161] on p "3. Adicionar trilha sonora de fundo , mantendo o áudio original inteligível." at bounding box center [168, 161] width 288 height 6
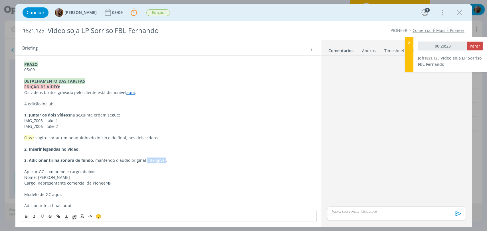
click at [151, 161] on p "3. Adicionar trilha sonora de fundo , mantendo o áudio original inteligível." at bounding box center [168, 161] width 288 height 6
click at [160, 175] on p "Nome: João Paulo de Melo" at bounding box center [168, 178] width 288 height 6
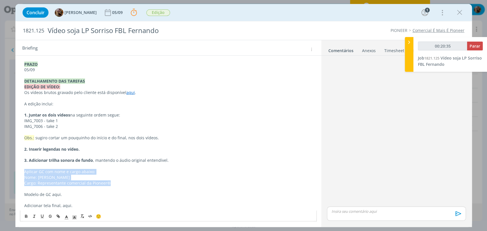
drag, startPoint x: 117, startPoint y: 183, endPoint x: 18, endPoint y: 171, distance: 100.0
click at [18, 171] on div "Pasta do job aqui . INTRODUÇÃO A pedido do cliente, precisamos editar um vídeo …" at bounding box center [168, 90] width 306 height 268
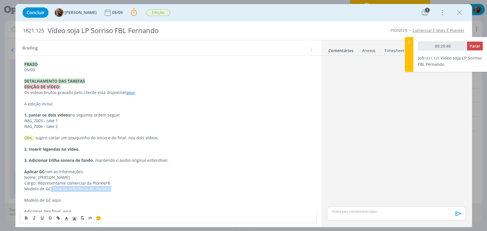
drag, startPoint x: 112, startPoint y: 190, endPoint x: 50, endPoint y: 190, distance: 61.6
click at [50, 190] on p "Modelo de GC: [link ou referência do modelo]" at bounding box center [168, 189] width 288 height 6
drag, startPoint x: 33, startPoint y: 139, endPoint x: 21, endPoint y: 138, distance: 12.0
click at [21, 138] on div "Pasta do job aqui . INTRODUÇÃO A pedido do cliente, precisamos editar um vídeo …" at bounding box center [168, 90] width 297 height 254
copy span "Obs.:"
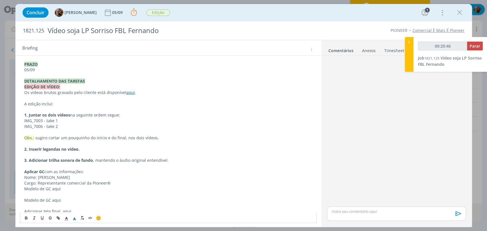
click at [19, 186] on div "Pasta do job aqui . INTRODUÇÃO A pedido do cliente, precisamos editar um vídeo …" at bounding box center [168, 93] width 306 height 274
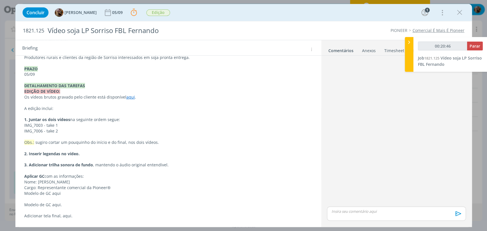
click at [23, 189] on div "Pasta do job aqui . INTRODUÇÃO A pedido do cliente, precisamos editar um vídeo …" at bounding box center [168, 95] width 297 height 254
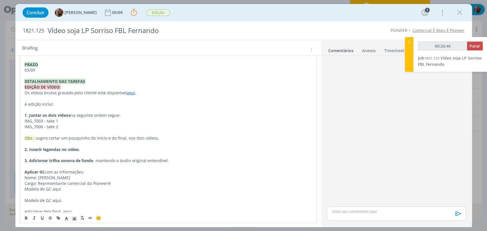
scroll to position [165, 0]
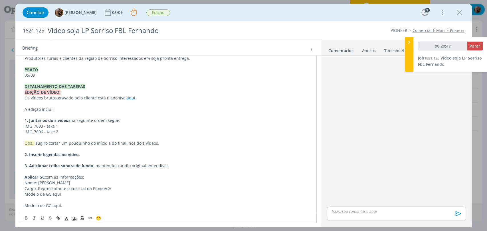
click at [25, 194] on p "Modelo de GC aqui" at bounding box center [169, 195] width 288 height 6
click at [33, 195] on span "Obs.:" at bounding box center [30, 194] width 10 height 5
click at [35, 195] on span "Obs.:" at bounding box center [30, 194] width 10 height 5
click at [33, 195] on span "Obs.:" at bounding box center [30, 194] width 10 height 5
click at [73, 219] on polyline "dialog" at bounding box center [74, 219] width 2 height 2
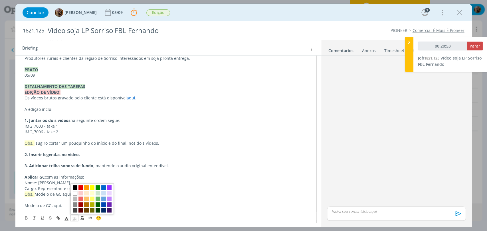
click at [74, 194] on span "dialog" at bounding box center [75, 193] width 5 height 5
click at [48, 169] on p "dialog" at bounding box center [169, 172] width 288 height 6
click at [32, 138] on p "dialog" at bounding box center [169, 138] width 288 height 6
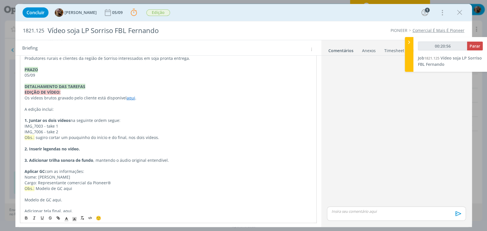
click at [110, 201] on p "Modelo de GC aqui." at bounding box center [169, 200] width 288 height 6
drag, startPoint x: 17, startPoint y: 171, endPoint x: 21, endPoint y: 172, distance: 4.8
click at [18, 172] on div "Pasta do job aqui . INTRODUÇÃO A pedido do cliente, precisamos editar um vídeo …" at bounding box center [168, 95] width 306 height 268
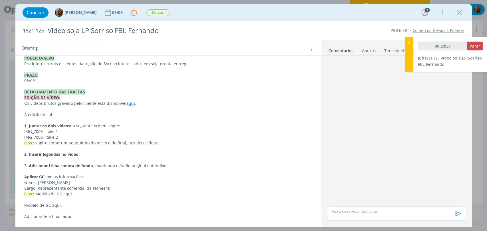
click at [22, 172] on div "Pasta do job aqui . INTRODUÇÃO A pedido do cliente, precisamos editar um vídeo …" at bounding box center [168, 98] width 297 height 248
click at [25, 179] on strong "Aplicar GC" at bounding box center [35, 177] width 20 height 5
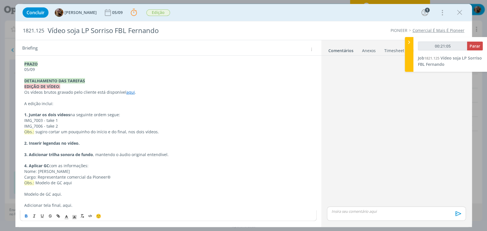
scroll to position [170, 0]
drag, startPoint x: 63, startPoint y: 194, endPoint x: 23, endPoint y: 197, distance: 40.4
click at [23, 197] on div "Pasta do job aqui . INTRODUÇÃO A pedido do cliente, precisamos editar um vídeo …" at bounding box center [168, 87] width 297 height 248
click at [39, 193] on p "Modelo de GC aqui." at bounding box center [168, 195] width 288 height 6
drag, startPoint x: 50, startPoint y: 194, endPoint x: 17, endPoint y: 195, distance: 33.4
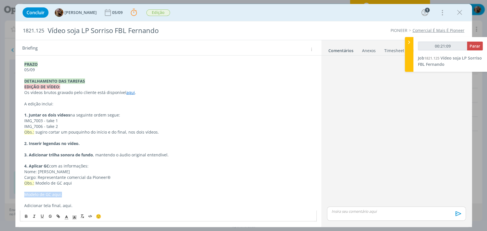
click at [17, 195] on div "Pasta do job aqui . INTRODUÇÃO A pedido do cliente, precisamos editar um vídeo …" at bounding box center [168, 90] width 306 height 268
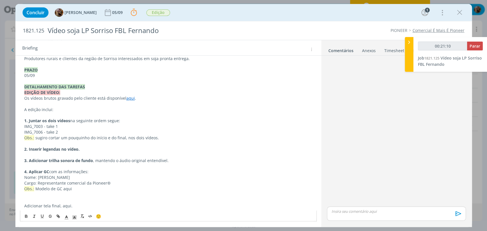
scroll to position [159, 0]
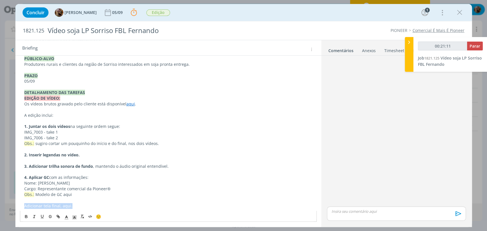
drag, startPoint x: 79, startPoint y: 207, endPoint x: 9, endPoint y: 204, distance: 70.3
click at [9, 204] on div "Concluir Amanda Rodrigues 05/09 Parar Apontar Data * 02/09/2025 Horas * 00:00 T…" at bounding box center [243, 115] width 487 height 231
click at [23, 207] on div "Pasta do job aqui . INTRODUÇÃO A pedido do cliente, precisamos editar um vídeo …" at bounding box center [168, 93] width 297 height 236
click at [136, 206] on p "5. Adicionar tela final , conforme referência" at bounding box center [168, 206] width 288 height 6
click at [87, 178] on p "4. Aplicar GC com as informações:" at bounding box center [168, 178] width 288 height 6
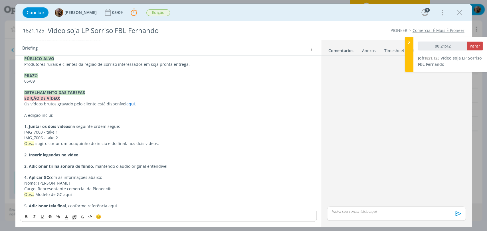
click at [124, 153] on p "2. Inserir legendas no vídeo." at bounding box center [168, 155] width 288 height 6
click at [122, 176] on p "4. Aplicar GC com as informações abaixo:" at bounding box center [168, 178] width 288 height 6
click at [122, 184] on p "Nome: João Paulo de Melo" at bounding box center [168, 184] width 288 height 6
click at [123, 191] on p "Cargo: Representante comercial da Pioneer®" at bounding box center [168, 189] width 288 height 6
click at [122, 195] on p "Obs.: Modelo de GC aqui" at bounding box center [168, 195] width 288 height 6
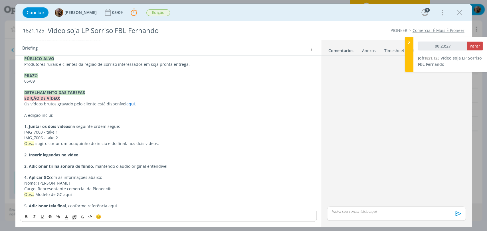
click at [110, 207] on p "5. Adicionar tela final , conforme referência aqui." at bounding box center [168, 206] width 288 height 6
type input "00:23:28"
click at [57, 215] on icon "dialog" at bounding box center [57, 216] width 2 height 2
type input "aqui"
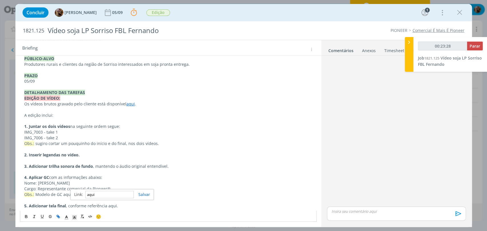
type input "00:23:29"
paste input "https://sobeae.sharepoint.com/:i:/s/SOBEAE/EalK5XO5dShEiqaXcyiMP0cB7QCDwlKaRaBA…"
type input "https://sobeae.sharepoint.com/:i:/s/SOBEAE/EalK5XO5dShEiqaXcyiMP0cB7QCDwlKaRaBA…"
click at [118, 184] on p "Nome: João Paulo de Melo" at bounding box center [168, 184] width 288 height 6
click at [159, 185] on p "Nome: João Paulo de Melo" at bounding box center [168, 184] width 288 height 6
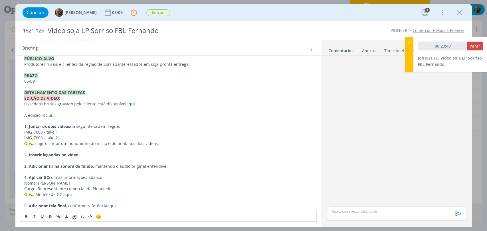
click at [148, 167] on p "3. Adicionar trilha sonora de fundo , mantendo o áudio original entendível." at bounding box center [168, 167] width 288 height 6
click at [94, 104] on p "Os vídeos brutos gravado pelo cliente está disponível aqui ." at bounding box center [168, 104] width 288 height 6
click at [54, 104] on p "Os vídeos brutos gravado pelo cliente, está disponível aqui ." at bounding box center [168, 104] width 288 height 6
click at [136, 117] on p "A edição inclui:" at bounding box center [168, 116] width 288 height 6
click at [112, 126] on p "1. Juntar os dois vídeos na seguinte ordem segue:" at bounding box center [168, 127] width 288 height 6
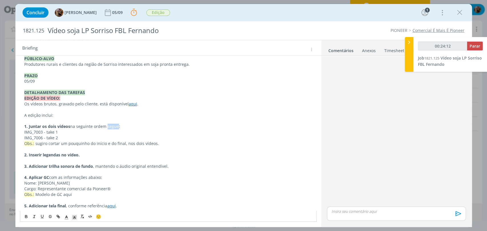
click at [112, 126] on p "1. Juntar os dois vídeos na seguinte ordem segue:" at bounding box center [168, 127] width 288 height 6
click at [128, 116] on p "A edição inclui:" at bounding box center [168, 116] width 288 height 6
click at [88, 156] on p "2. Inserir legendas no vídeo." at bounding box center [168, 155] width 288 height 6
click at [59, 156] on strong "2. Inserir legendas no vídeo." at bounding box center [51, 154] width 55 height 5
click at [86, 148] on p "dialog" at bounding box center [168, 150] width 288 height 6
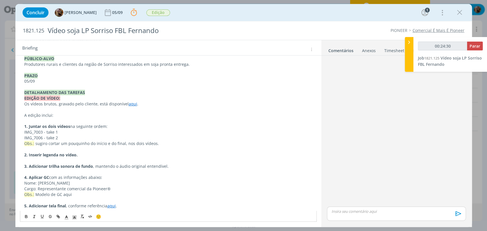
click at [109, 193] on p "Obs.: Modelo de GC aqui" at bounding box center [168, 195] width 288 height 6
click at [130, 204] on p "5. Adicionar tela final , conforme referência aqui ." at bounding box center [168, 206] width 288 height 6
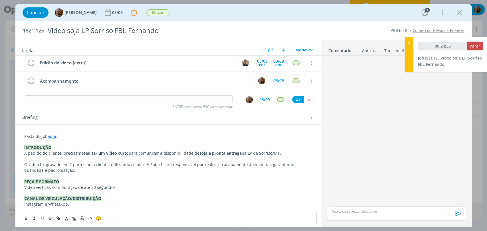
scroll to position [0, 0]
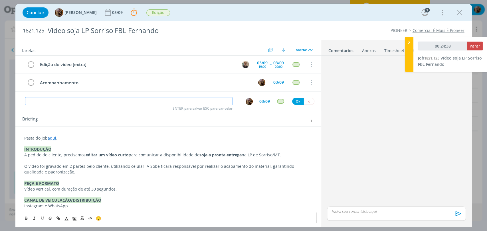
click at [159, 101] on input "dialog" at bounding box center [128, 101] width 207 height 8
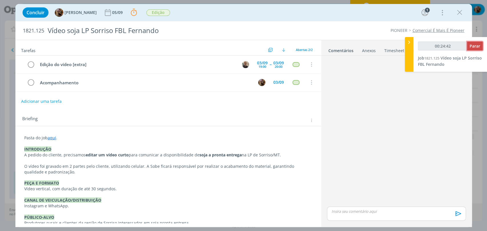
click at [471, 43] on span "Parar" at bounding box center [475, 45] width 11 height 5
type input "00:25:00"
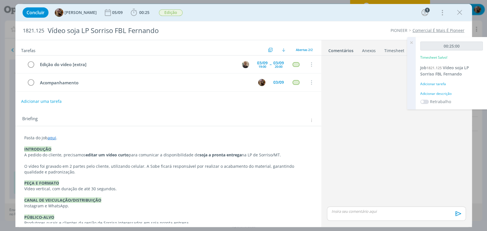
click at [448, 92] on div "Adicionar descrição" at bounding box center [451, 93] width 62 height 5
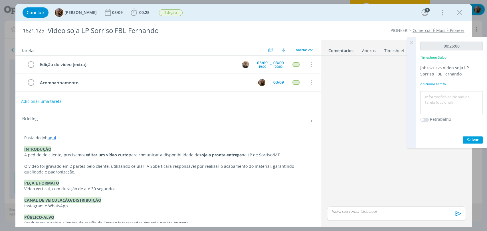
click at [448, 100] on textarea at bounding box center [452, 103] width 60 height 20
type textarea "briefing"
click at [464, 139] on button "Salvar" at bounding box center [473, 140] width 20 height 7
click at [409, 45] on icon at bounding box center [411, 42] width 10 height 11
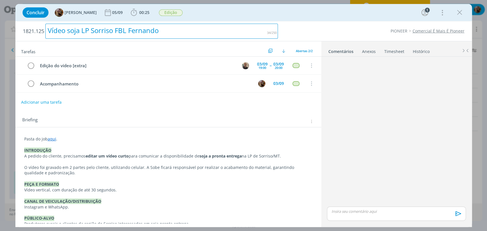
click at [138, 35] on div "Vídeo soja LP Sorriso FBL Fernando" at bounding box center [161, 31] width 233 height 15
copy div "Vídeo soja LP Sorriso FBL Fernando"
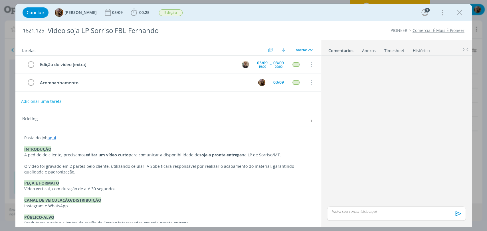
click at [214, 118] on div "Briefing" at bounding box center [169, 120] width 294 height 7
click at [272, 85] on div "03/09" at bounding box center [278, 82] width 13 height 9
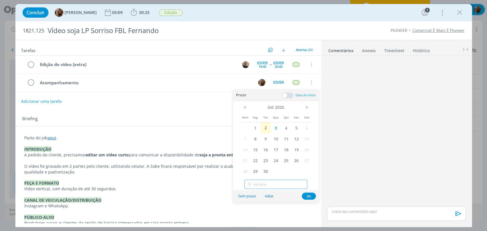
type input "15:00"
click at [274, 185] on input "15:00" at bounding box center [275, 184] width 63 height 9
click at [278, 167] on div "15:00" at bounding box center [277, 169] width 64 height 10
click at [308, 193] on button "Ok" at bounding box center [309, 196] width 14 height 7
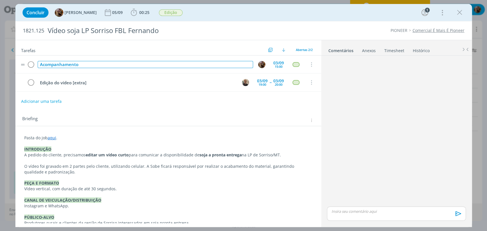
click at [107, 61] on div "Acompanhamento" at bounding box center [145, 64] width 215 height 7
click at [106, 64] on div "Acompanhamento" at bounding box center [145, 64] width 215 height 7
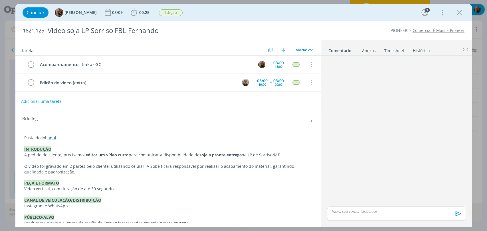
click at [283, 14] on div "Concluir Amanda Rodrigues 05/09 00:25 Iniciar Apontar Data * 02/09/2025 Horas *…" at bounding box center [244, 13] width 448 height 14
click at [461, 12] on icon "dialog" at bounding box center [459, 12] width 9 height 9
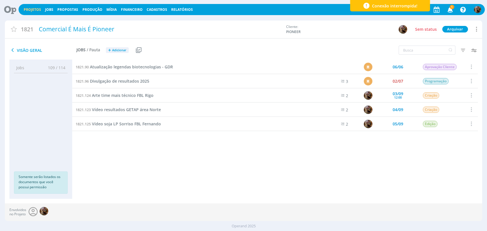
click at [53, 9] on button "Jobs" at bounding box center [49, 9] width 12 height 5
click at [51, 8] on link "Jobs" at bounding box center [49, 9] width 8 height 5
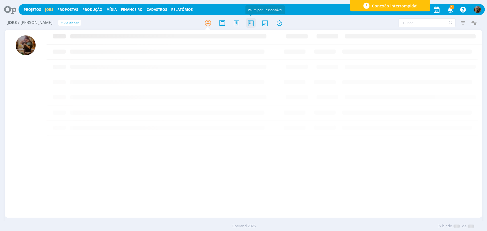
click at [249, 24] on icon at bounding box center [250, 22] width 10 height 11
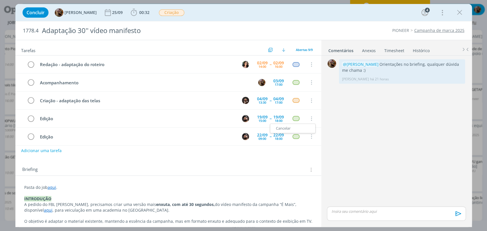
scroll to position [12, 0]
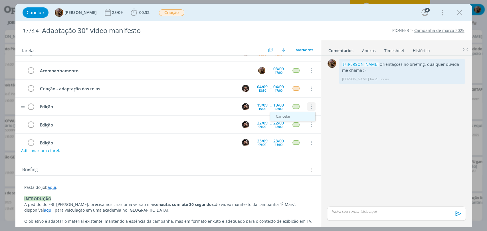
click at [280, 116] on link "Cancelar" at bounding box center [292, 116] width 45 height 9
click at [309, 103] on button "dialog" at bounding box center [311, 107] width 9 height 9
click at [0, 0] on link "Cancelar" at bounding box center [0, 0] width 0 height 0
click at [308, 104] on icon "dialog" at bounding box center [311, 106] width 6 height 5
click at [0, 0] on link "Cancelar" at bounding box center [0, 0] width 0 height 0
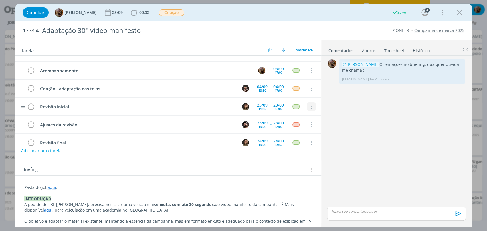
click at [310, 107] on icon "dialog" at bounding box center [311, 106] width 6 height 5
click at [302, 114] on link "Cancelar" at bounding box center [292, 116] width 45 height 9
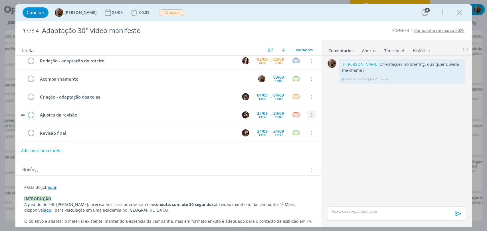
click at [309, 115] on icon "dialog" at bounding box center [311, 115] width 6 height 5
click at [297, 122] on link "Cancelar" at bounding box center [292, 124] width 45 height 9
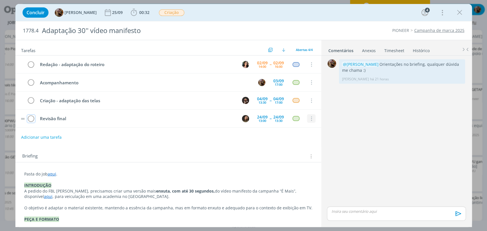
scroll to position [0, 0]
click at [309, 122] on button "dialog" at bounding box center [311, 119] width 9 height 9
drag, startPoint x: 281, startPoint y: 108, endPoint x: 281, endPoint y: 112, distance: 3.7
click at [281, 109] on link "Cancelar" at bounding box center [292, 110] width 45 height 9
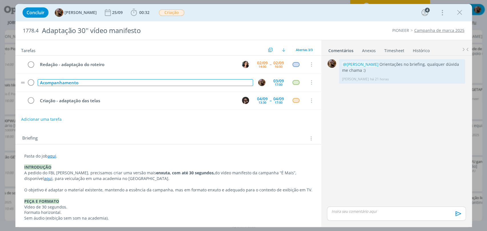
click at [159, 80] on div "Acompanhamento" at bounding box center [145, 82] width 215 height 7
click at [77, 82] on div "Acompanhamento- mandar as telas pro Edu" at bounding box center [145, 82] width 215 height 7
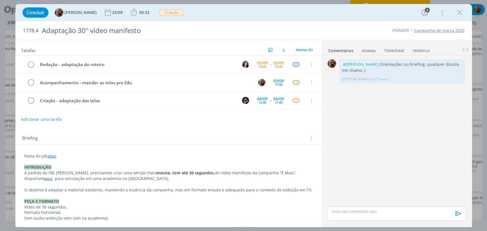
click at [217, 10] on div "Concluir Amanda Rodrigues 25/09 00:32 Iniciar Apontar Data * 02/09/2025 Horas *…" at bounding box center [244, 13] width 448 height 14
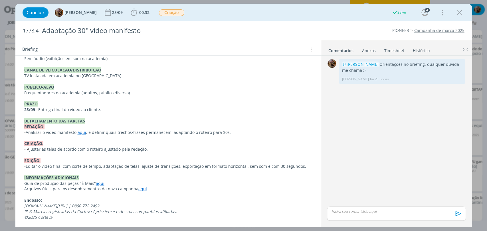
scroll to position [160, 0]
drag, startPoint x: 28, startPoint y: 110, endPoint x: 23, endPoint y: 110, distance: 4.8
click at [23, 110] on div "Pasta do job aqui . INTRODUÇÃO A pedido do FBL Fernando, precisamos criar uma v…" at bounding box center [168, 106] width 297 height 231
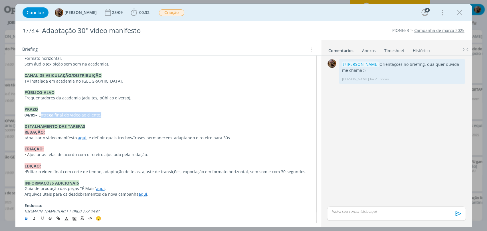
drag, startPoint x: 98, startPoint y: 110, endPoint x: 39, endPoint y: 109, distance: 58.5
click at [39, 112] on p "04/09 – Entrega final do vídeo ao cliente." at bounding box center [169, 115] width 288 height 6
drag, startPoint x: 37, startPoint y: 109, endPoint x: 25, endPoint y: 147, distance: 39.6
click at [17, 110] on div "Pasta do job aqui . INTRODUÇÃO A pedido do FBL Fernando, precisamos criar uma v…" at bounding box center [168, 112] width 306 height 257
click at [26, 219] on icon "dialog" at bounding box center [26, 218] width 5 height 5
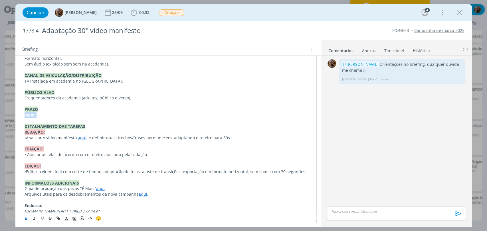
click at [26, 219] on icon "dialog" at bounding box center [26, 218] width 5 height 5
click at [71, 146] on p "CRIAÇÃO:" at bounding box center [169, 149] width 288 height 6
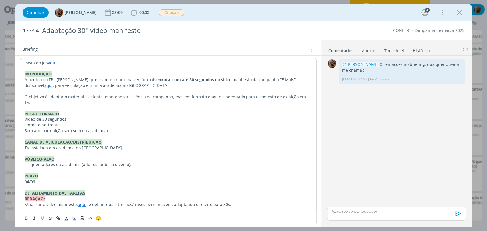
scroll to position [0, 0]
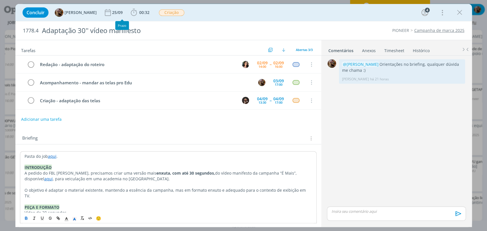
click at [118, 14] on div "25/09" at bounding box center [118, 13] width 12 height 4
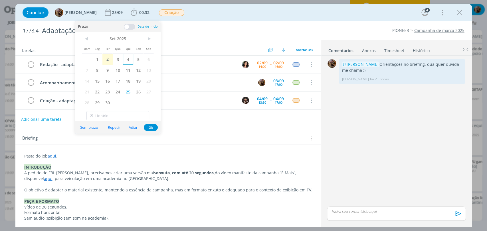
click at [126, 60] on span "4" at bounding box center [128, 59] width 10 height 11
click at [151, 128] on button "Ok" at bounding box center [151, 127] width 14 height 7
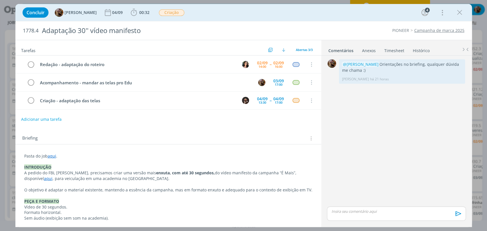
scroll to position [539, 0]
